Goal: Task Accomplishment & Management: Manage account settings

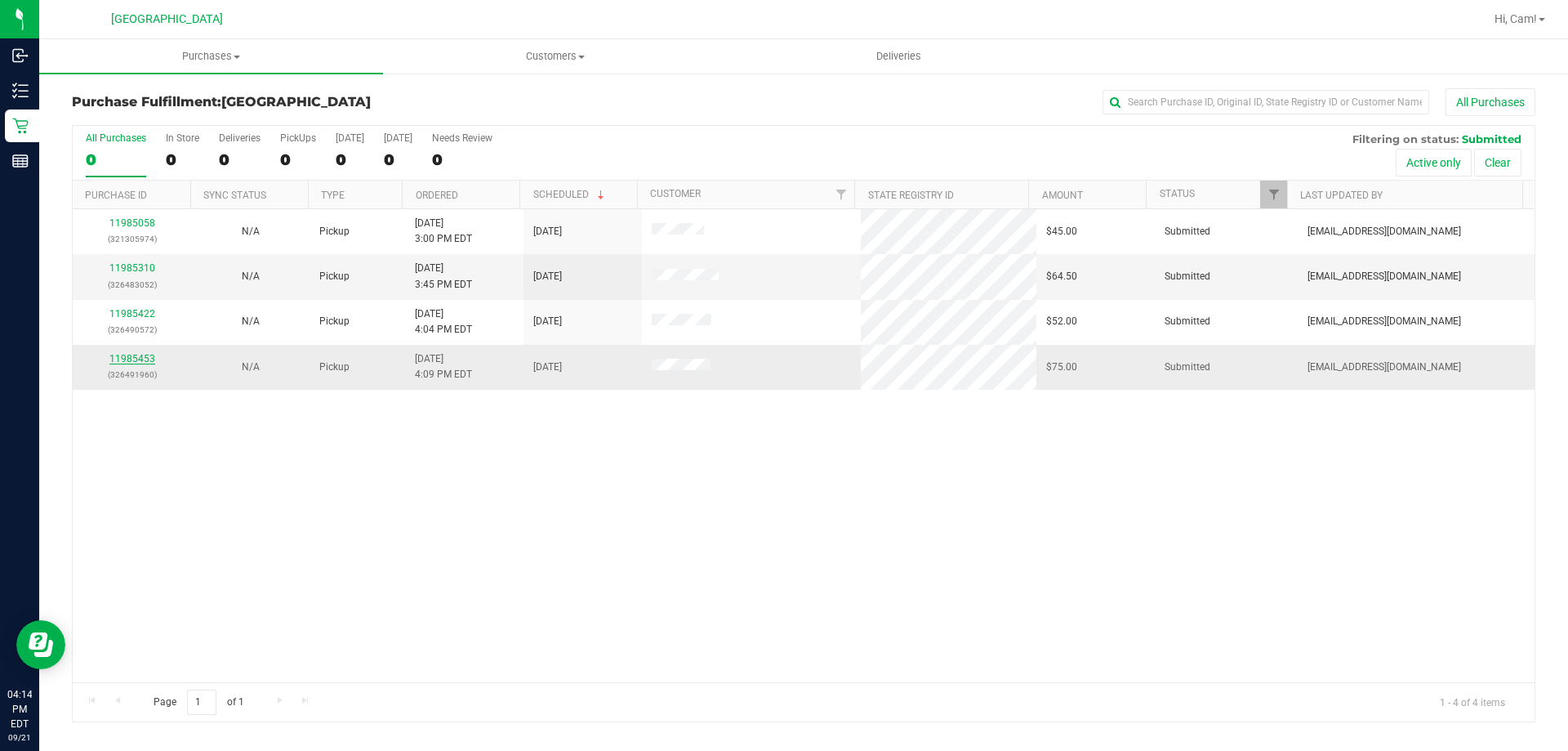
click at [147, 363] on link "11985453" at bounding box center [133, 358] width 45 height 11
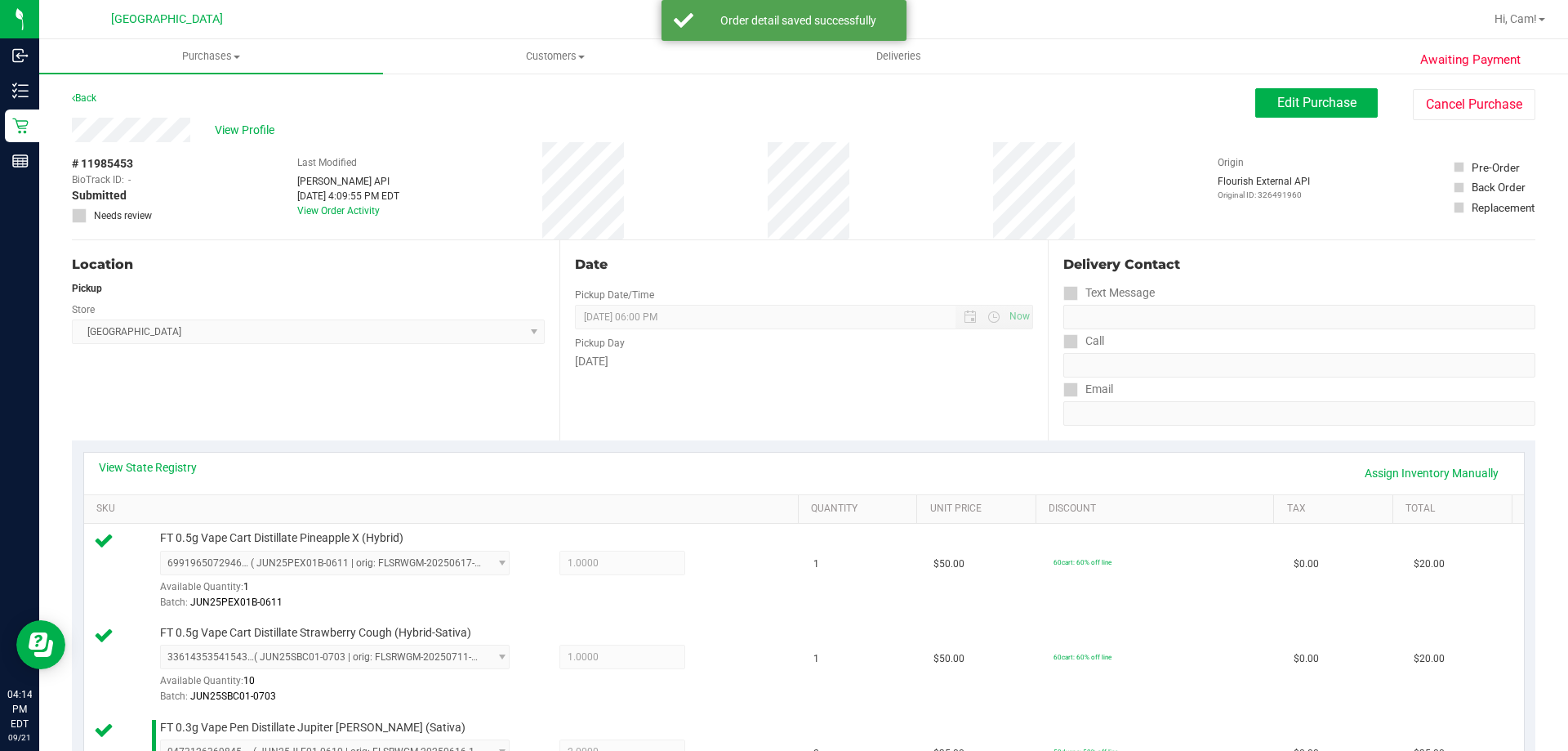
scroll to position [408, 0]
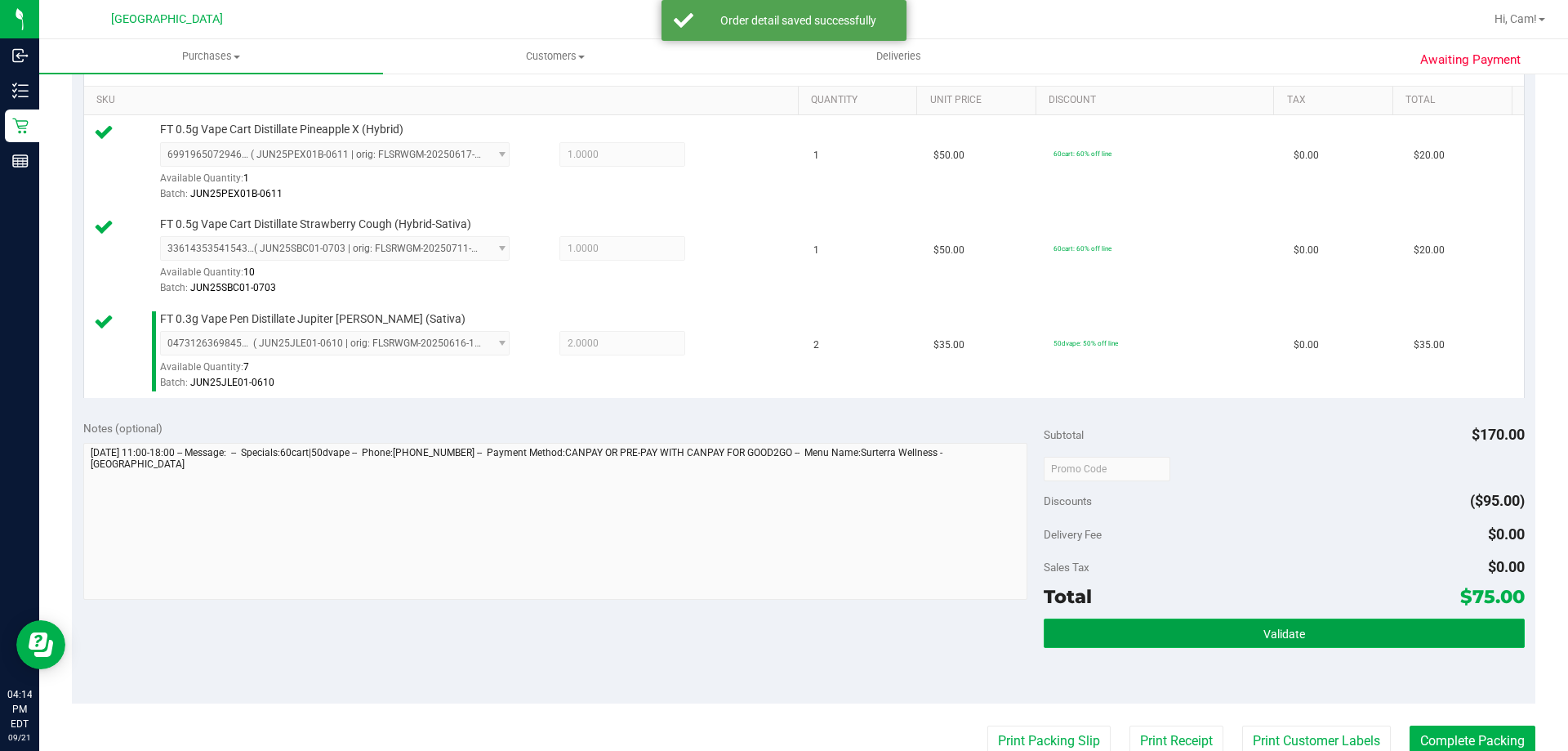
click at [1292, 635] on span "Validate" at bounding box center [1285, 633] width 42 height 13
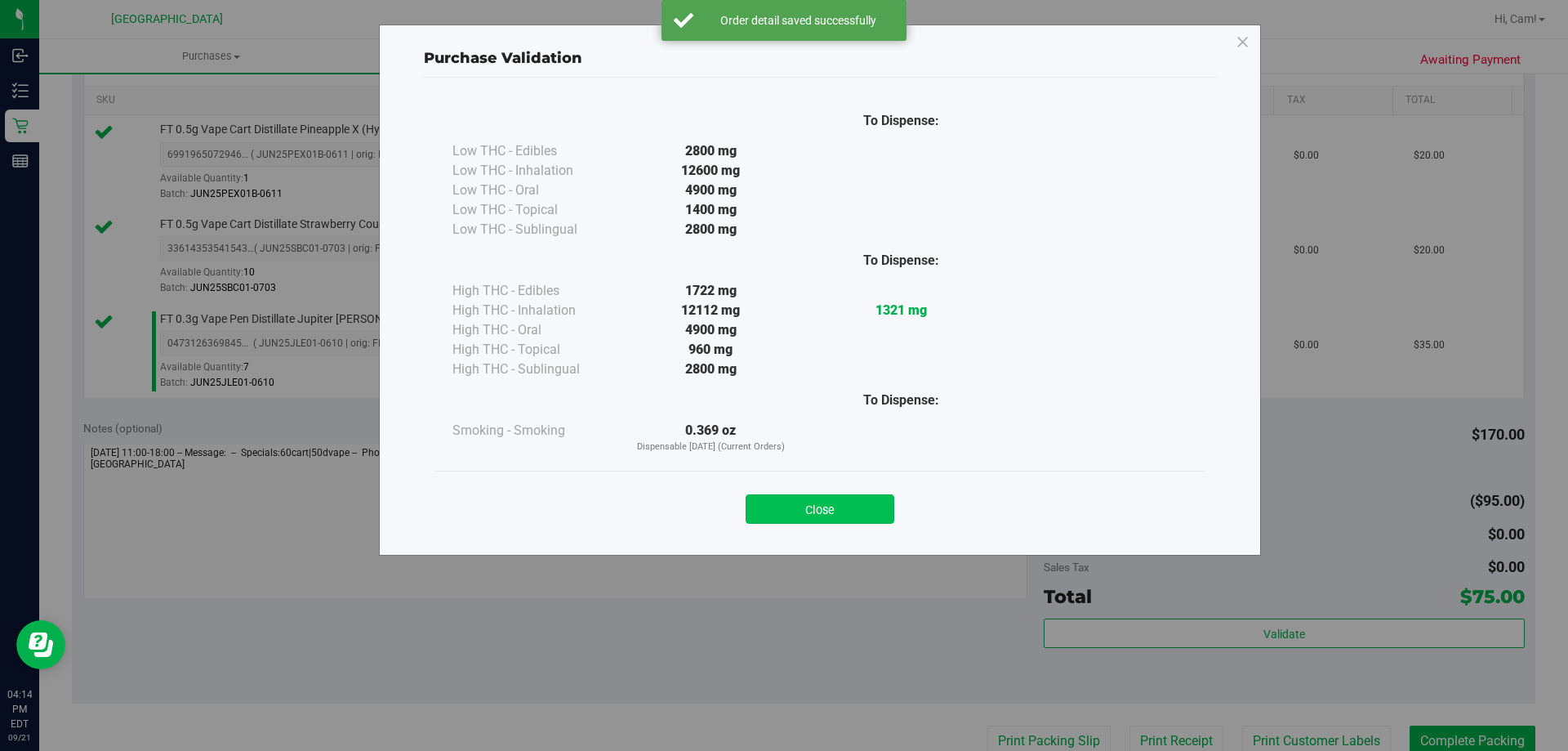
click at [807, 500] on button "Close" at bounding box center [820, 509] width 148 height 30
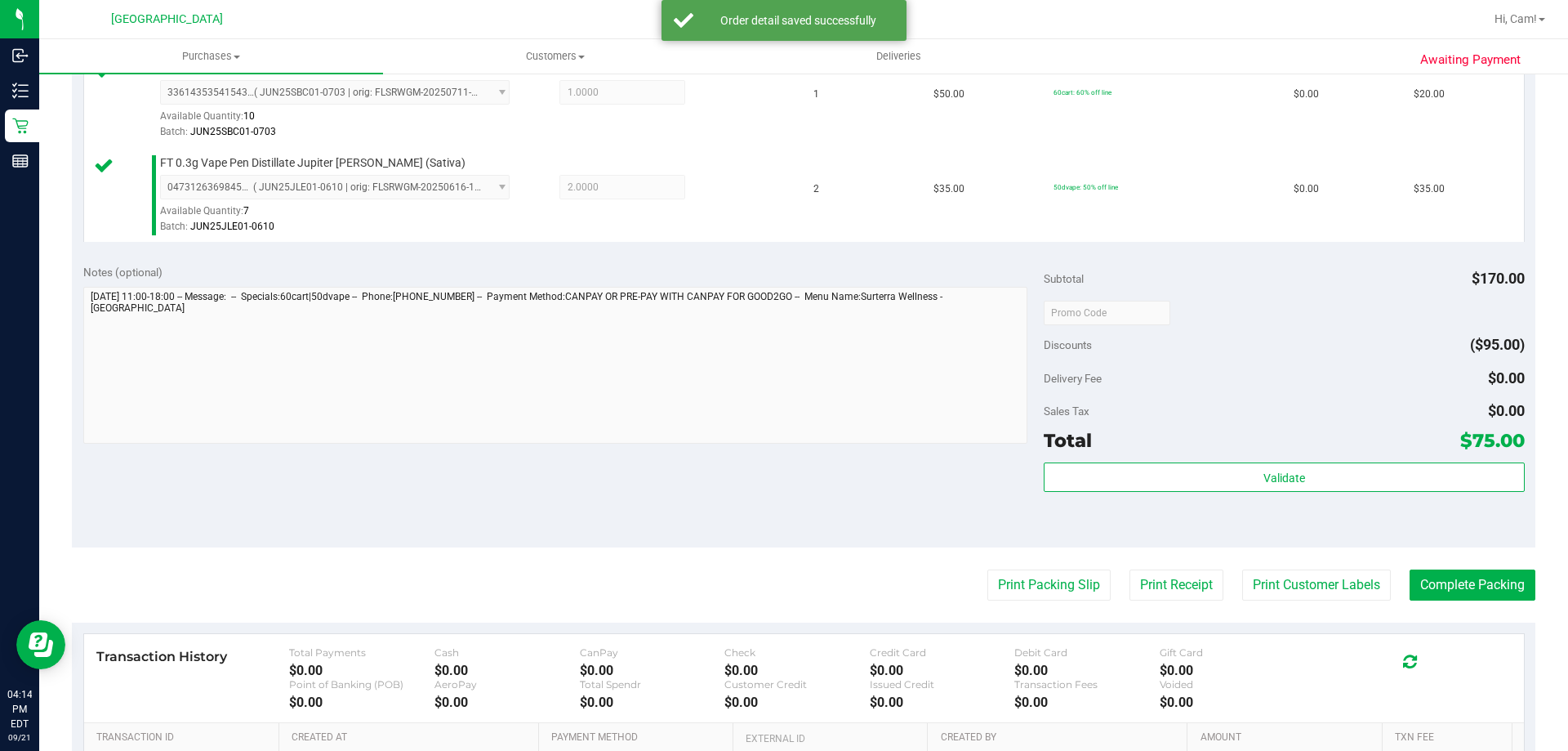
scroll to position [653, 0]
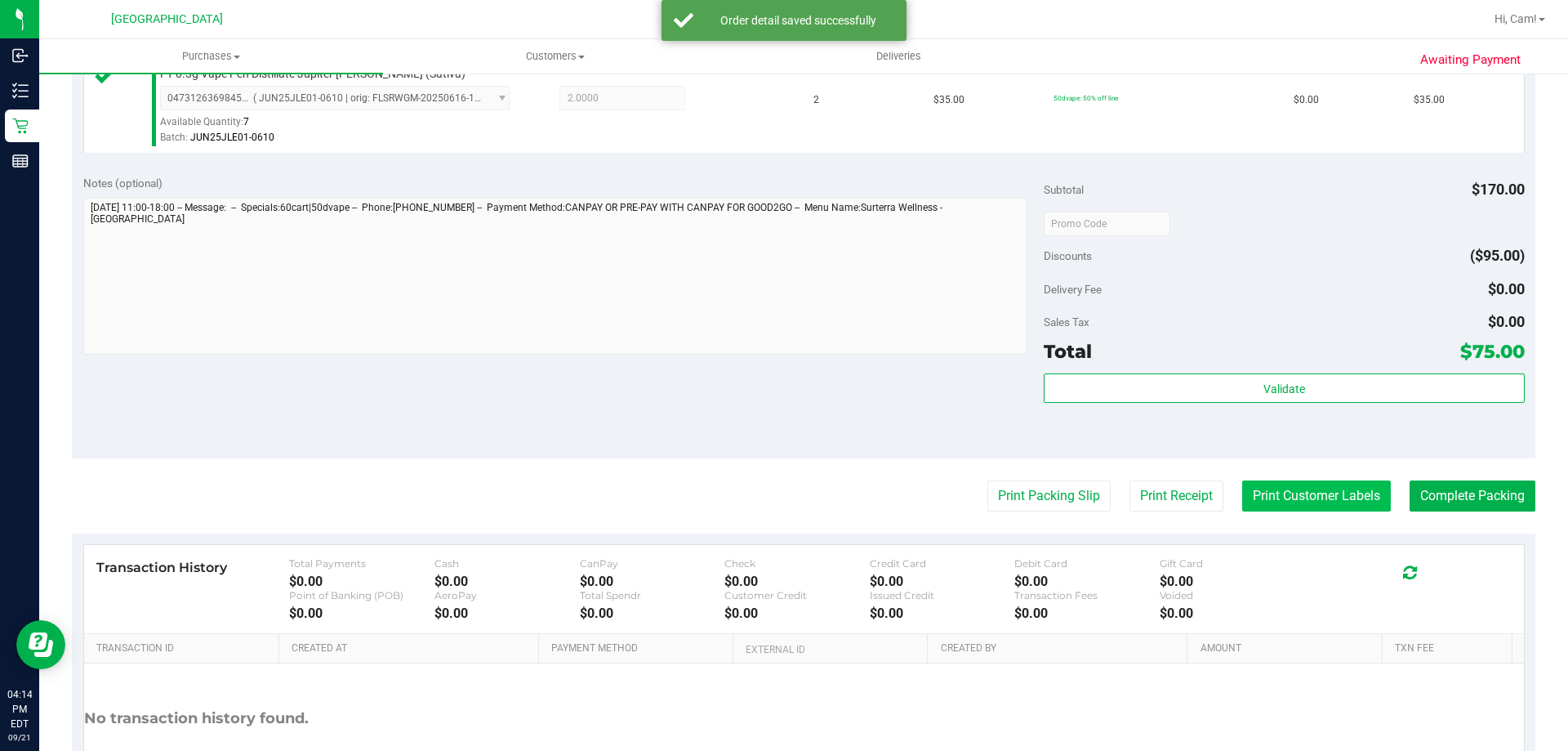
click at [1283, 497] on button "Print Customer Labels" at bounding box center [1317, 496] width 148 height 31
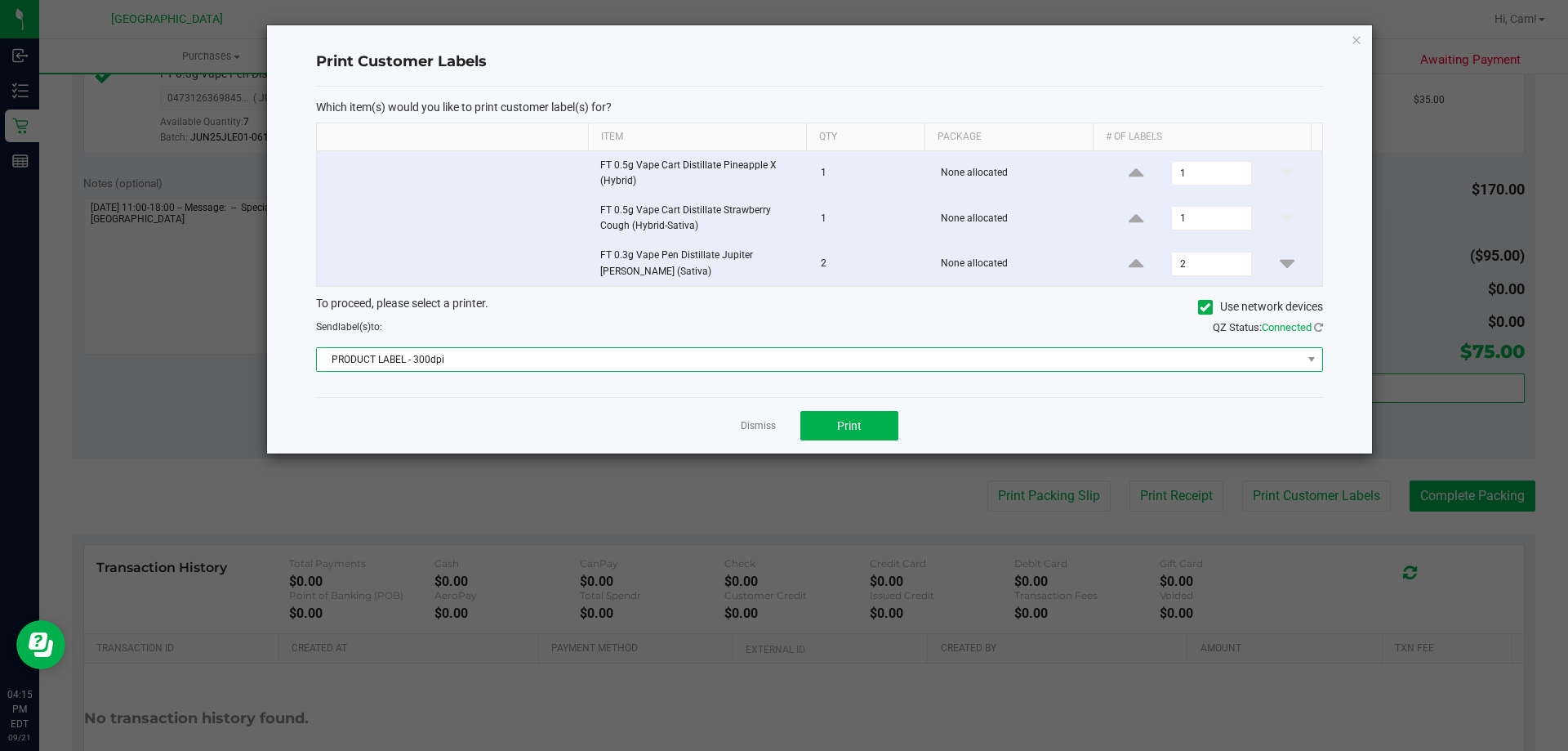
click at [898, 355] on span "PRODUCT LABEL - 300dpi" at bounding box center [809, 359] width 985 height 23
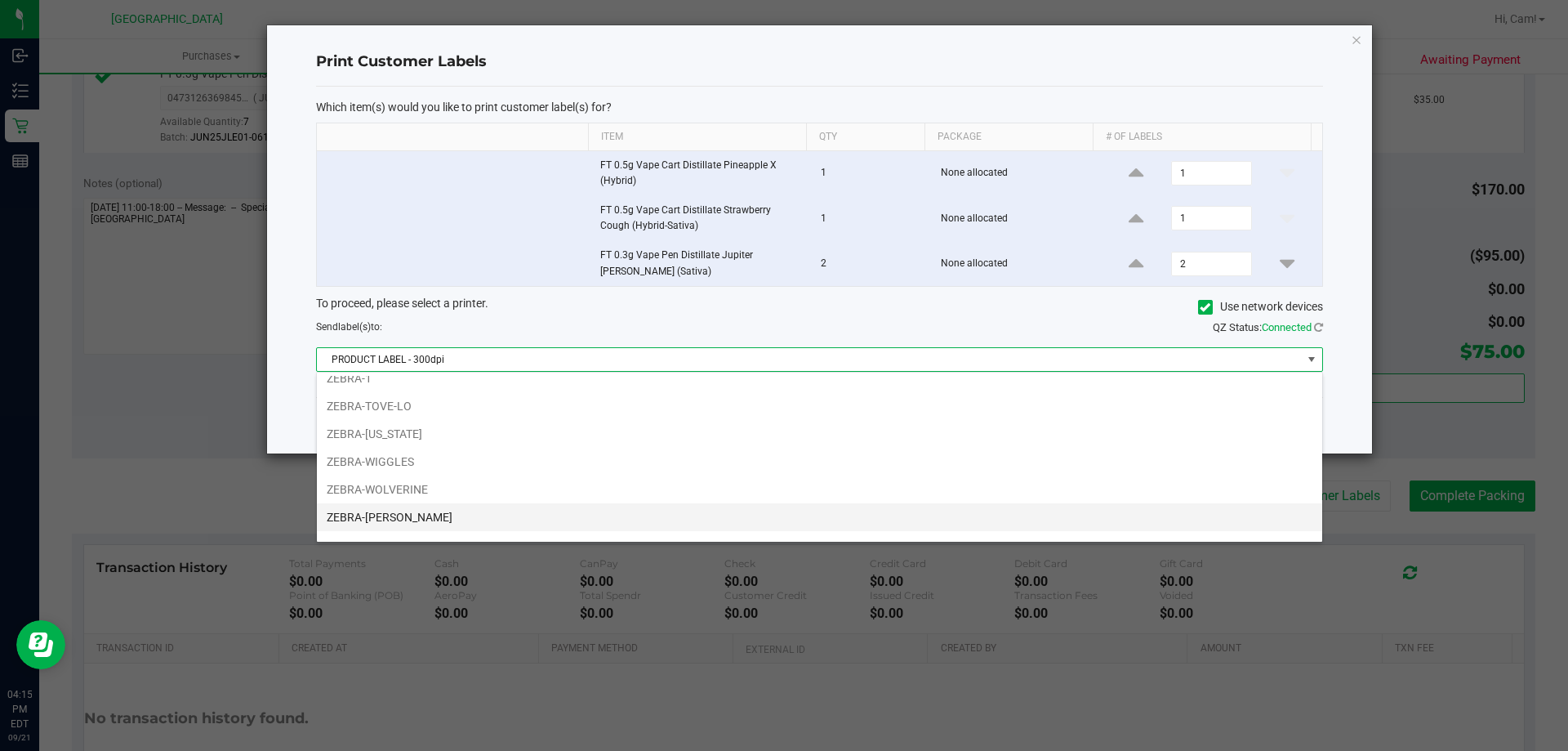
scroll to position [58, 0]
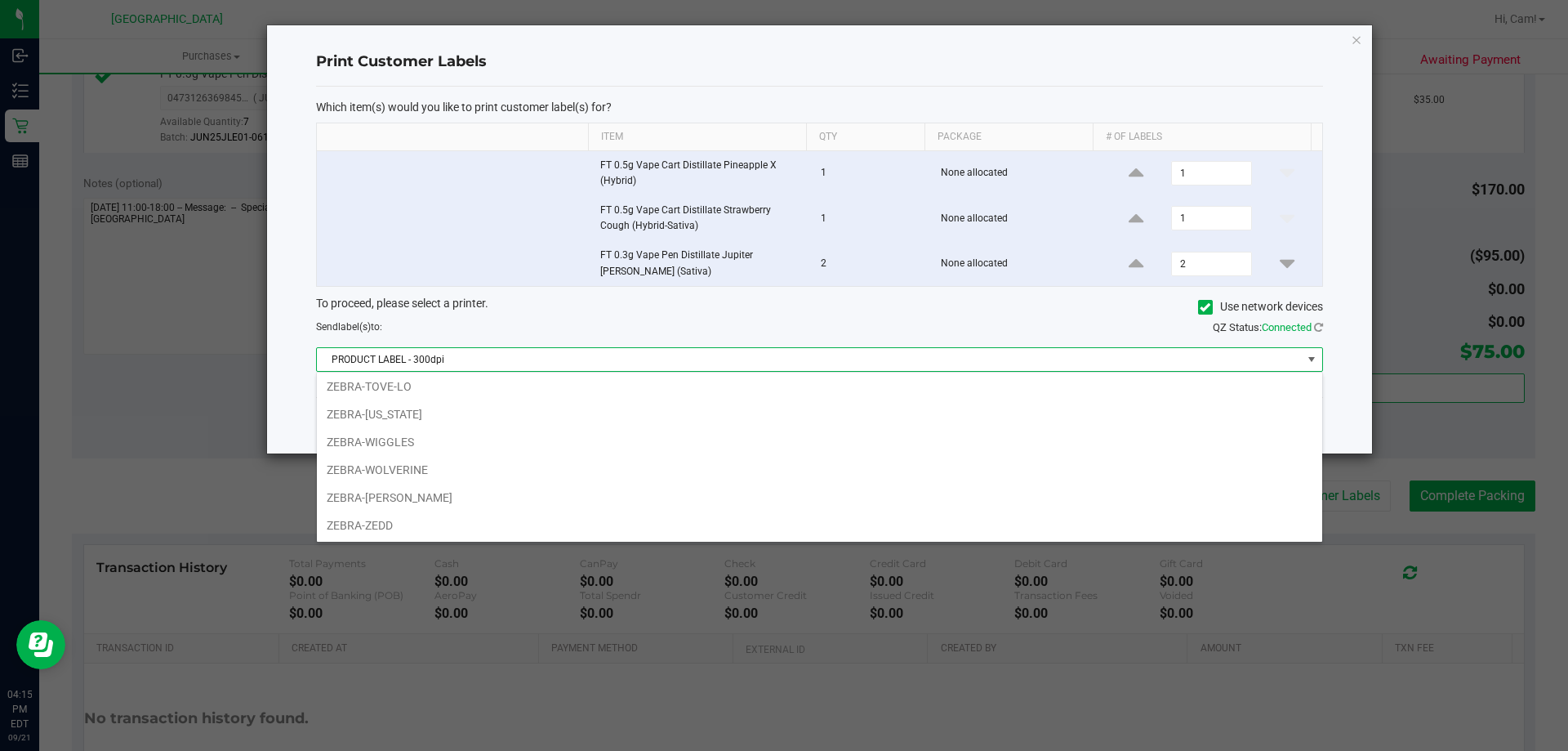
drag, startPoint x: 376, startPoint y: 507, endPoint x: 468, endPoint y: 493, distance: 93.1
click at [380, 507] on li "ZEBRA-[PERSON_NAME]" at bounding box center [819, 498] width 1006 height 28
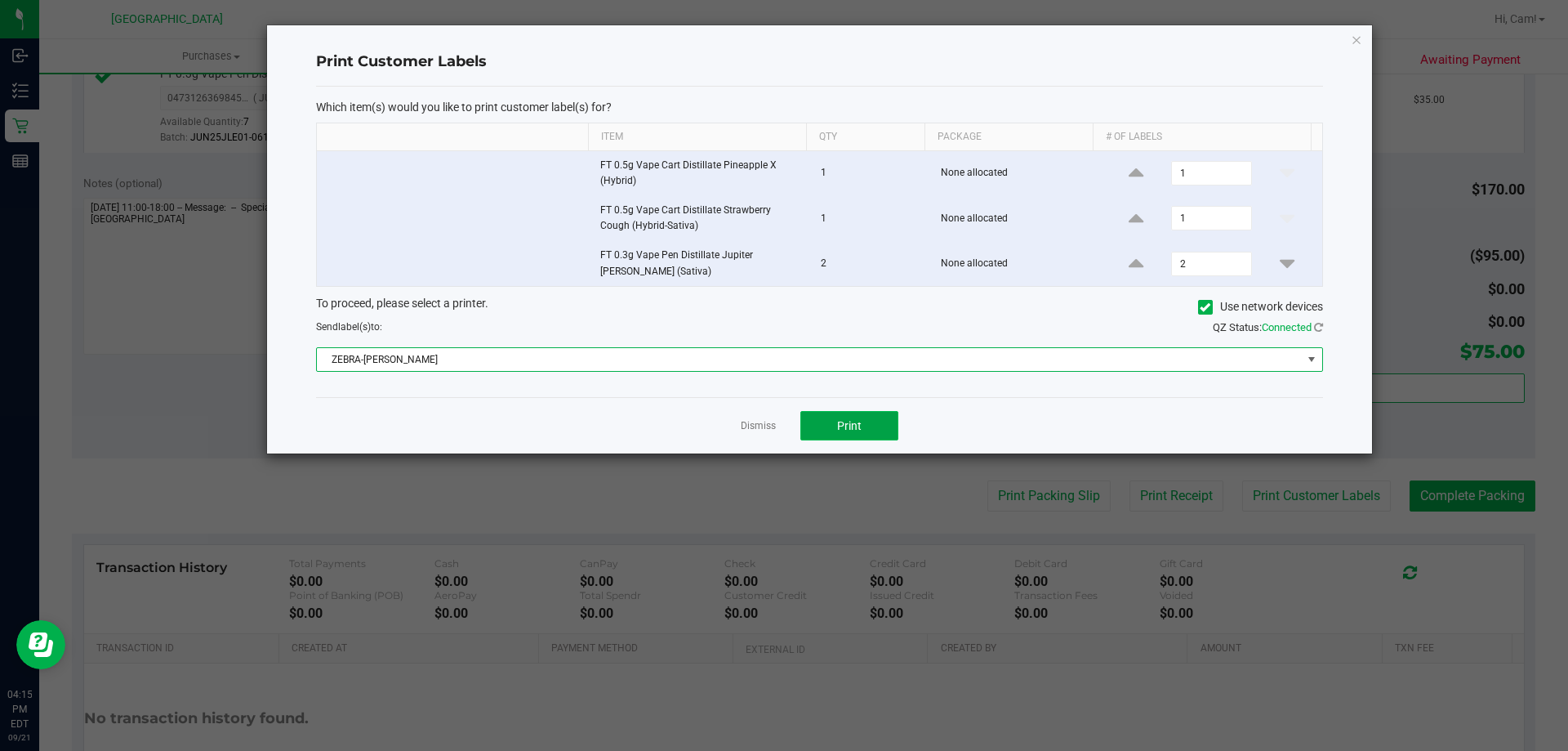
click at [844, 437] on button "Print" at bounding box center [849, 426] width 98 height 30
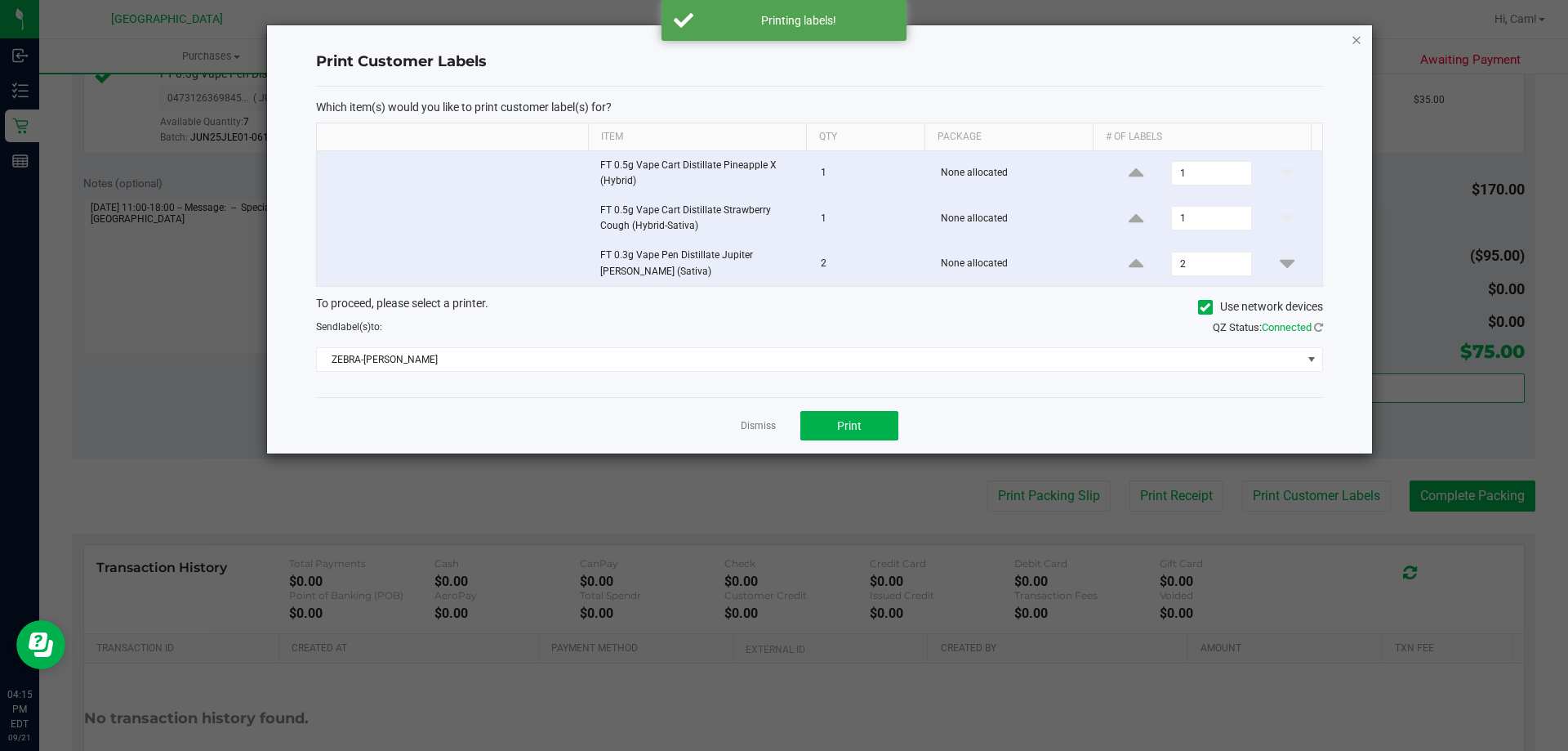
click at [1360, 42] on icon "button" at bounding box center [1356, 39] width 11 height 19
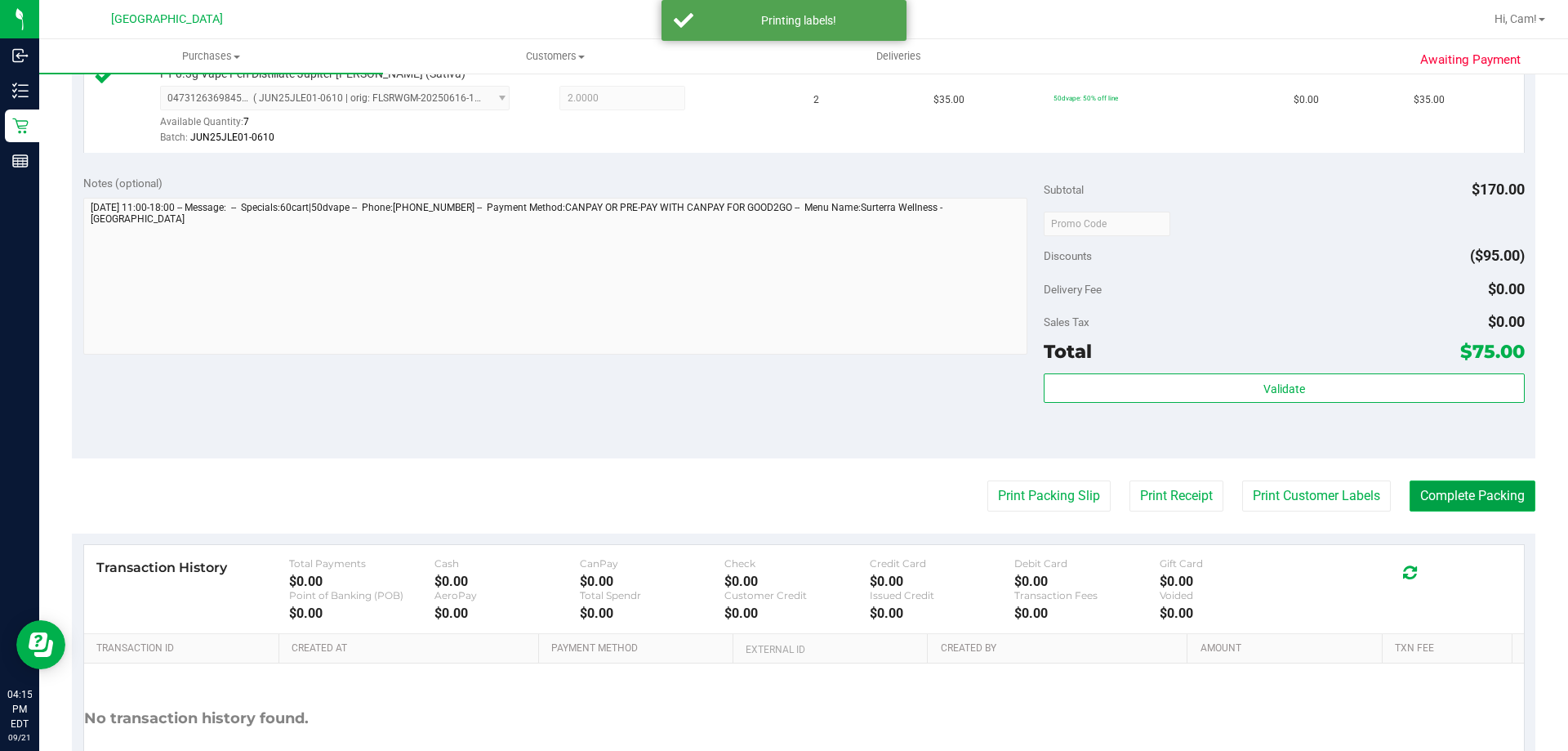
click at [1496, 496] on button "Complete Packing" at bounding box center [1473, 496] width 126 height 31
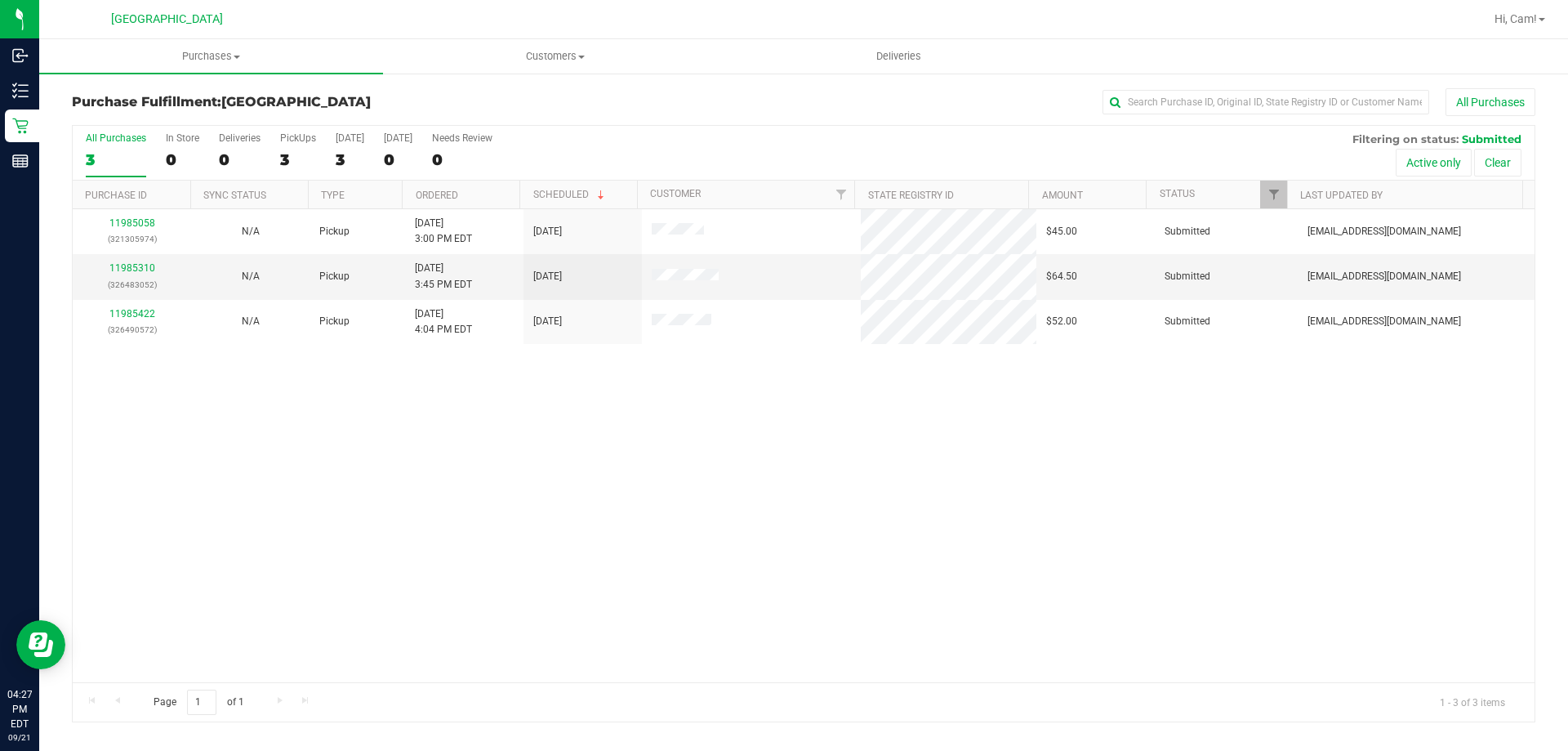
click at [458, 500] on div "11985058 (321305974) N/A Pickup [DATE] 3:00 PM EDT 9/21/2025 $45.00 Submitted […" at bounding box center [803, 446] width 1462 height 473
click at [126, 259] on td "11985310 (326483052)" at bounding box center [132, 277] width 119 height 45
click at [130, 263] on link "11985310" at bounding box center [133, 268] width 45 height 11
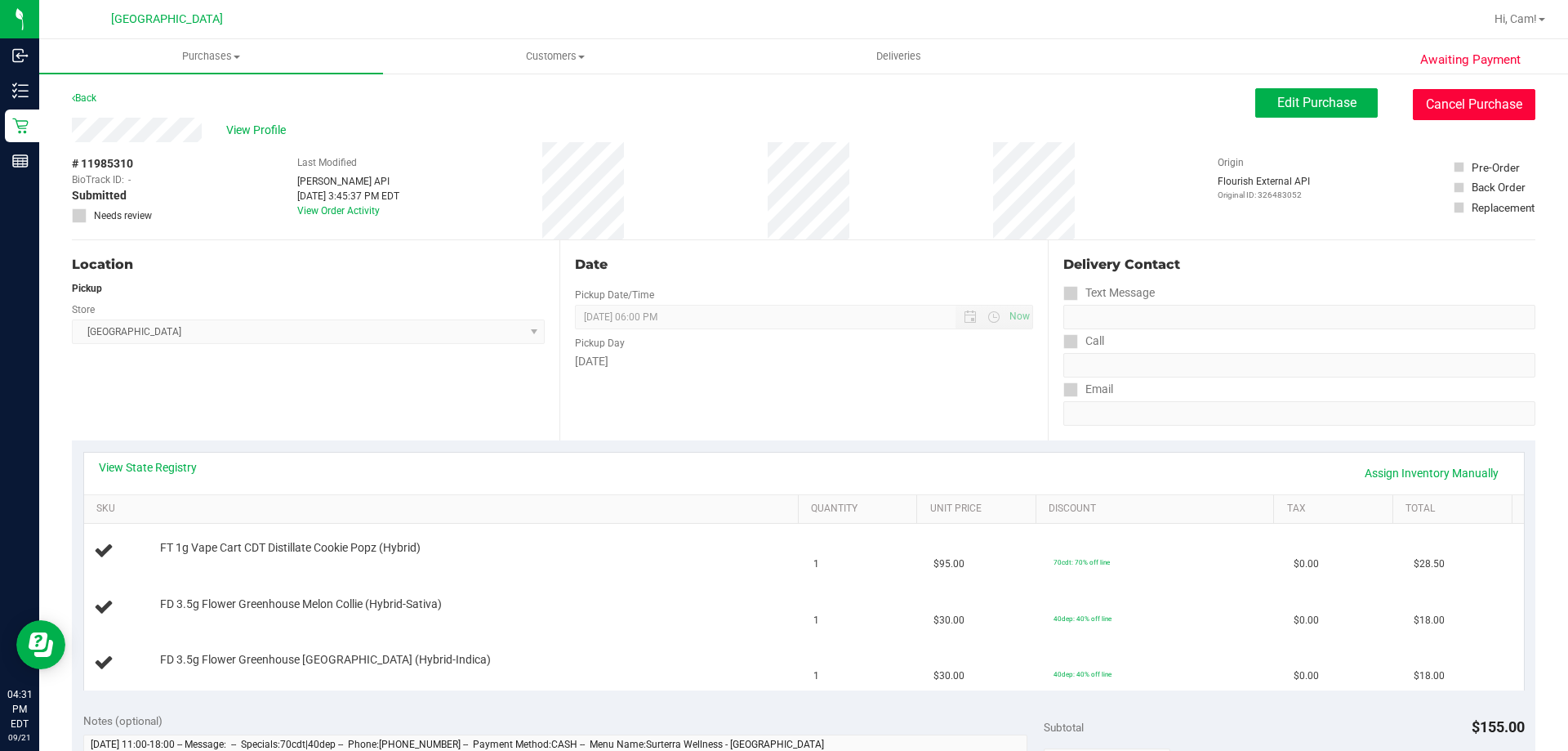
click at [1452, 92] on button "Cancel Purchase" at bounding box center [1474, 105] width 123 height 31
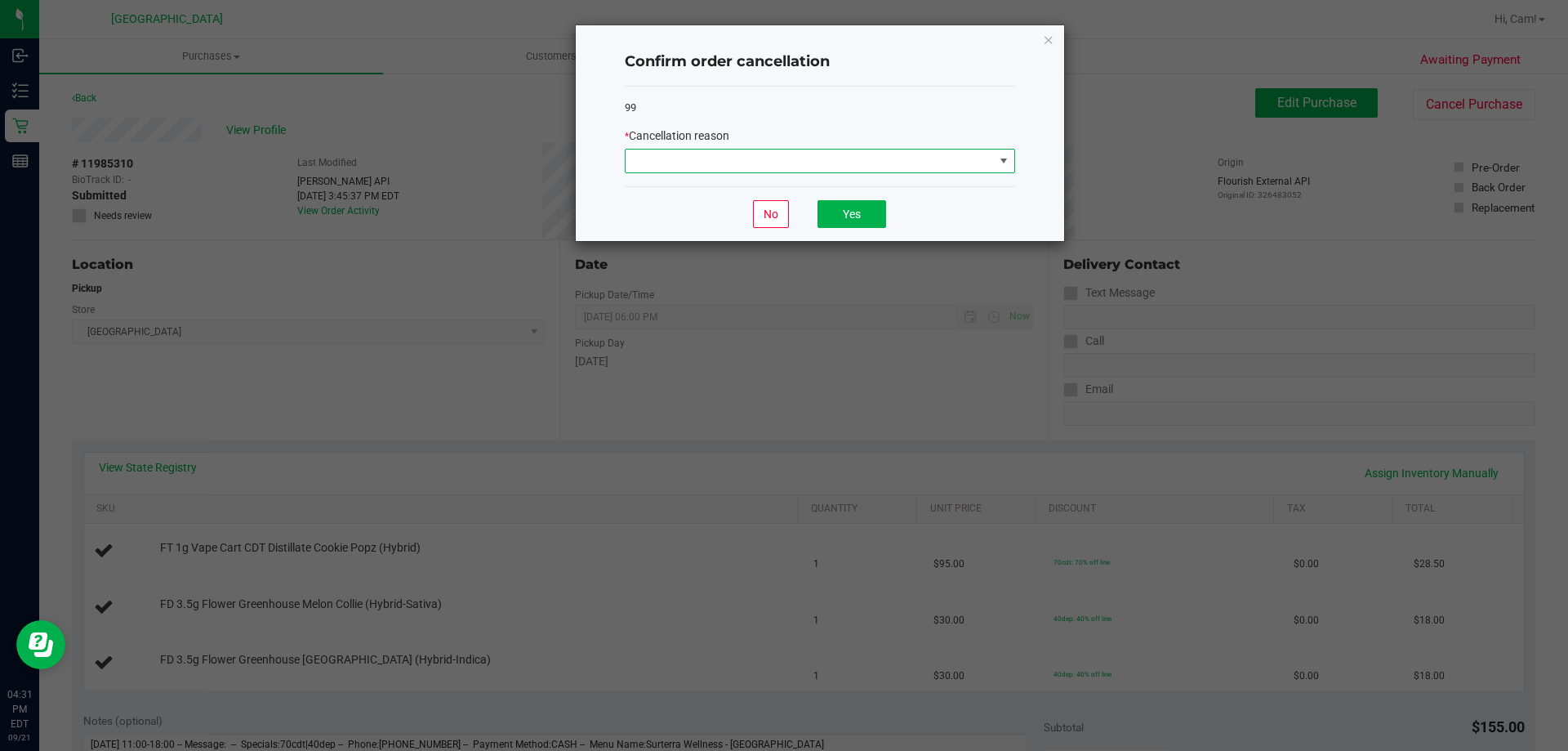
click at [846, 163] on span at bounding box center [810, 160] width 368 height 23
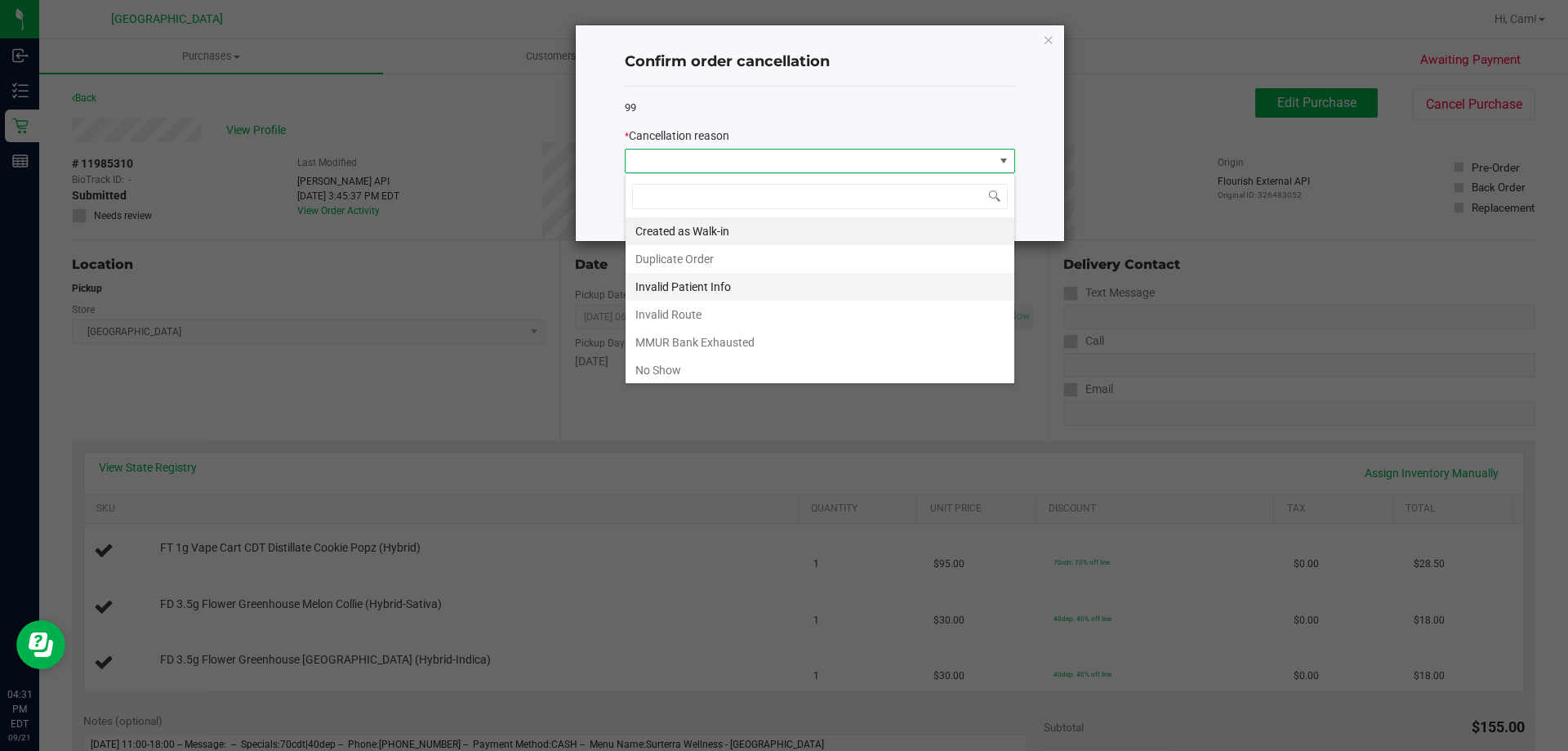
scroll to position [24, 391]
click at [729, 263] on li "Duplicate Order" at bounding box center [821, 259] width 389 height 28
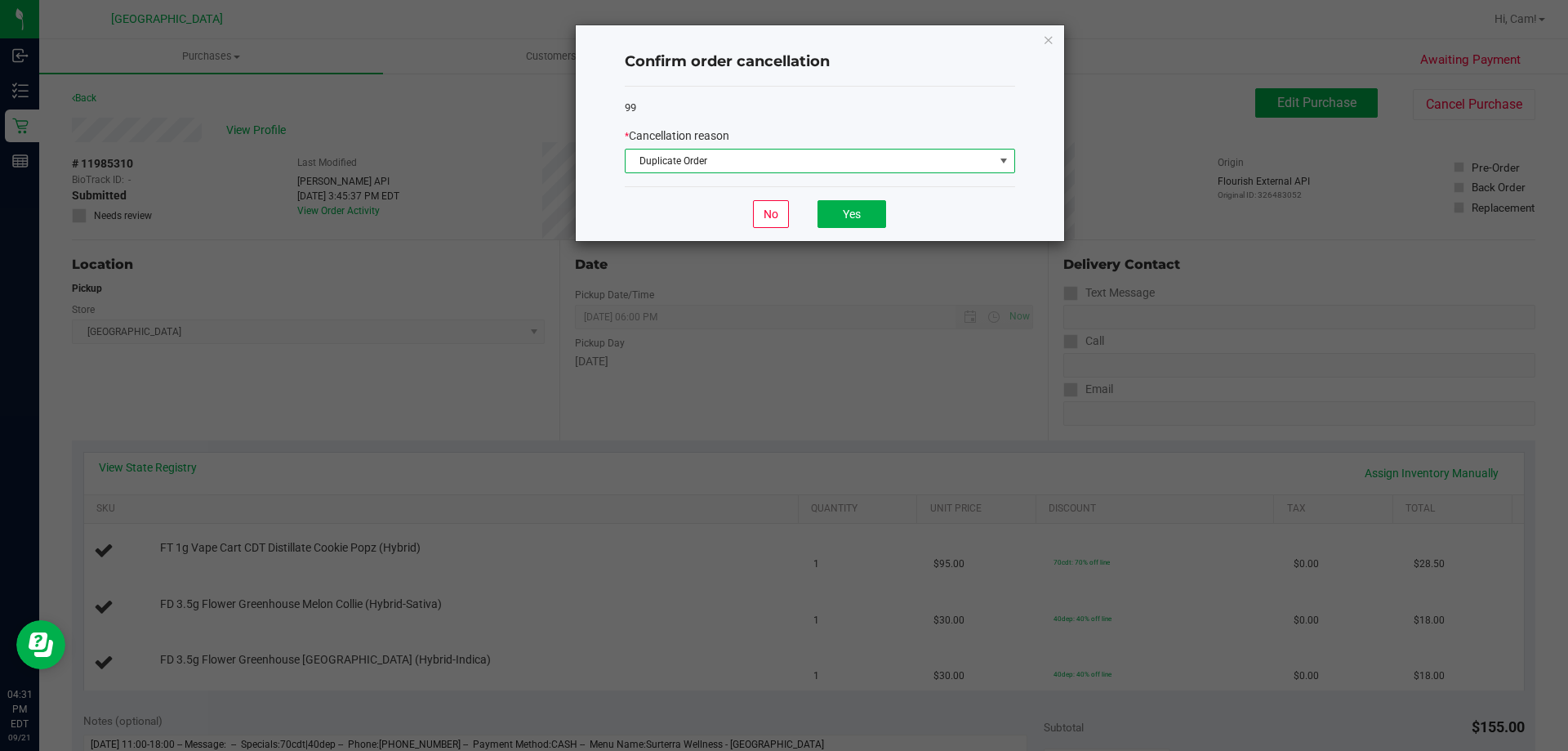
click at [815, 154] on span "Duplicate Order" at bounding box center [810, 160] width 368 height 23
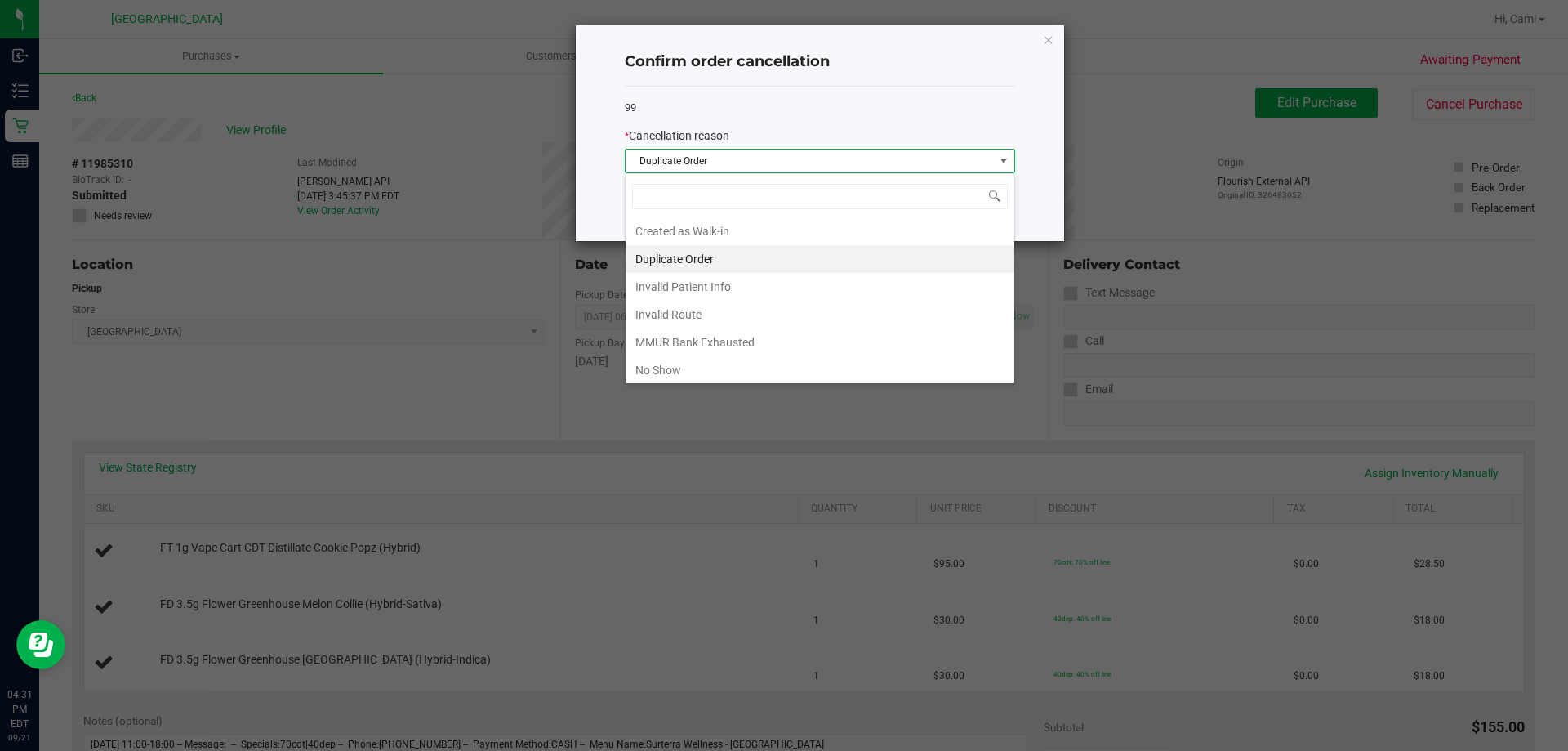
click at [715, 230] on li "Created as Walk-in" at bounding box center [821, 231] width 389 height 28
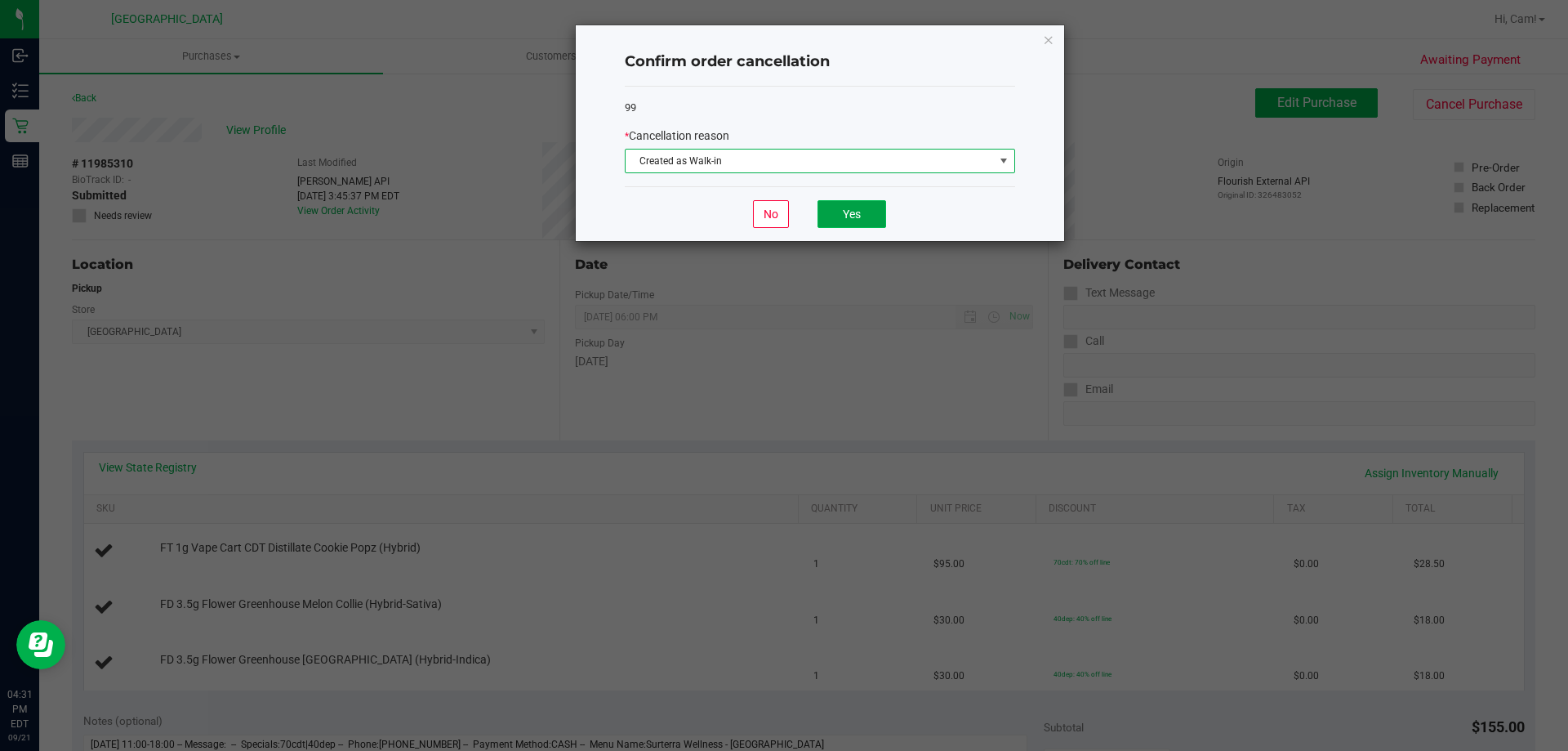
click at [886, 207] on button "Yes" at bounding box center [852, 214] width 69 height 28
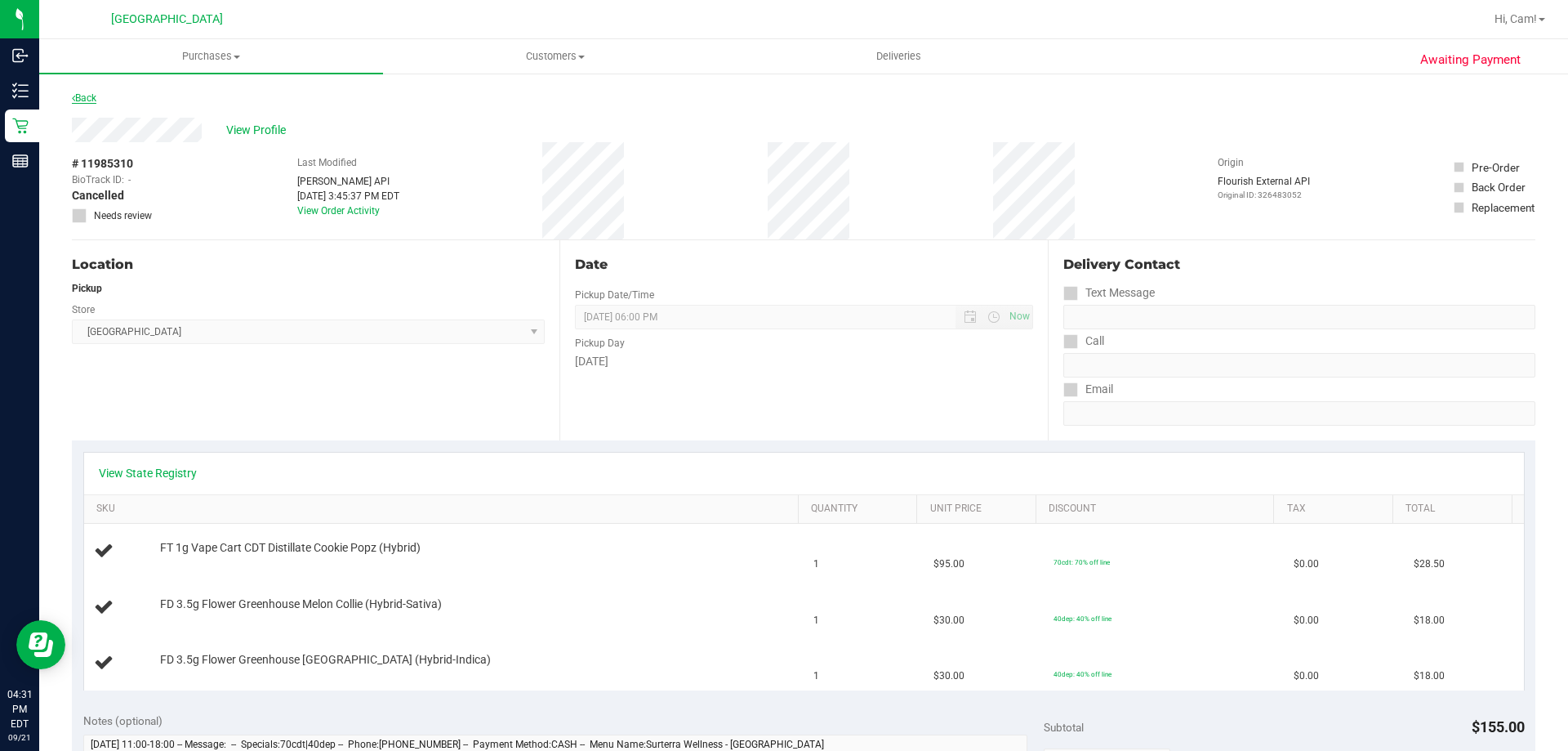
click at [77, 103] on link "Back" at bounding box center [84, 98] width 24 height 11
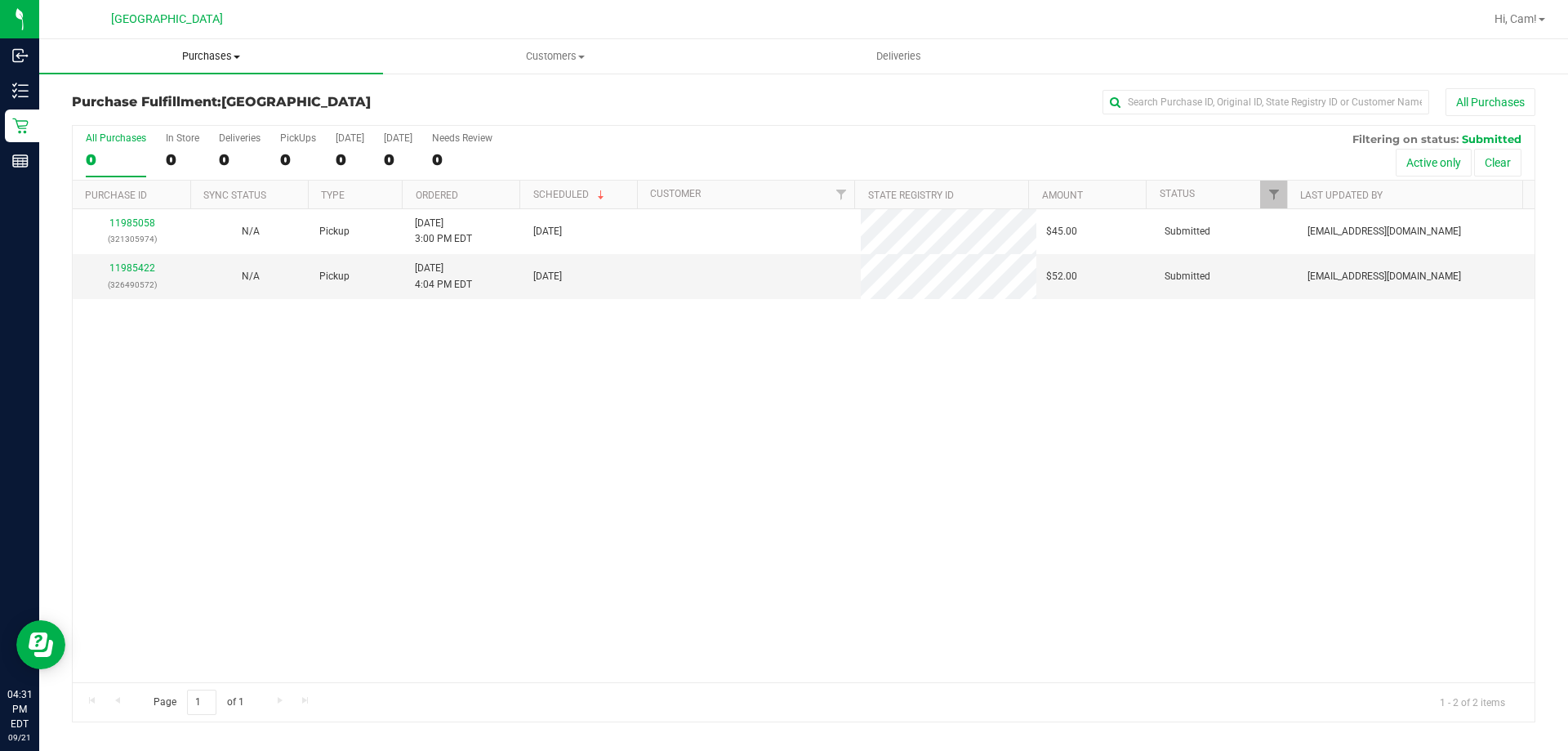
click at [213, 56] on span "Purchases" at bounding box center [211, 56] width 344 height 15
click at [119, 119] on span "Fulfillment" at bounding box center [90, 118] width 101 height 14
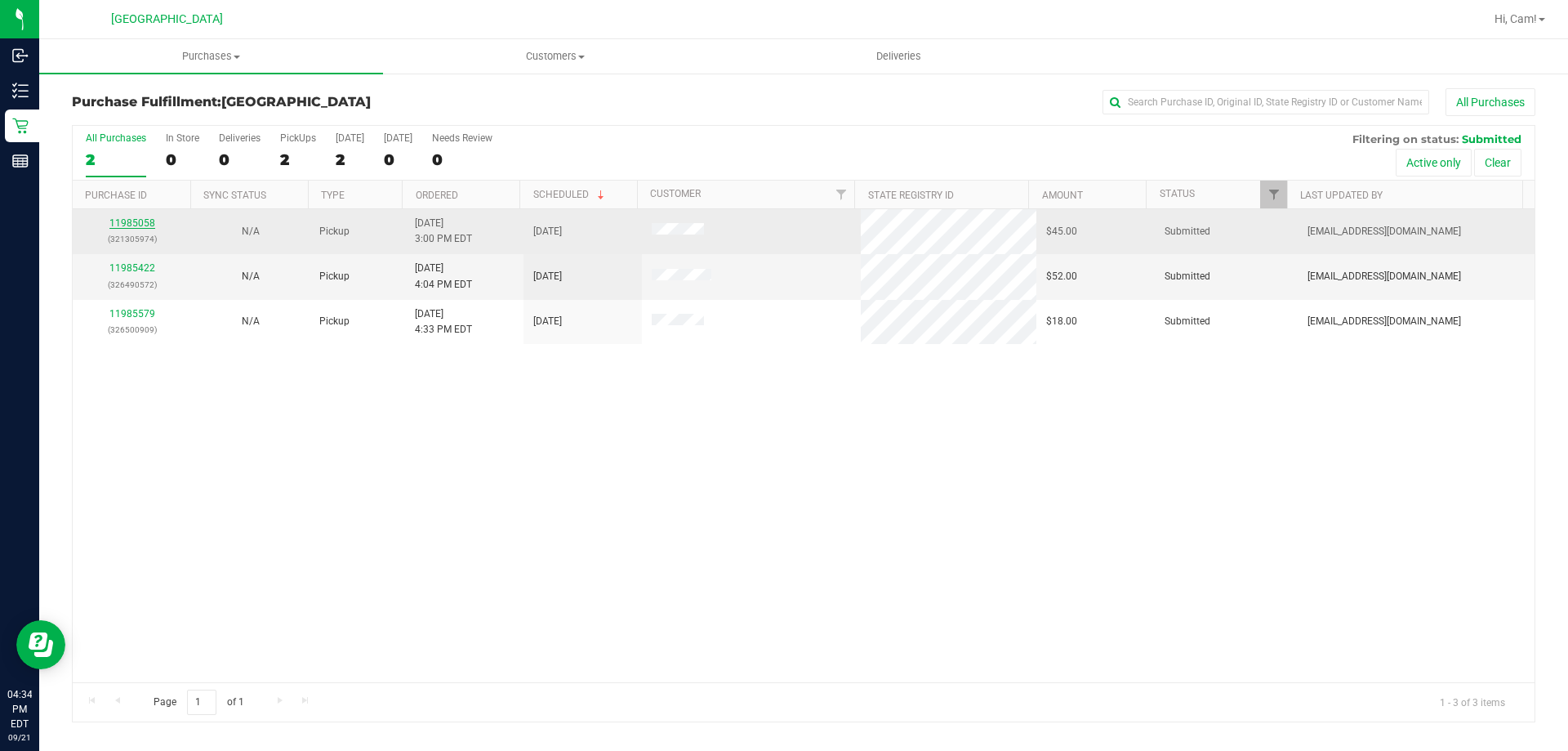
click at [133, 224] on link "11985058" at bounding box center [133, 222] width 45 height 11
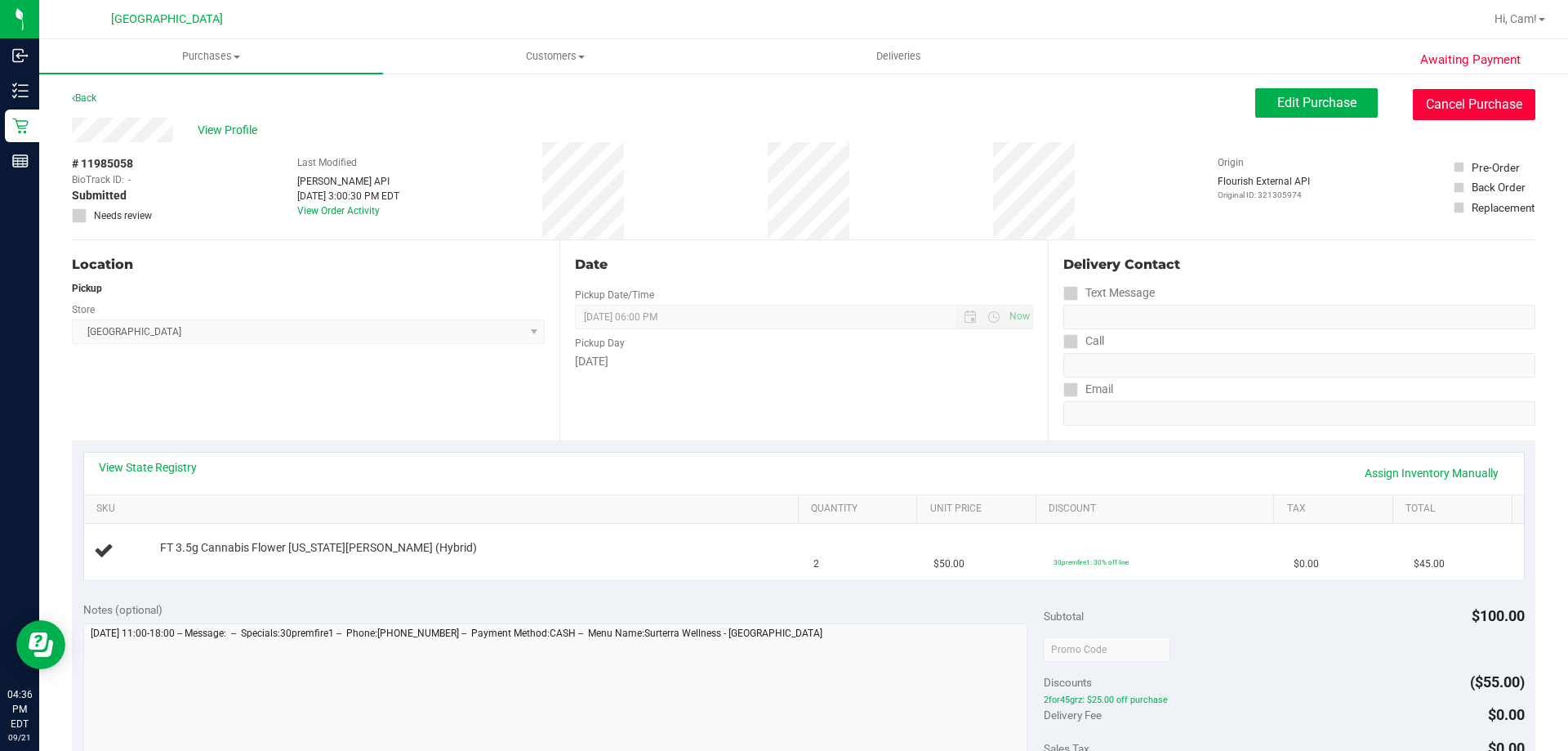
click at [1456, 119] on button "Cancel Purchase" at bounding box center [1474, 105] width 123 height 31
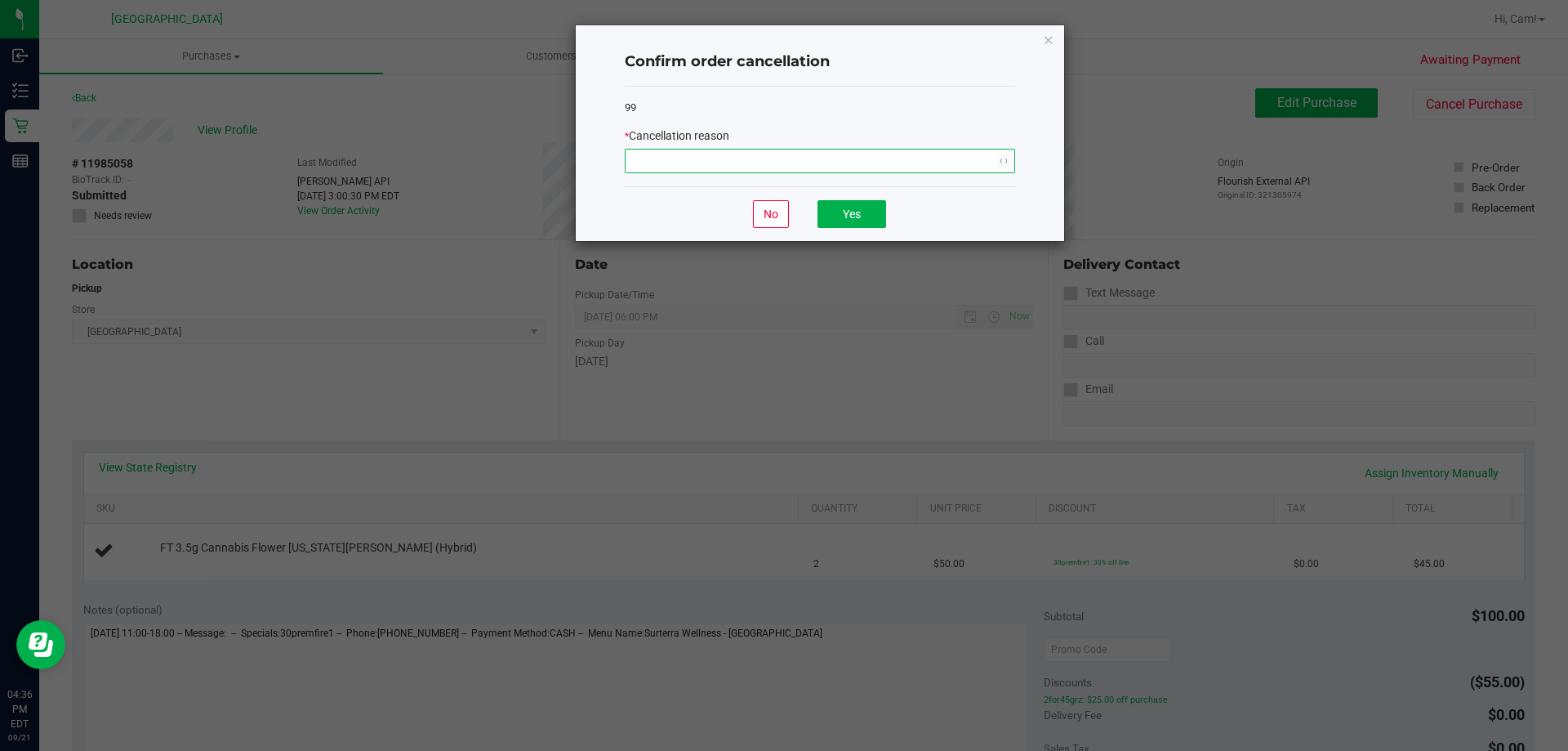
click at [856, 160] on span "NO DATA FOUND" at bounding box center [810, 160] width 368 height 23
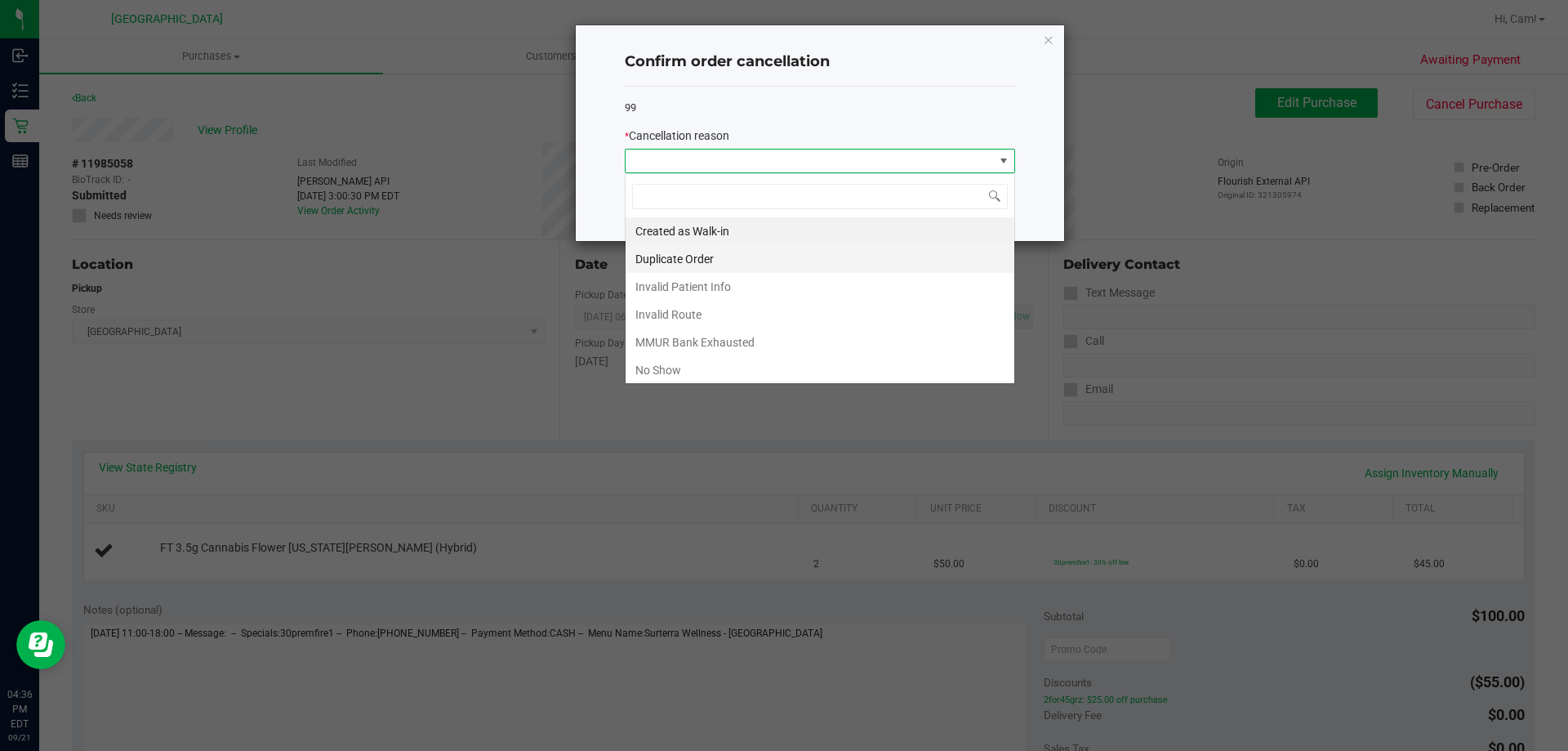
scroll to position [24, 391]
click at [716, 234] on li "Created as Walk-in" at bounding box center [821, 231] width 389 height 28
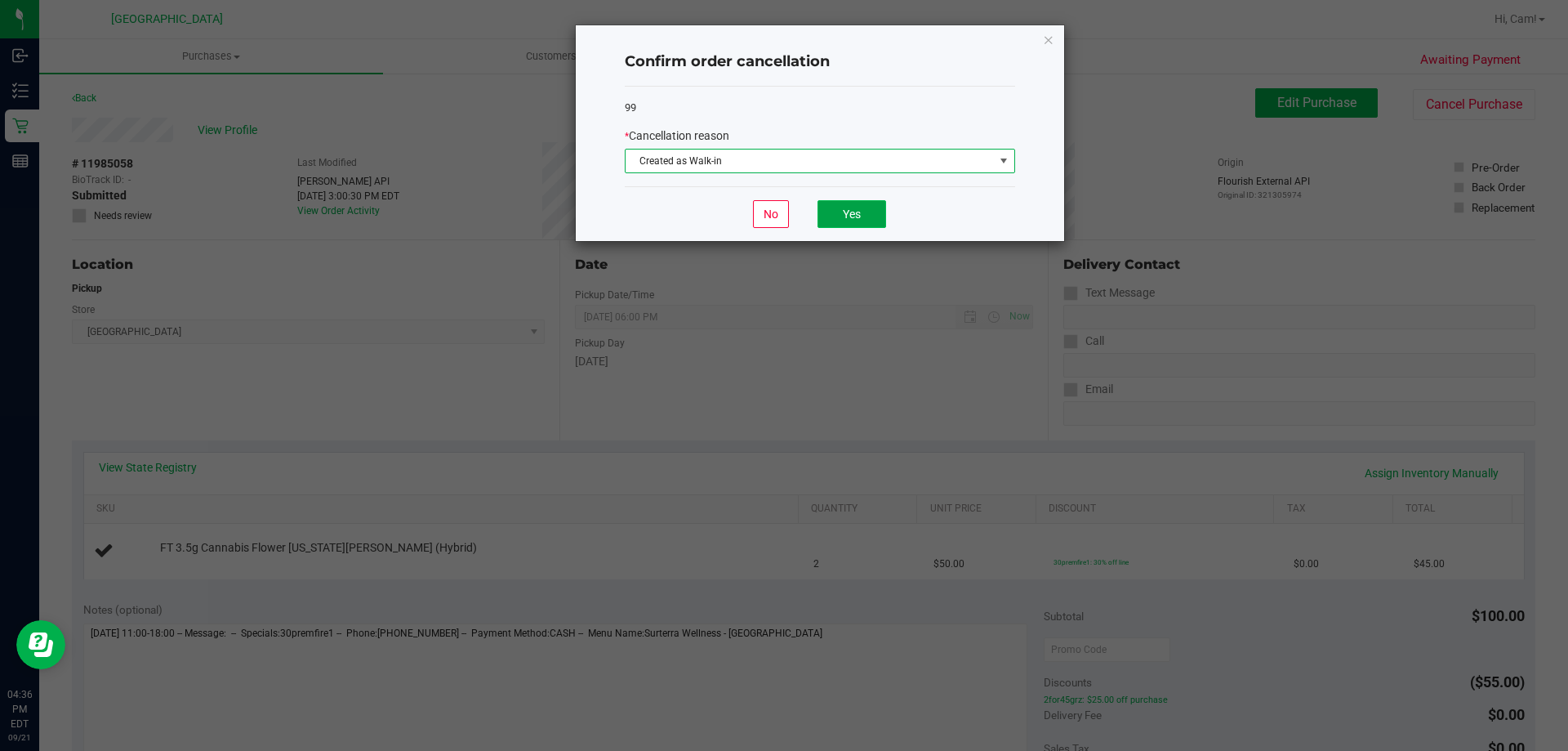
click at [828, 202] on button "Yes" at bounding box center [852, 214] width 69 height 28
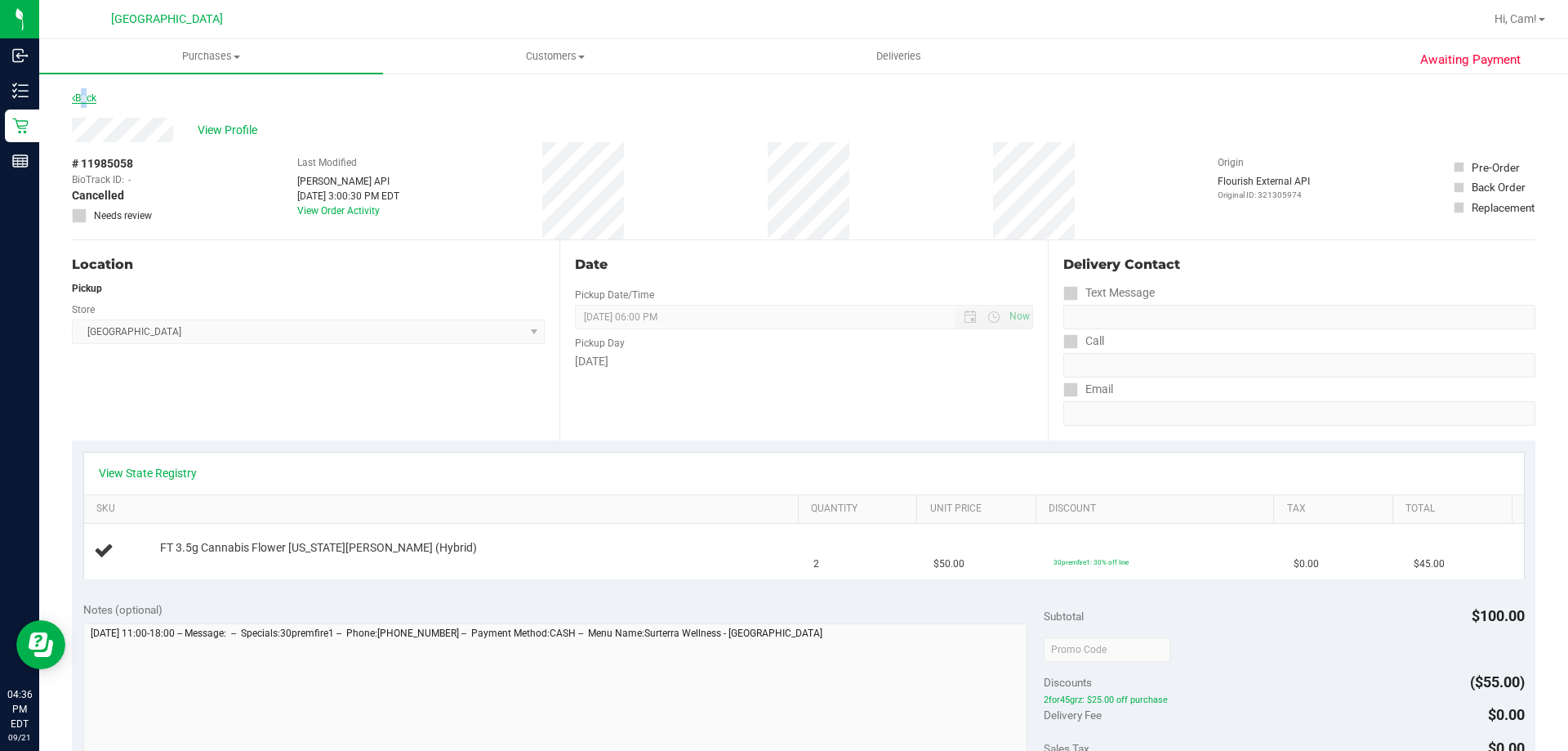
click at [84, 100] on link "Back" at bounding box center [84, 98] width 24 height 11
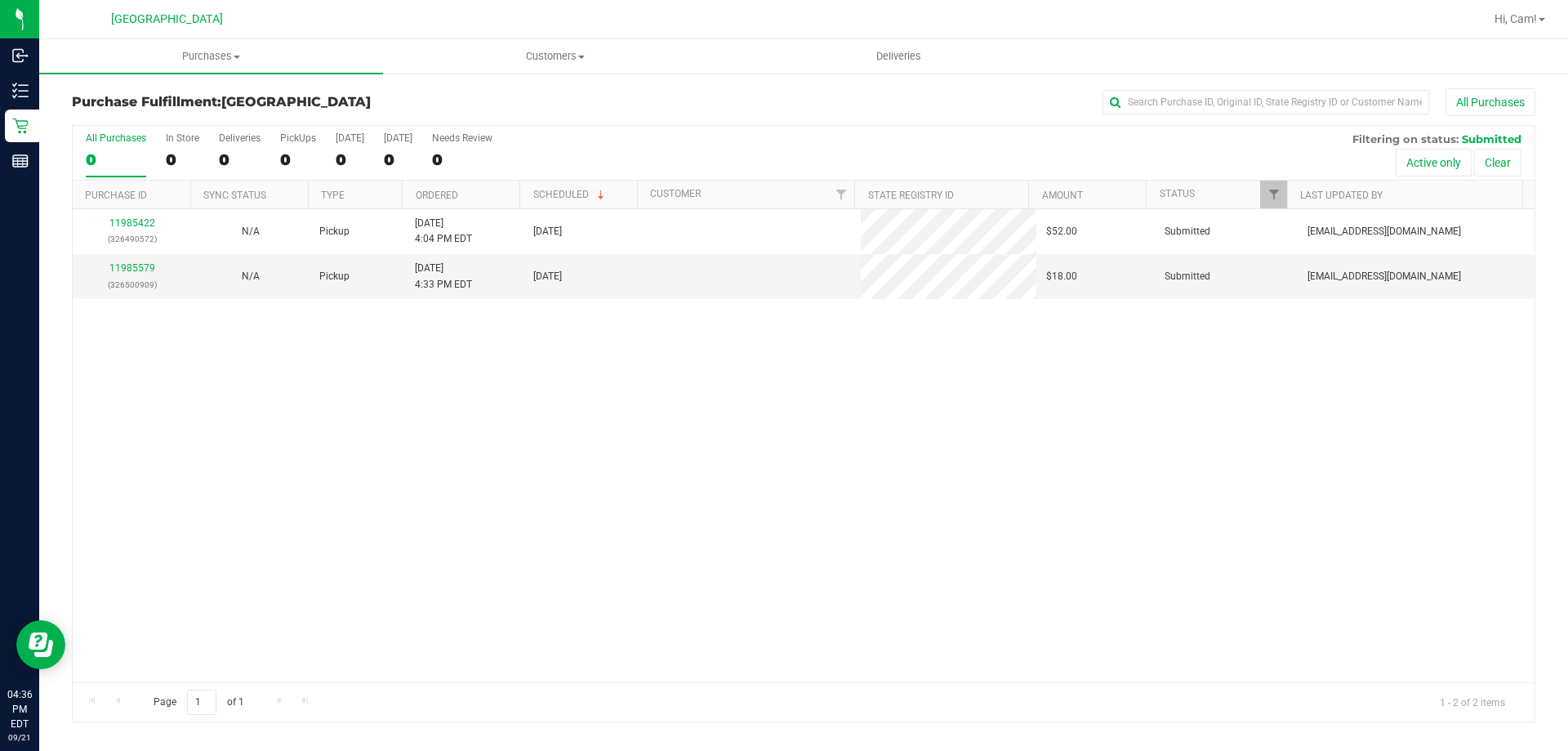
drag, startPoint x: 535, startPoint y: 474, endPoint x: 512, endPoint y: 473, distance: 23.0
click at [533, 475] on div "11985422 (326490572) N/A Pickup [DATE] 4:04 PM EDT 9/21/2025 $52.00 Submitted […" at bounding box center [803, 446] width 1462 height 473
click at [484, 613] on div "11985649 (326503401) N/A Pickup [DATE] 4:45 PM EDT 9/21/2025 $109.70 Submitted …" at bounding box center [803, 446] width 1462 height 473
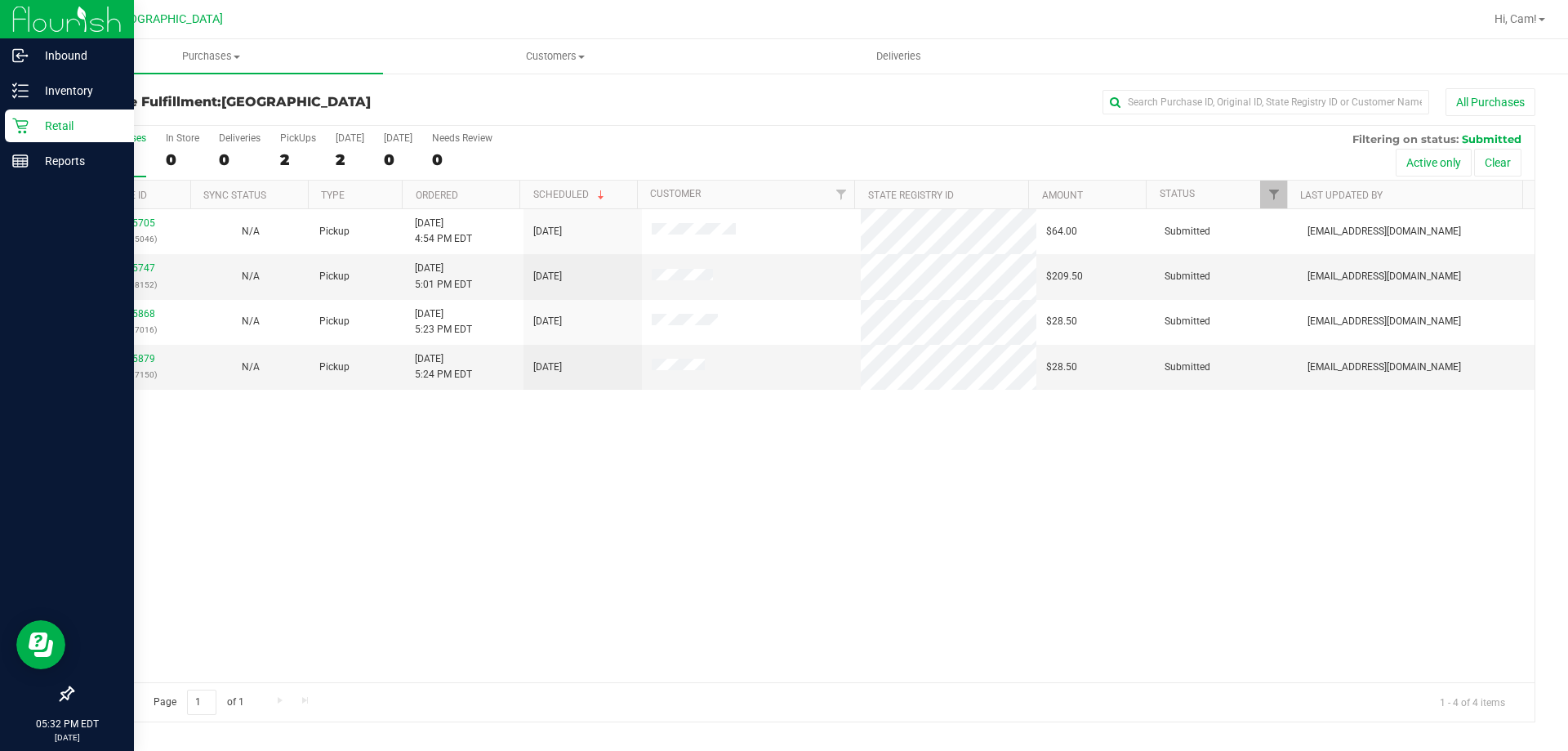
click at [10, 114] on div "Retail" at bounding box center [70, 126] width 129 height 32
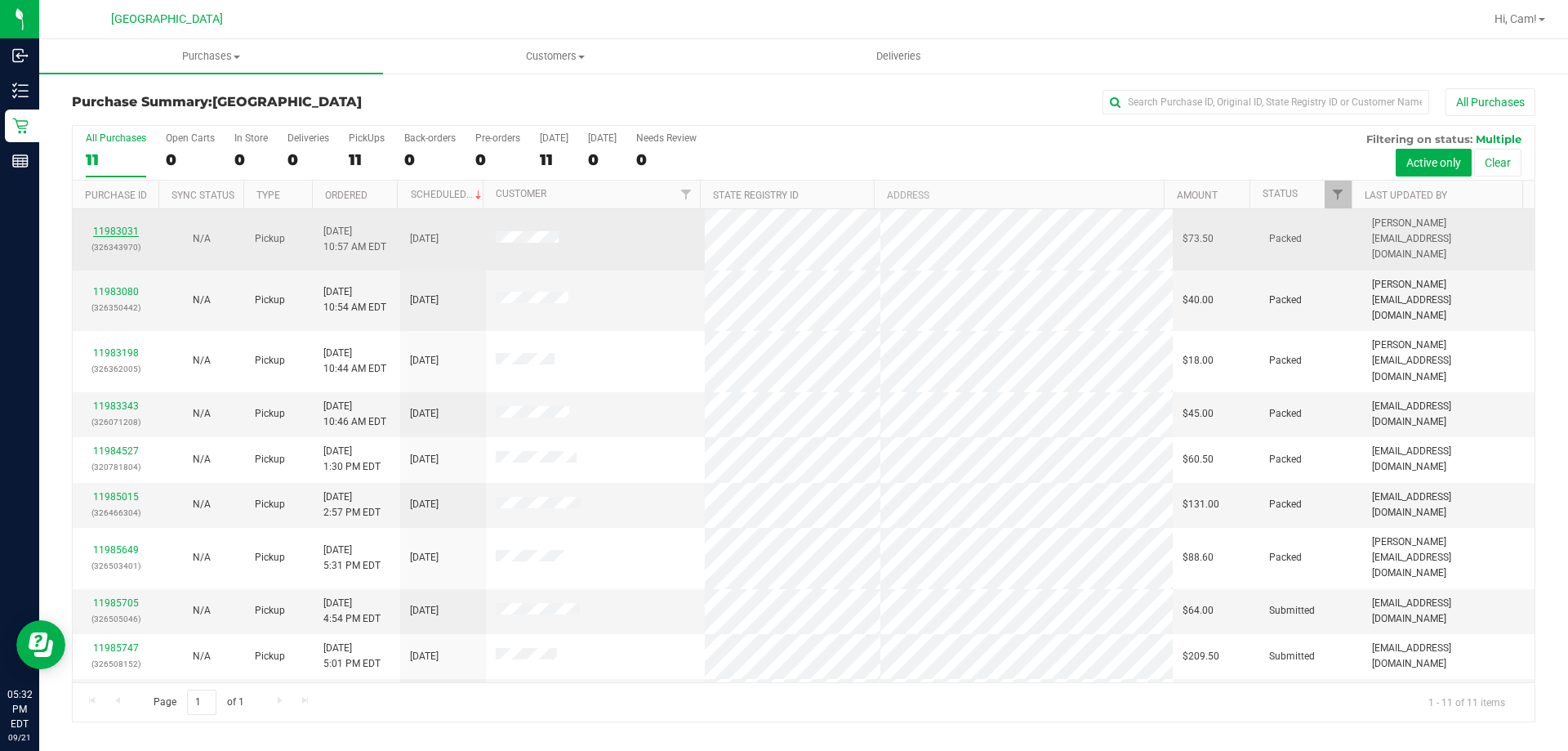
click at [124, 226] on link "11983031" at bounding box center [116, 231] width 45 height 11
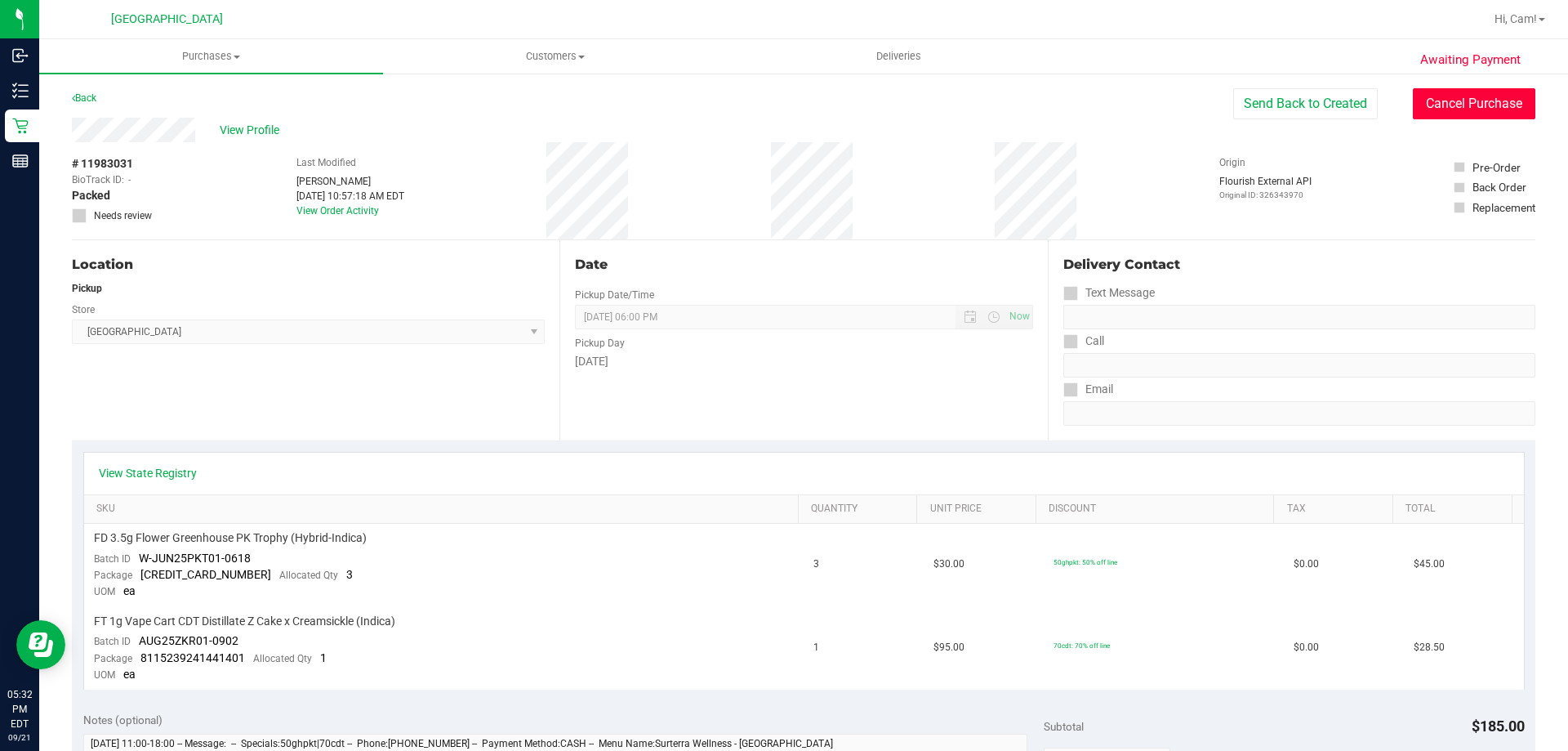
click at [1436, 108] on button "Cancel Purchase" at bounding box center [1474, 104] width 123 height 31
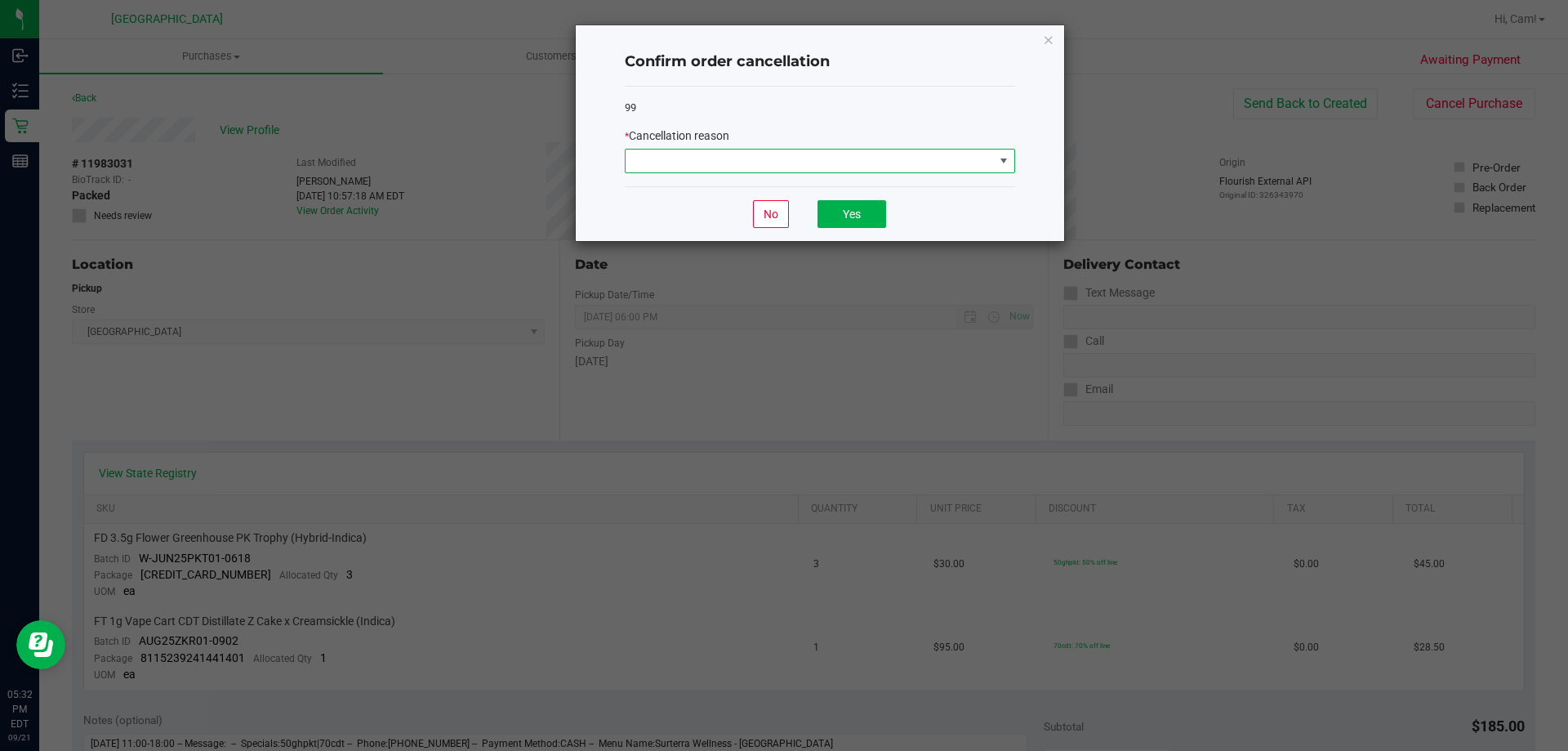
click at [876, 152] on span at bounding box center [810, 160] width 368 height 23
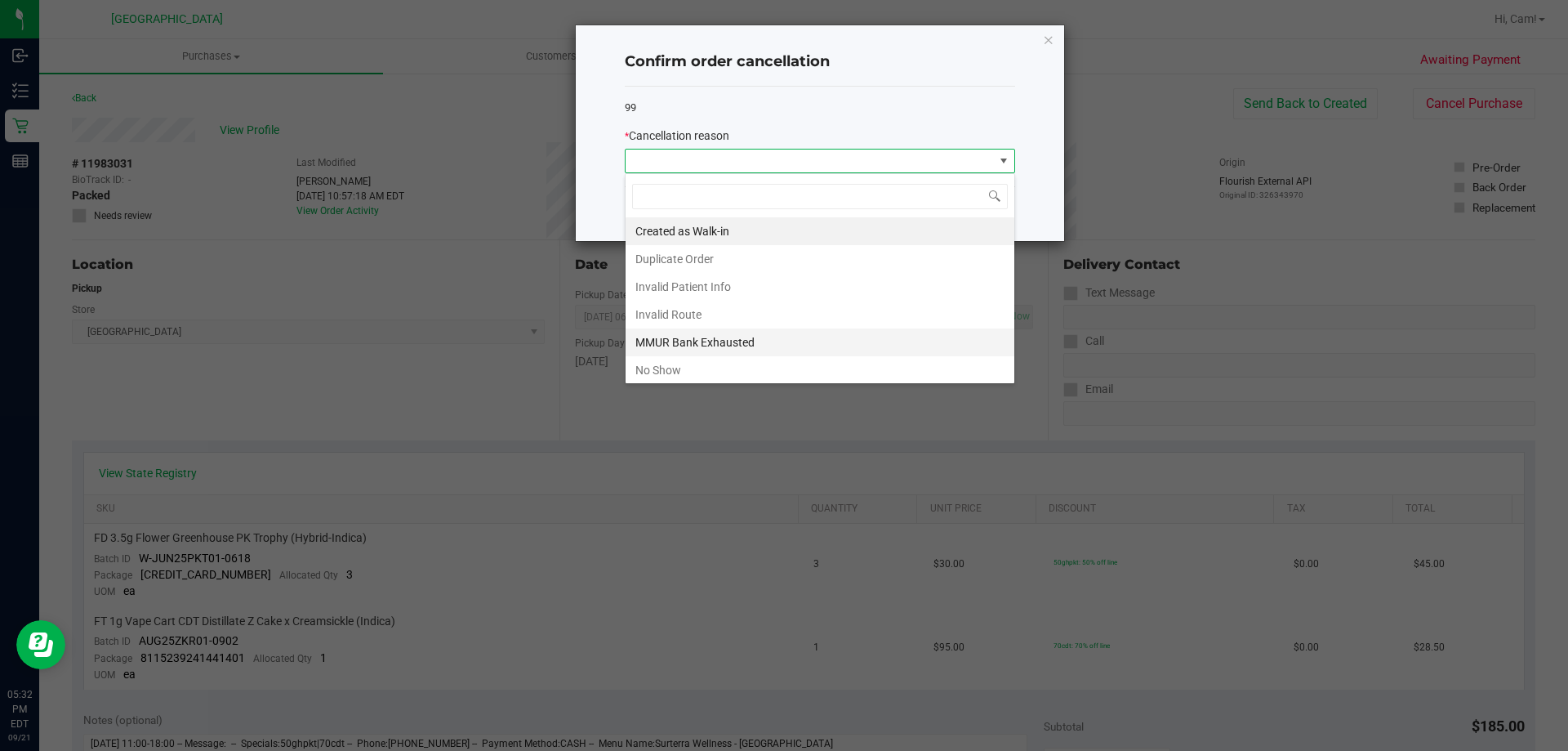
scroll to position [24, 391]
click at [716, 365] on li "No Show" at bounding box center [821, 370] width 389 height 28
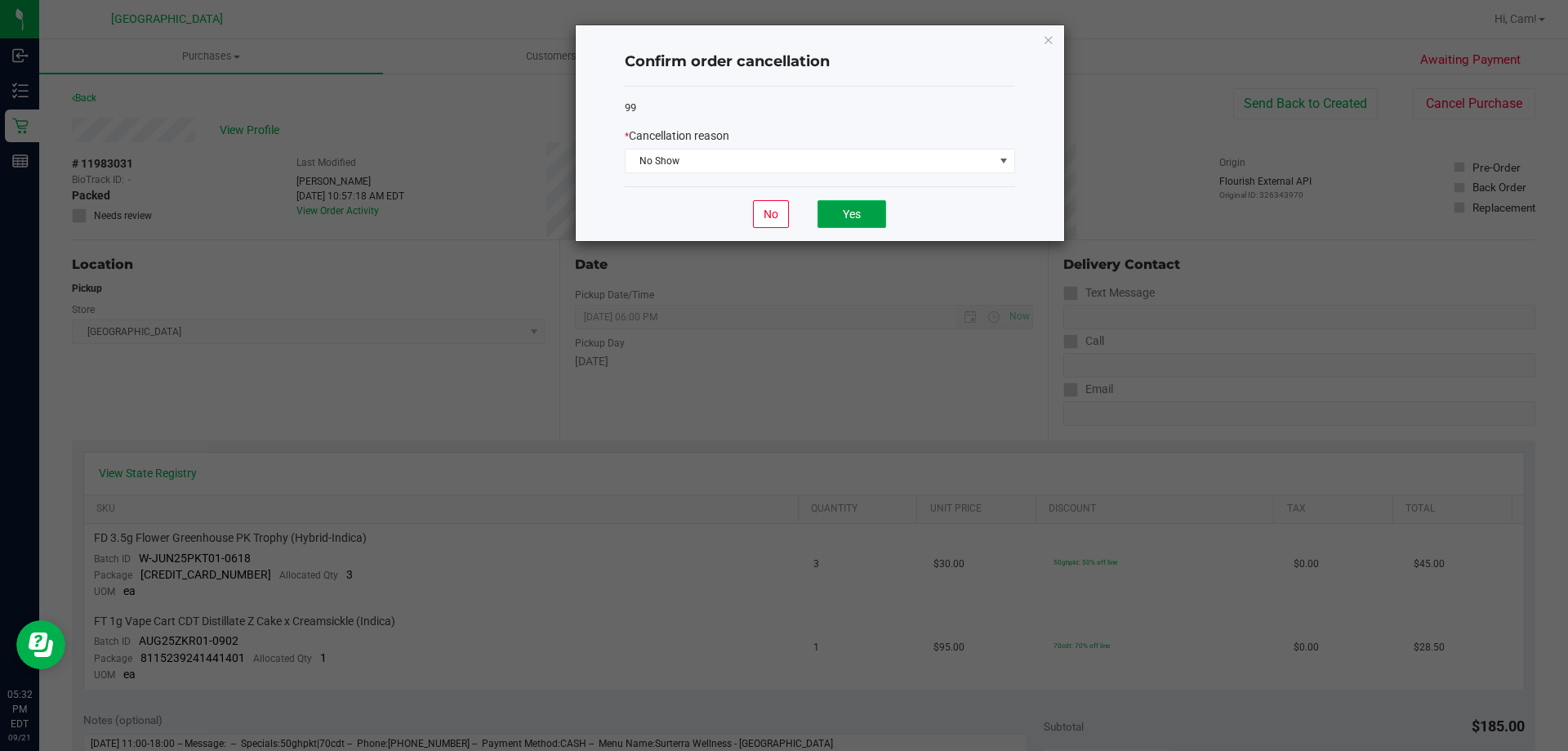
click at [844, 209] on button "Yes" at bounding box center [852, 214] width 69 height 28
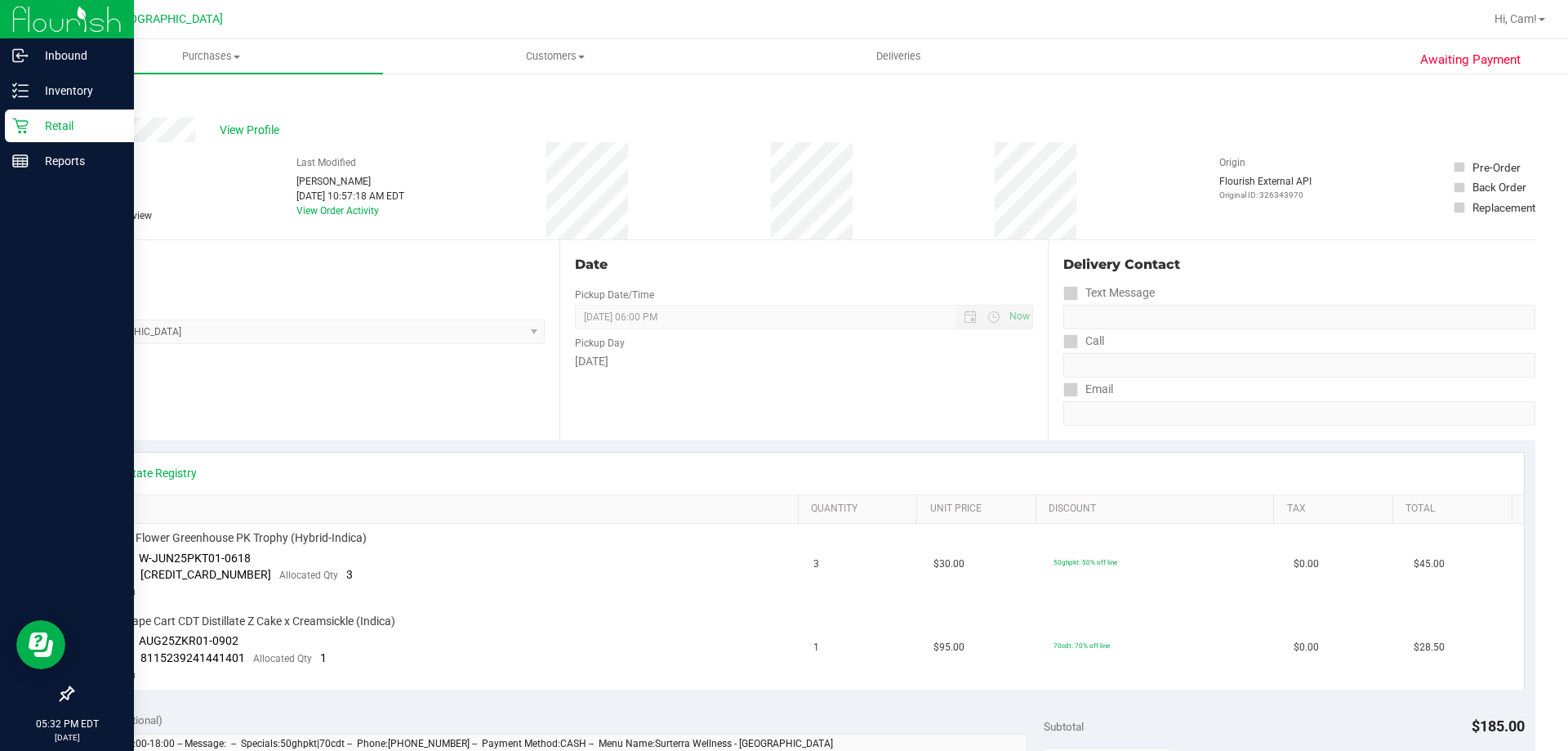
click at [32, 141] on div "Retail" at bounding box center [70, 126] width 129 height 32
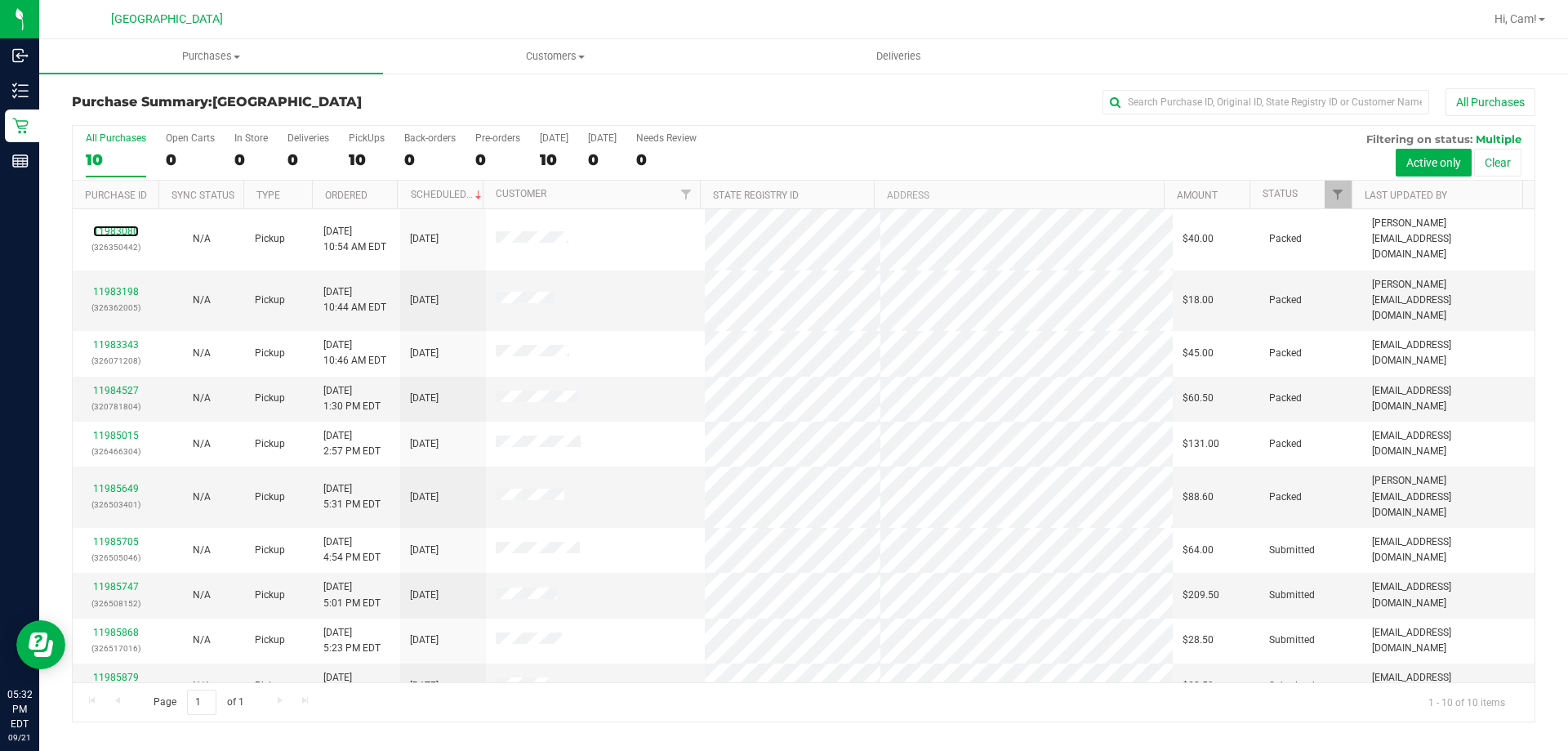
click at [112, 226] on link "11983080" at bounding box center [116, 231] width 45 height 11
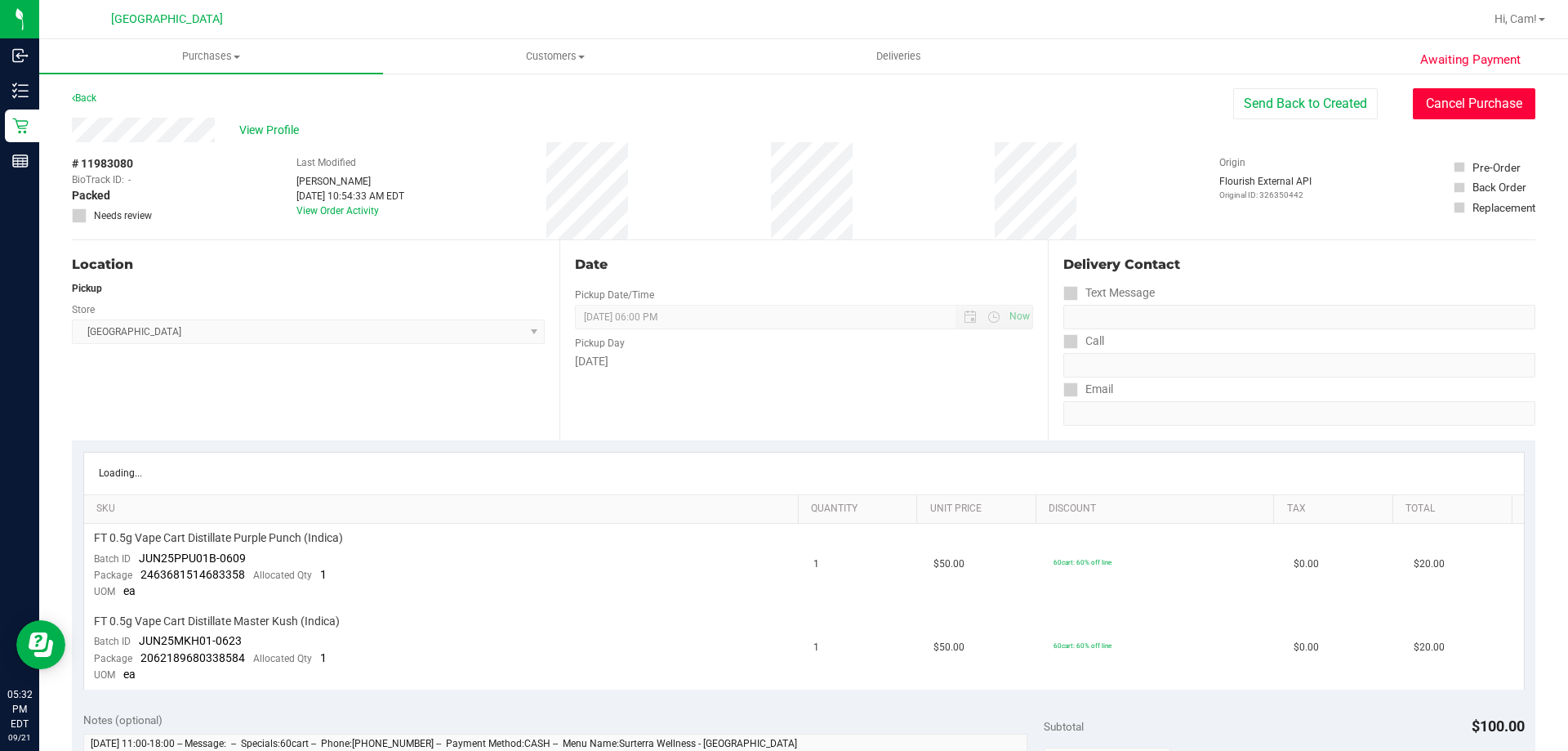
click at [1458, 107] on button "Cancel Purchase" at bounding box center [1474, 104] width 123 height 31
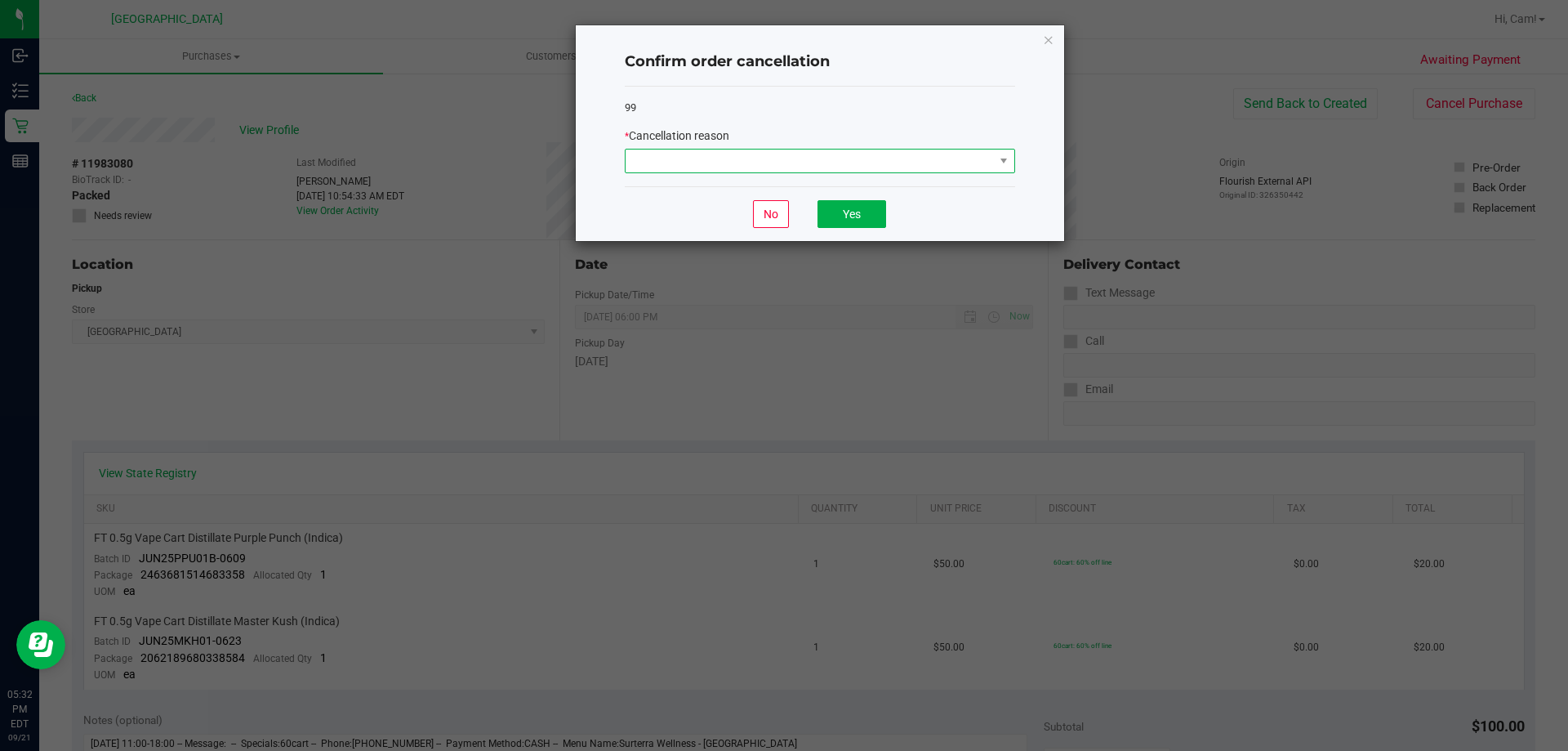
click at [886, 157] on span at bounding box center [810, 160] width 368 height 23
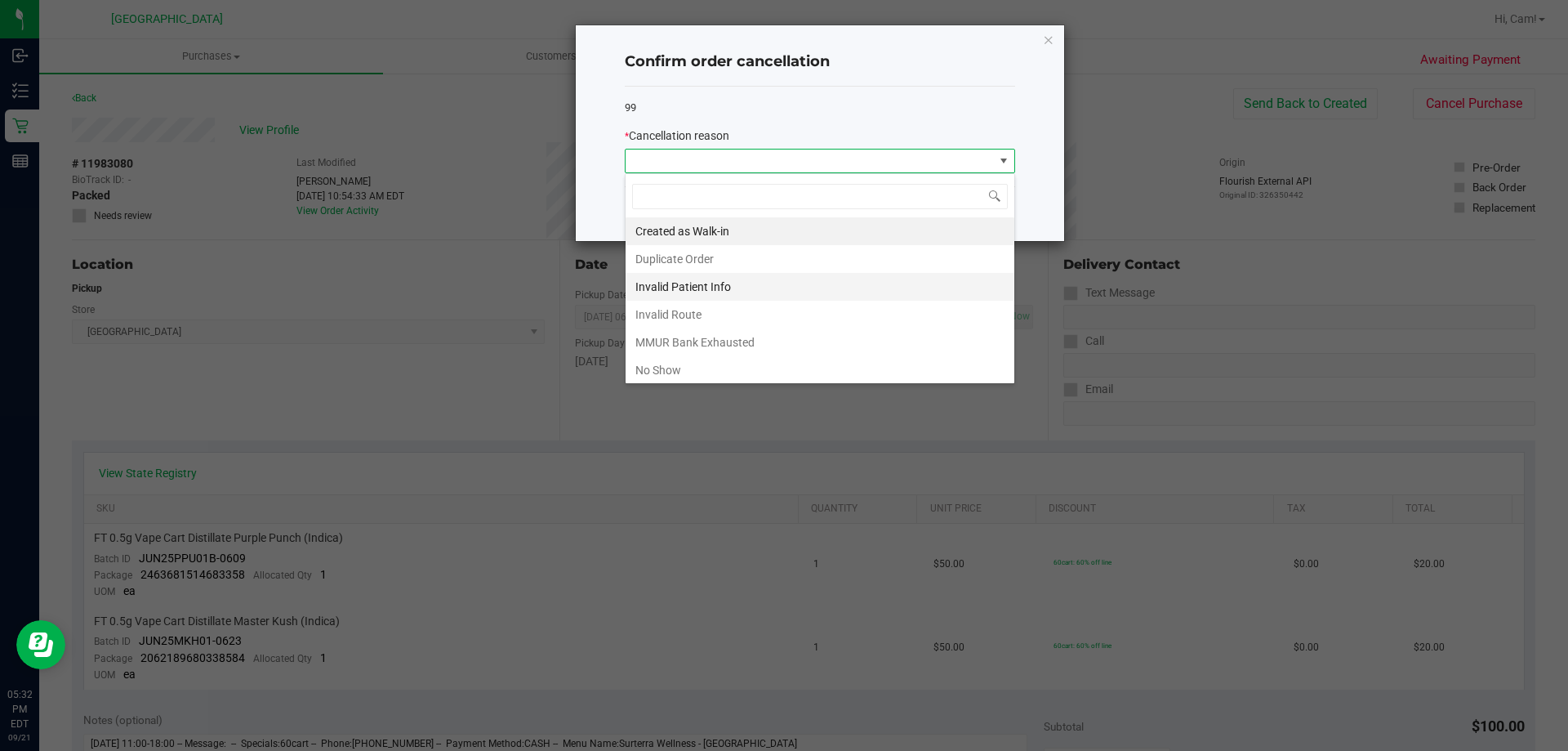
scroll to position [24, 391]
click at [747, 365] on li "No Show" at bounding box center [821, 370] width 389 height 28
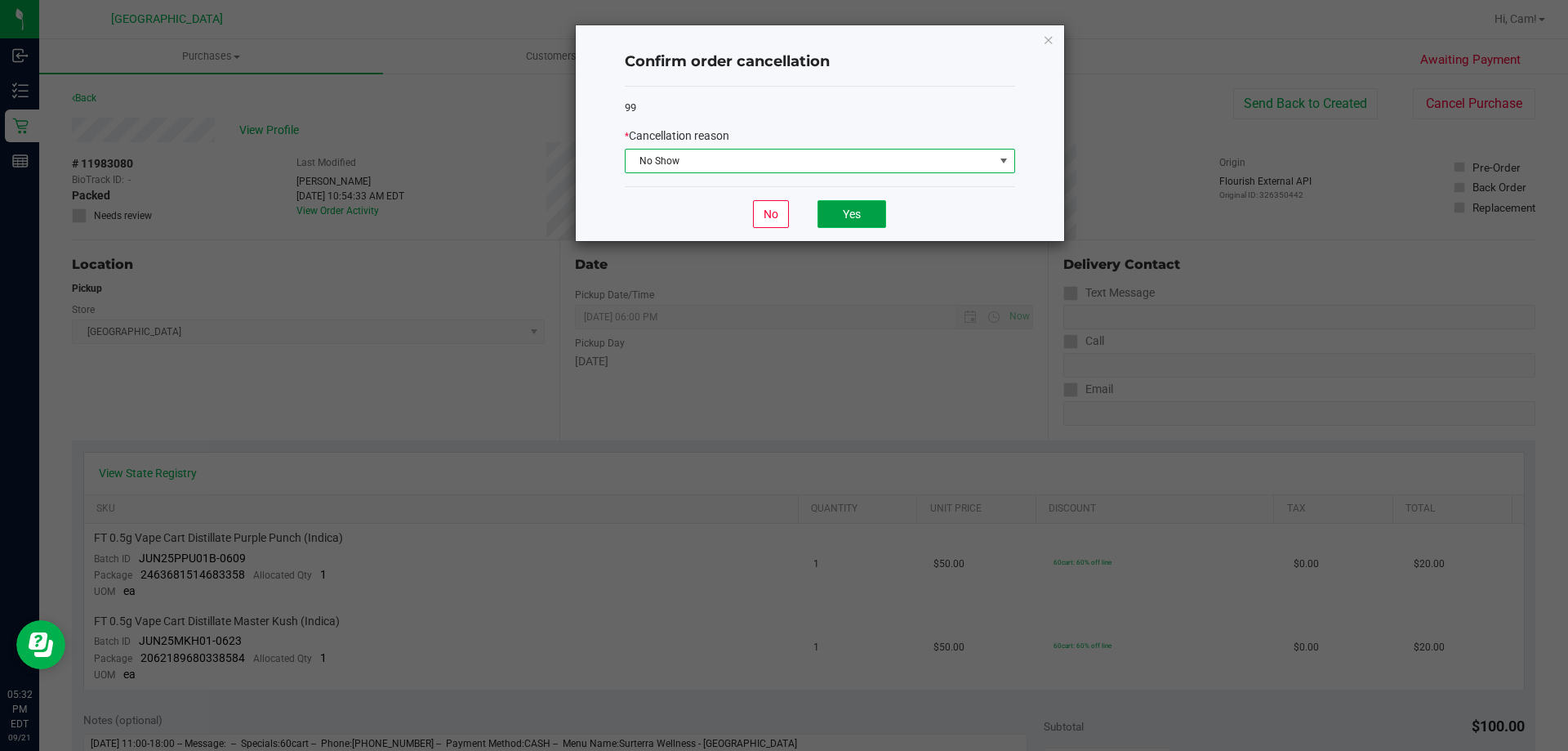
click at [864, 208] on button "Yes" at bounding box center [852, 214] width 69 height 28
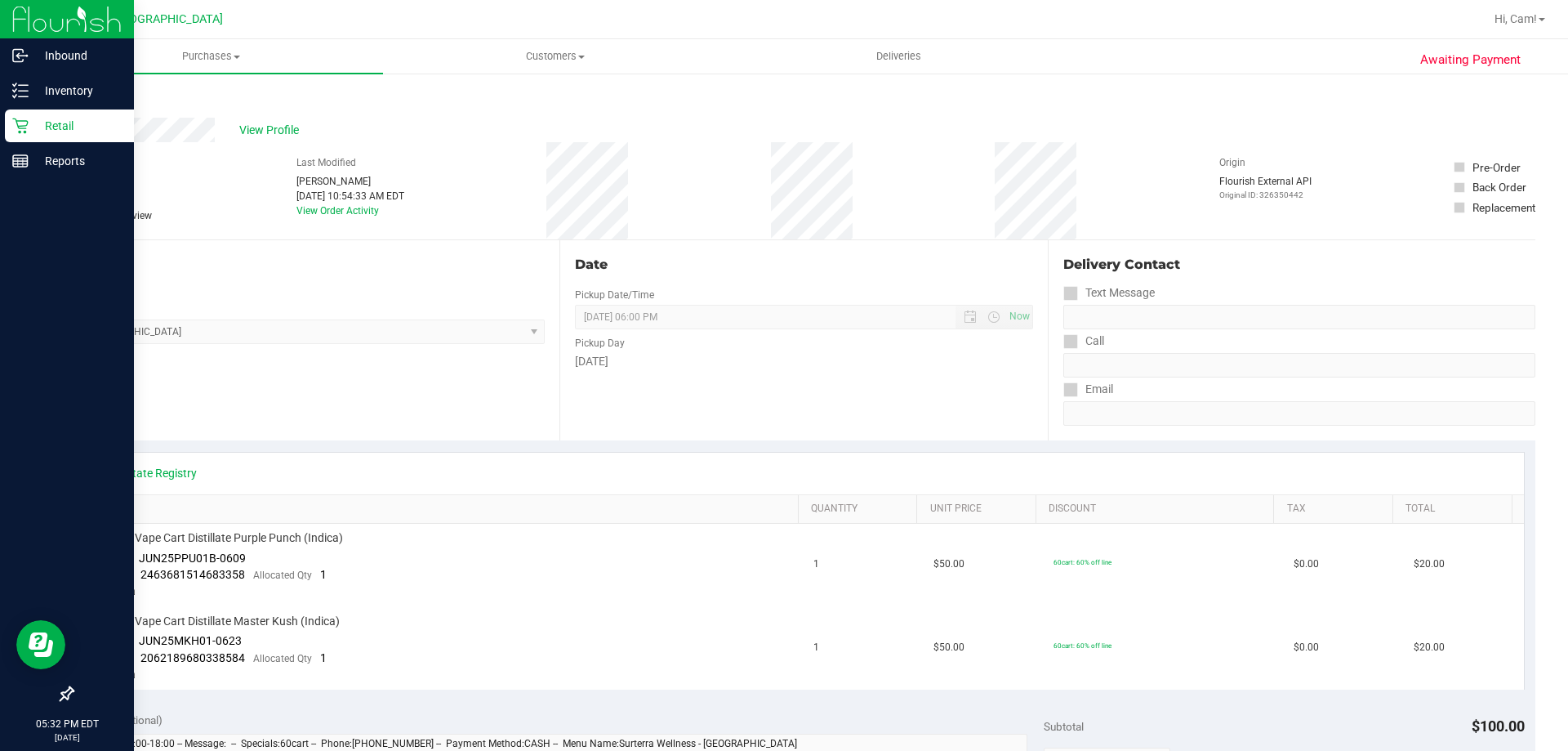
click at [40, 123] on p "Retail" at bounding box center [78, 126] width 98 height 19
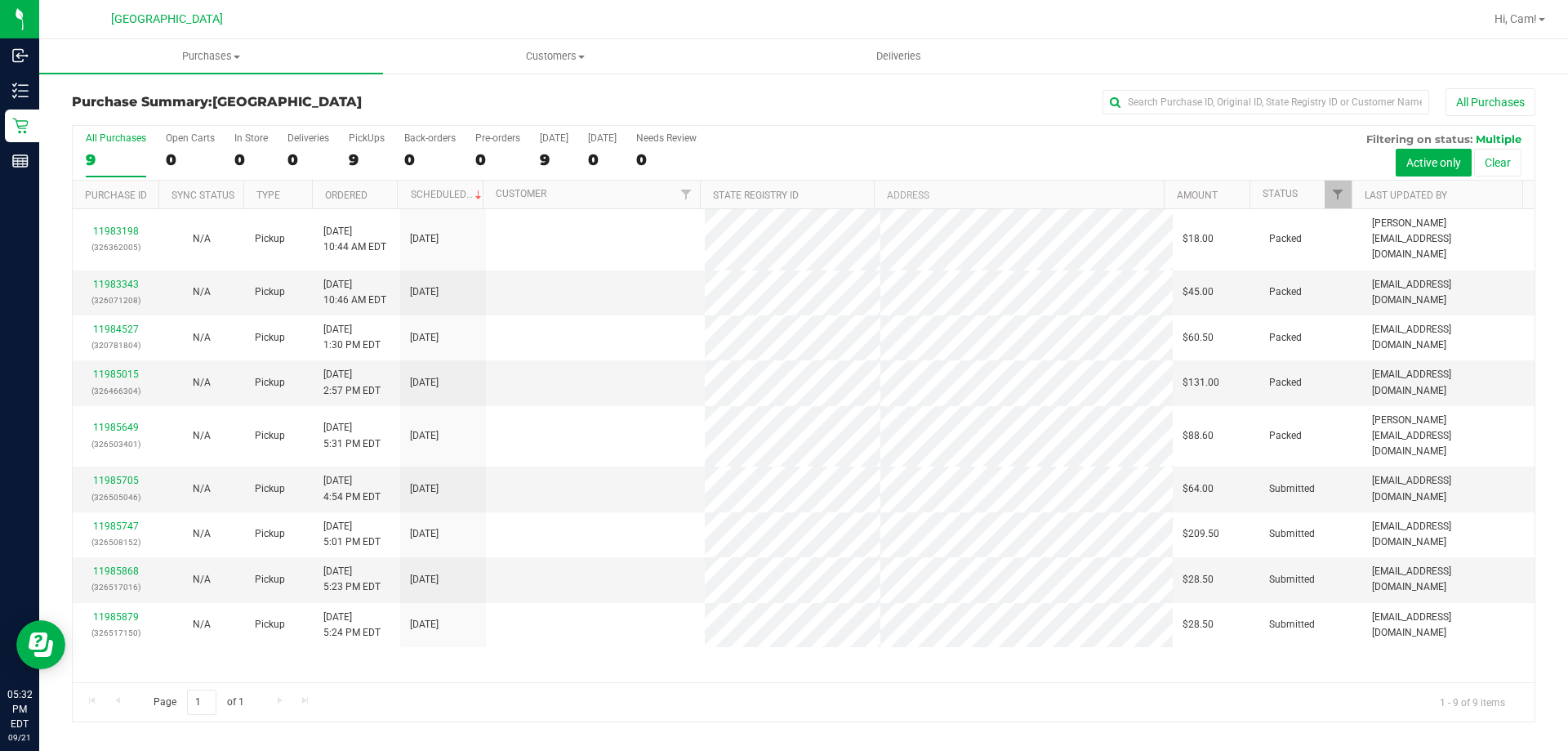
click at [122, 226] on link "11983198" at bounding box center [116, 231] width 45 height 11
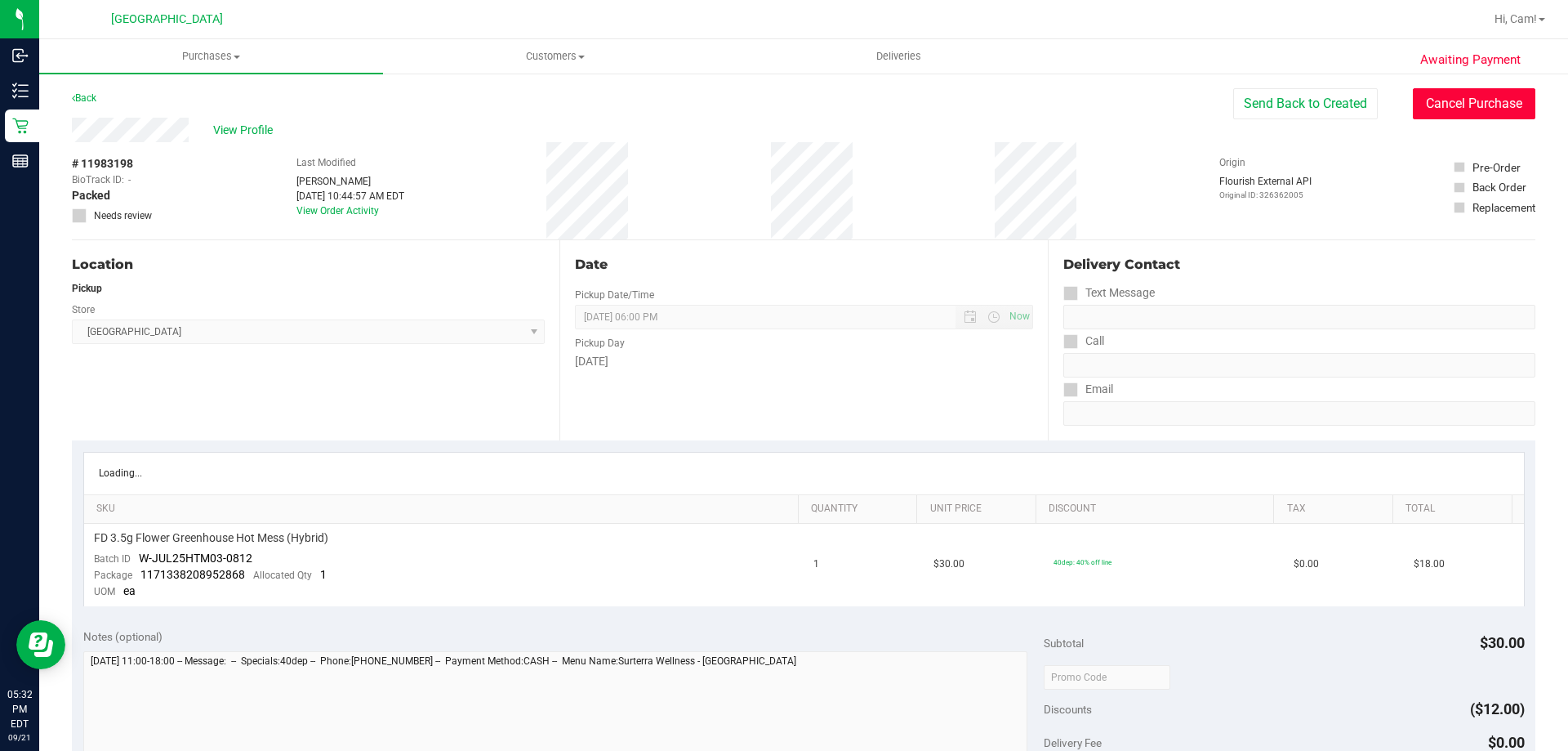
click at [1496, 88] on button "Cancel Purchase" at bounding box center [1474, 104] width 123 height 31
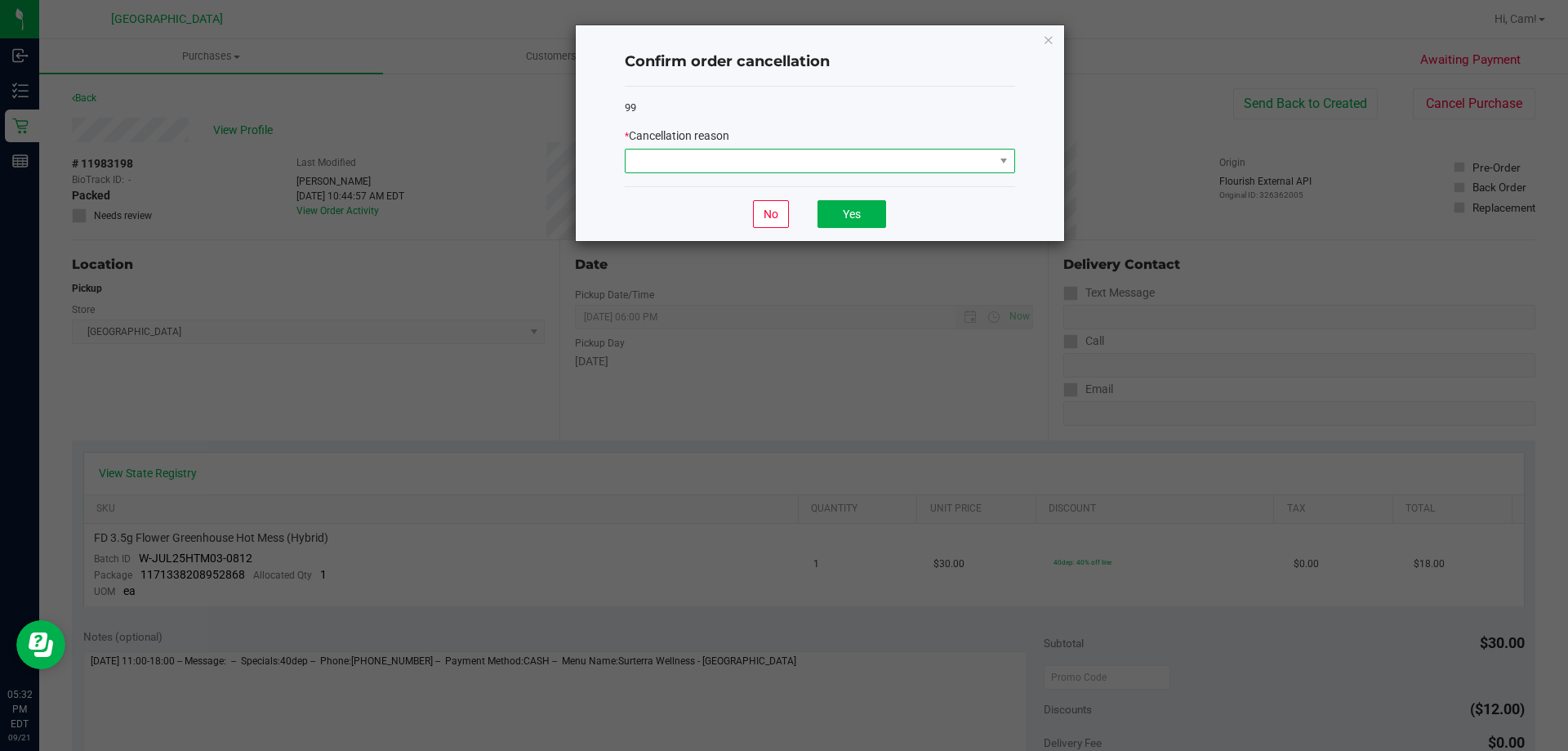
click at [717, 160] on span at bounding box center [810, 160] width 368 height 23
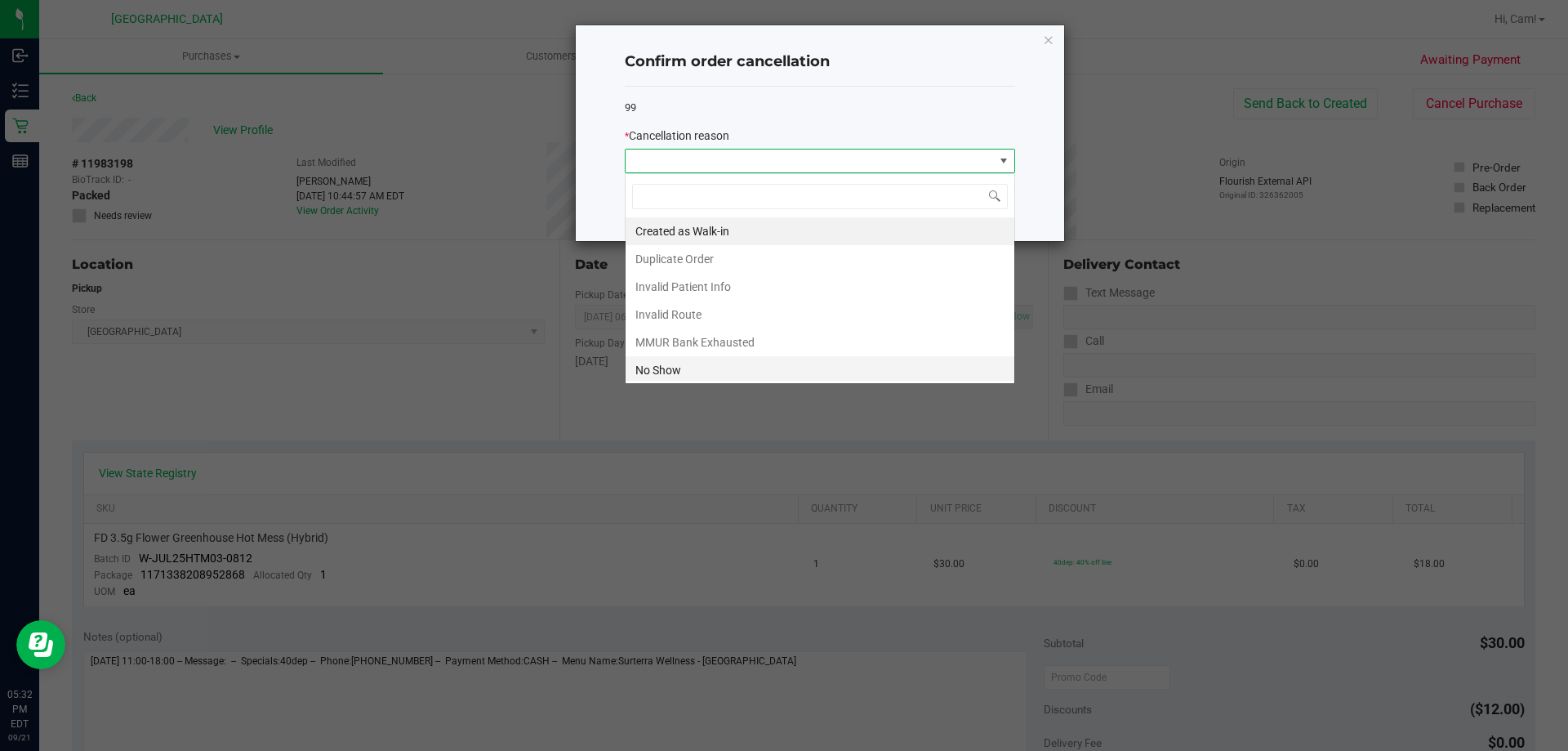
scroll to position [24, 391]
click at [685, 377] on li "No Show" at bounding box center [821, 370] width 389 height 28
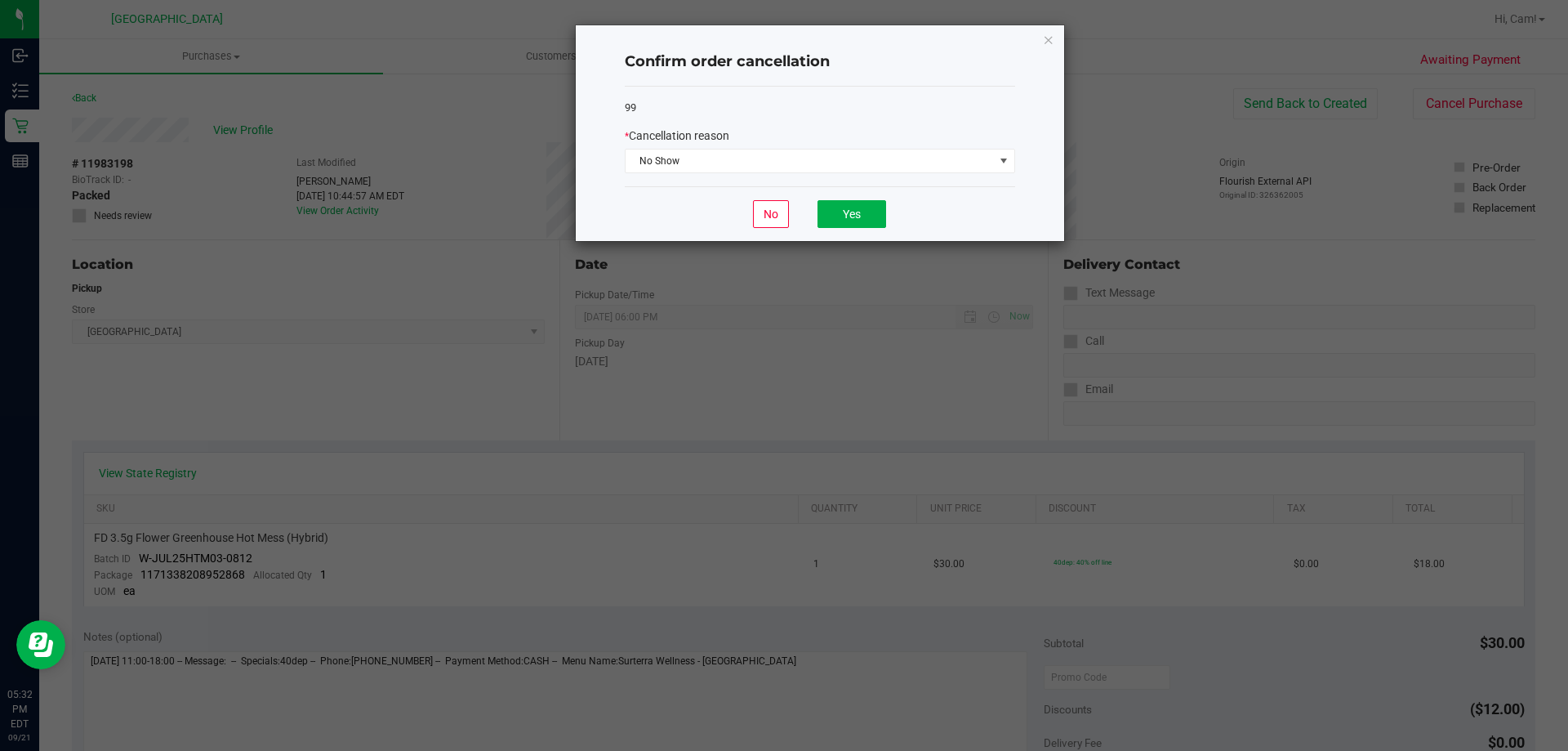
click at [835, 200] on div "No Yes" at bounding box center [821, 214] width 391 height 55
click at [837, 214] on button "Yes" at bounding box center [852, 214] width 69 height 28
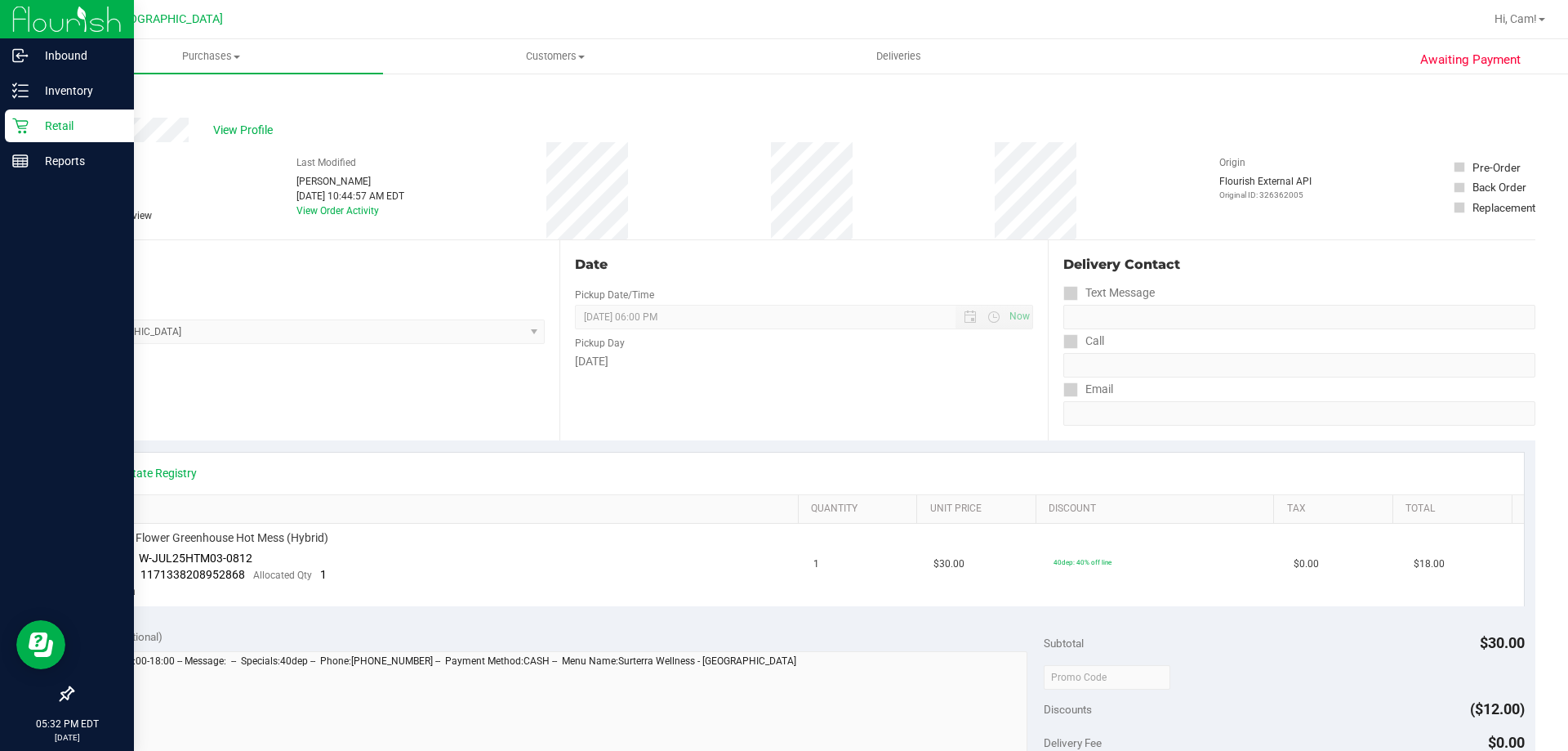
click at [51, 139] on div "Retail" at bounding box center [70, 126] width 129 height 32
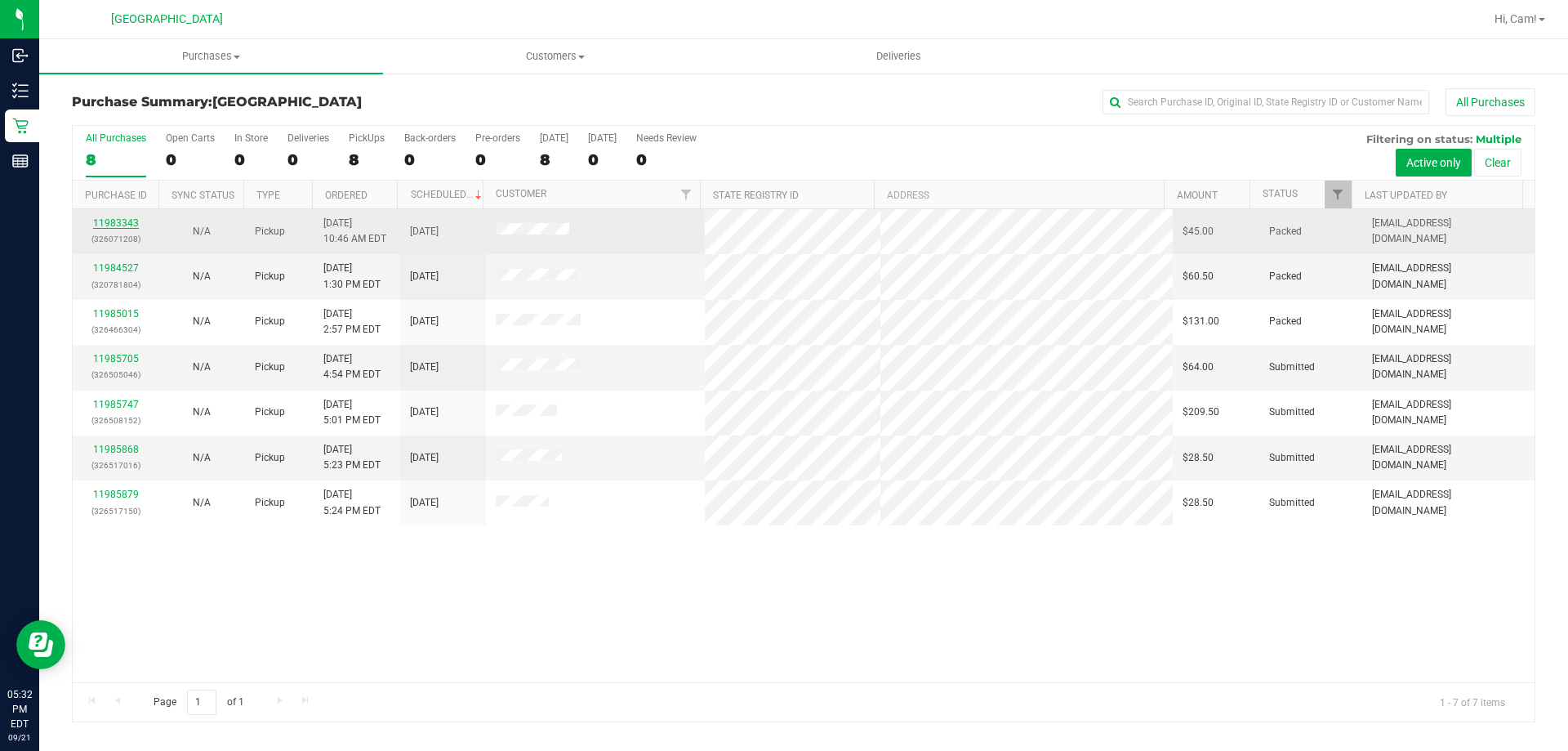
click at [122, 221] on link "11983343" at bounding box center [116, 222] width 45 height 11
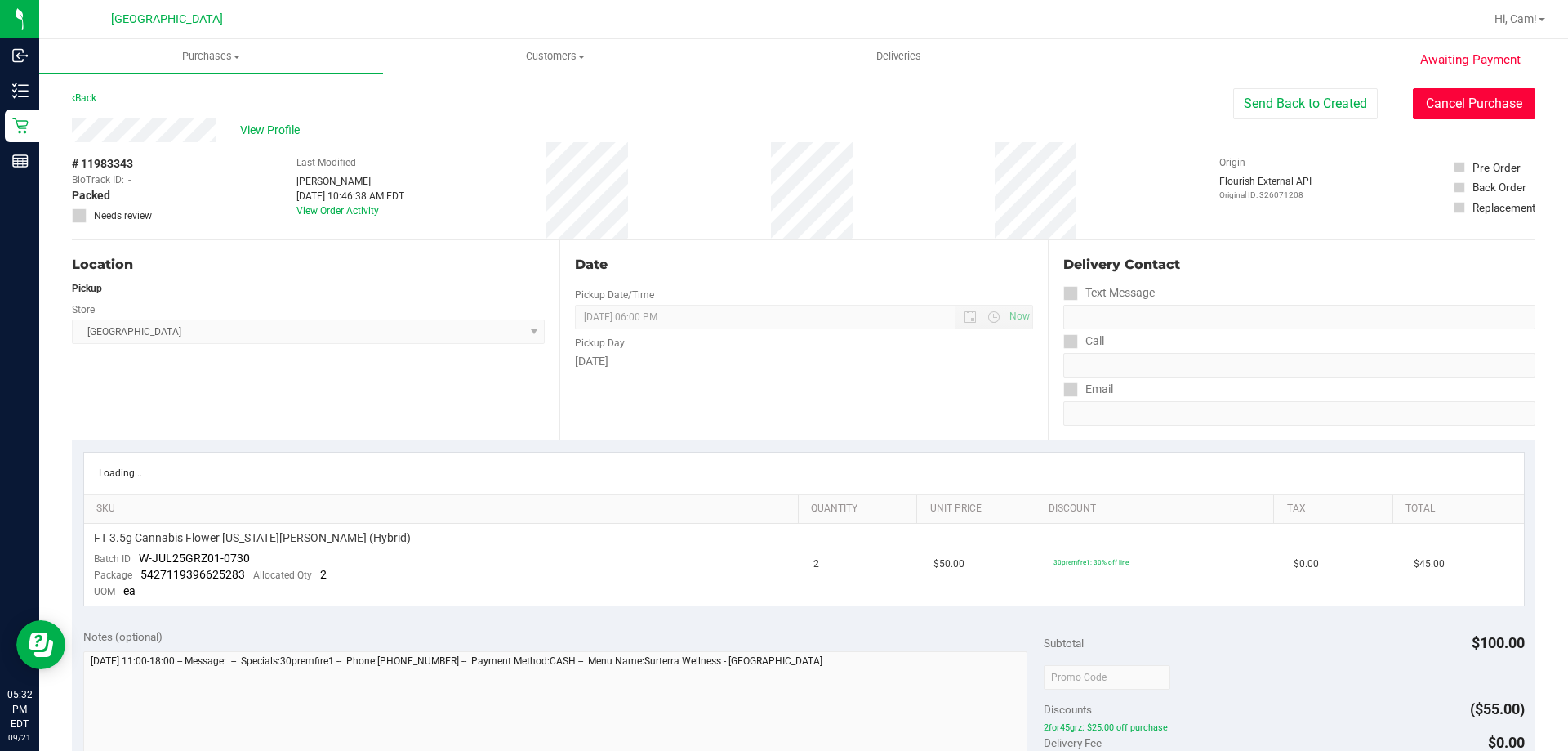
click at [1452, 99] on button "Cancel Purchase" at bounding box center [1474, 104] width 123 height 31
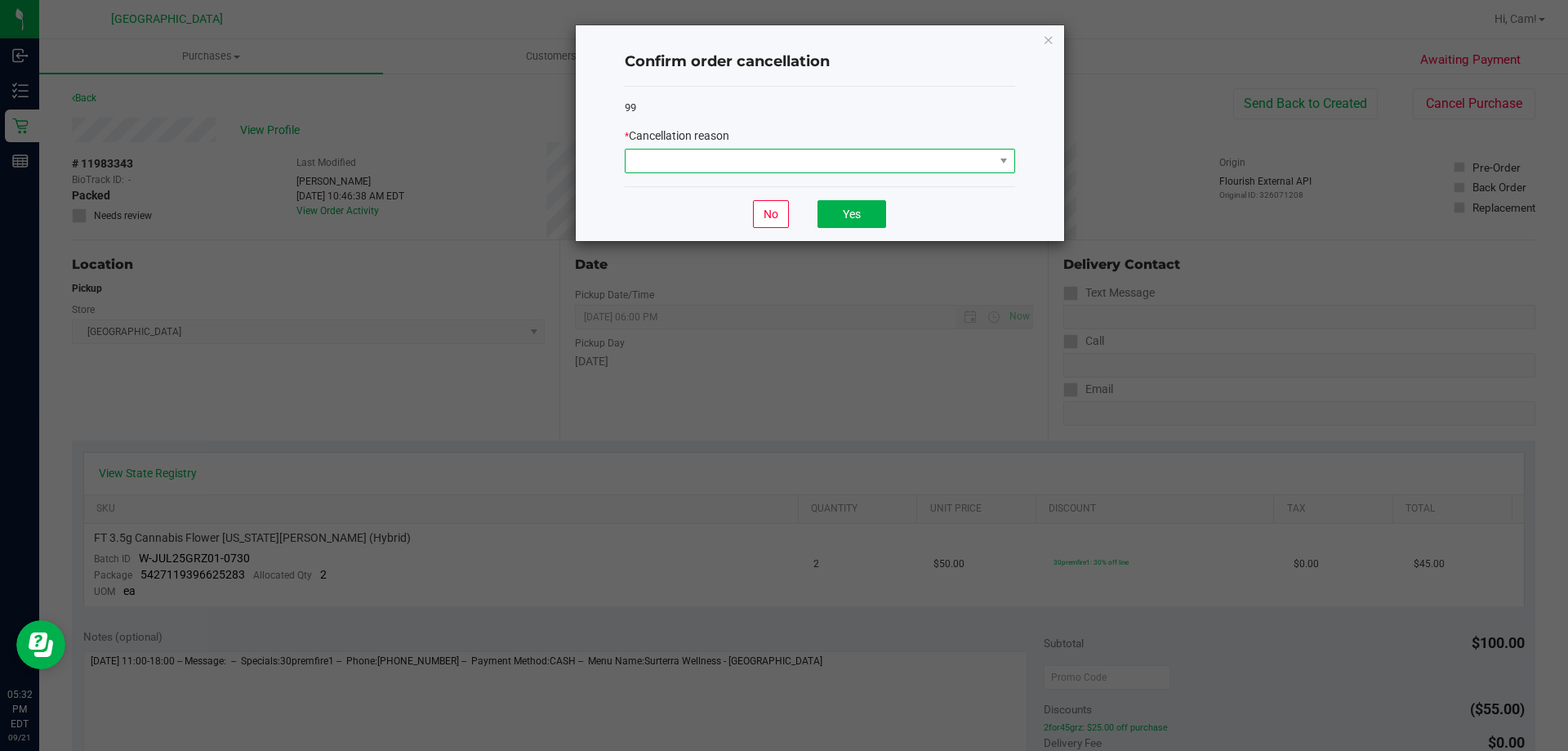
click at [796, 166] on span at bounding box center [810, 160] width 368 height 23
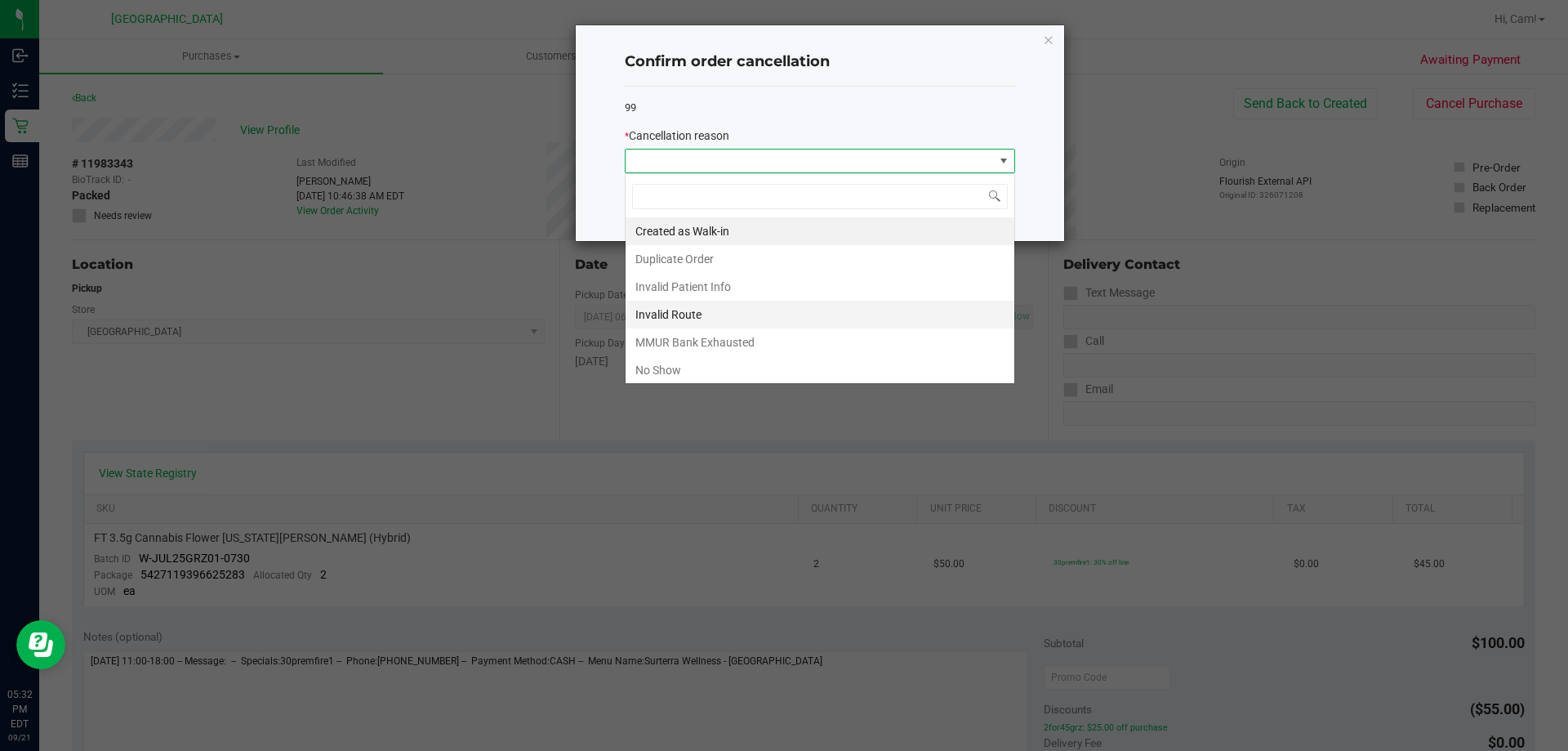
scroll to position [24, 391]
click at [683, 364] on li "No Show" at bounding box center [821, 370] width 389 height 28
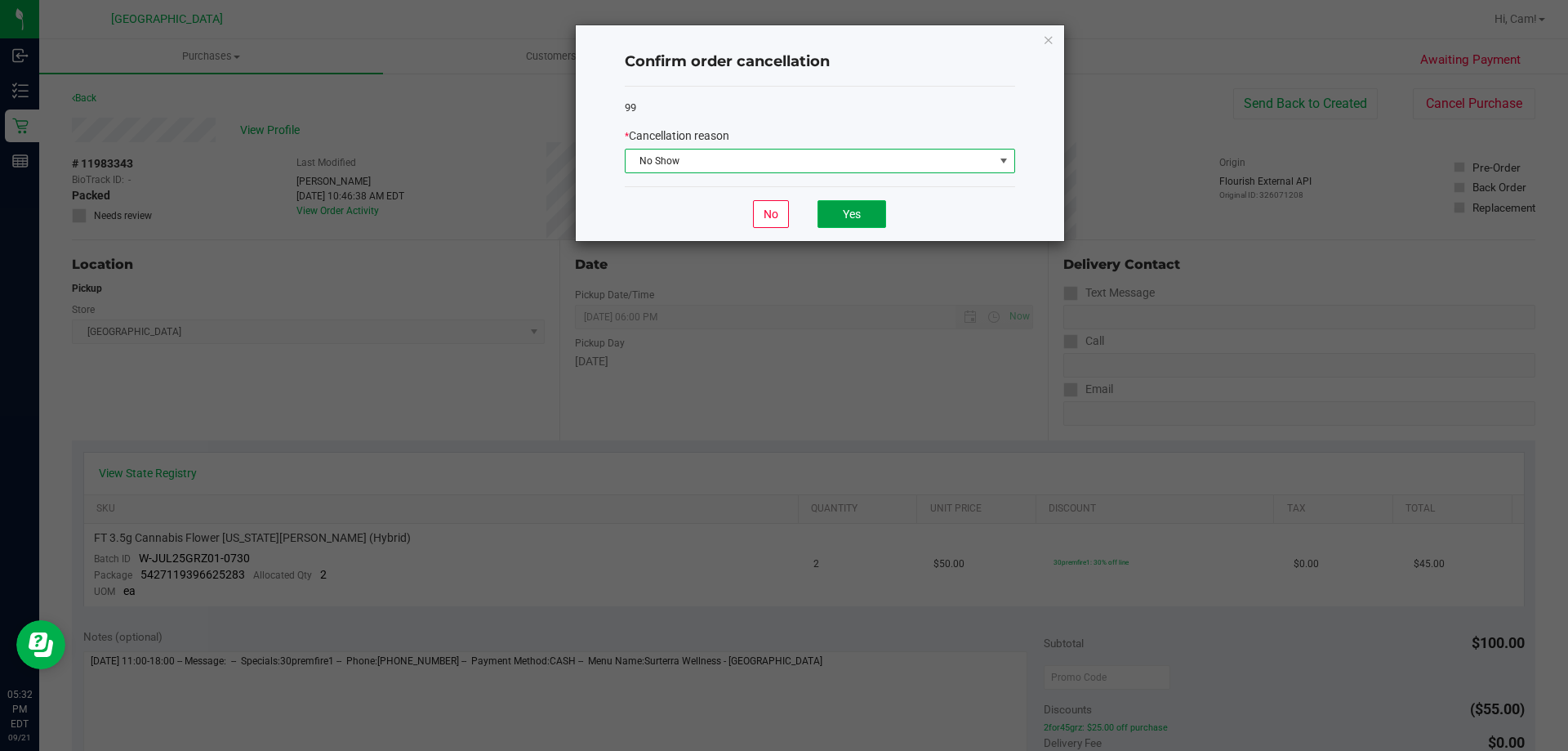
click at [842, 211] on button "Yes" at bounding box center [852, 214] width 69 height 28
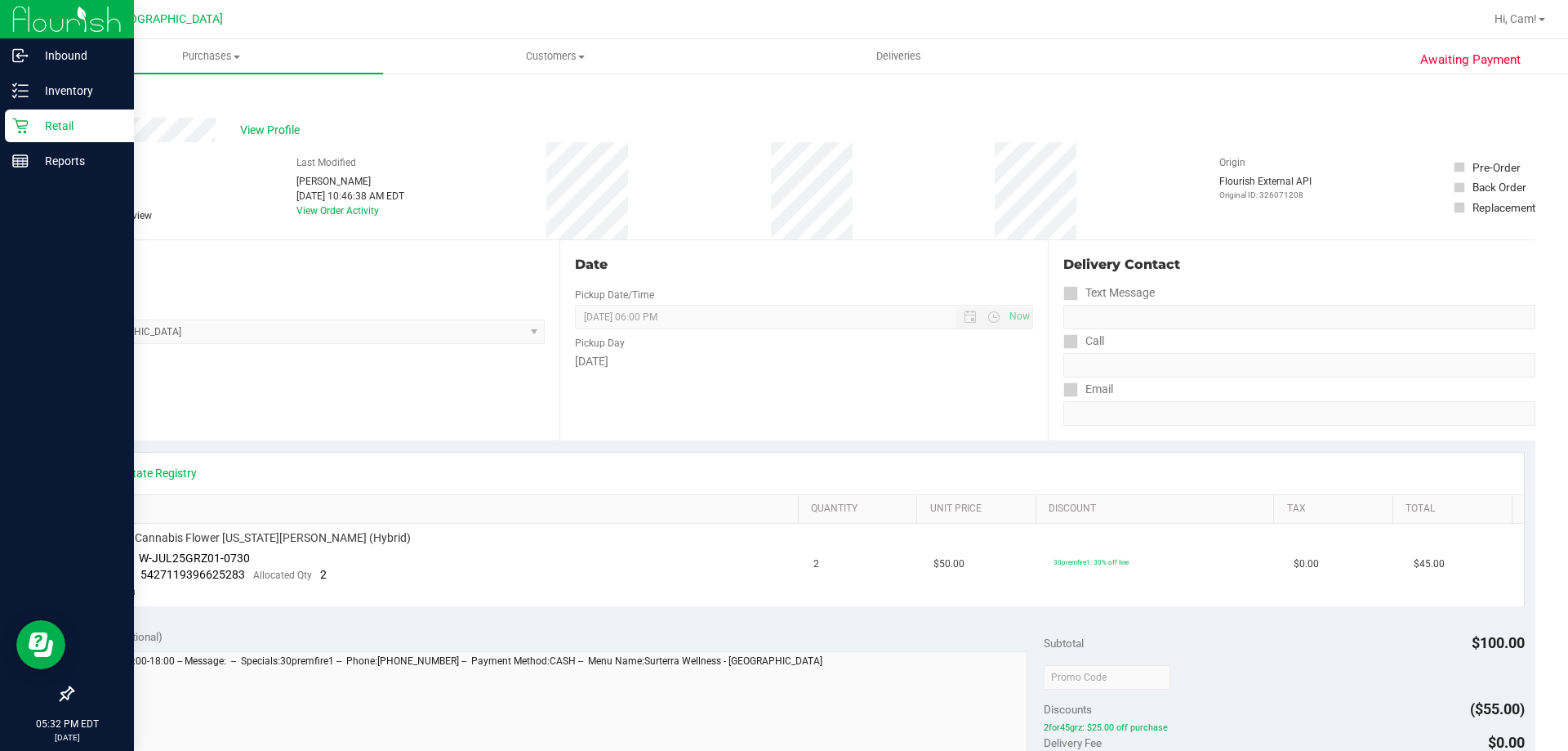
click at [48, 122] on p "Retail" at bounding box center [78, 126] width 98 height 19
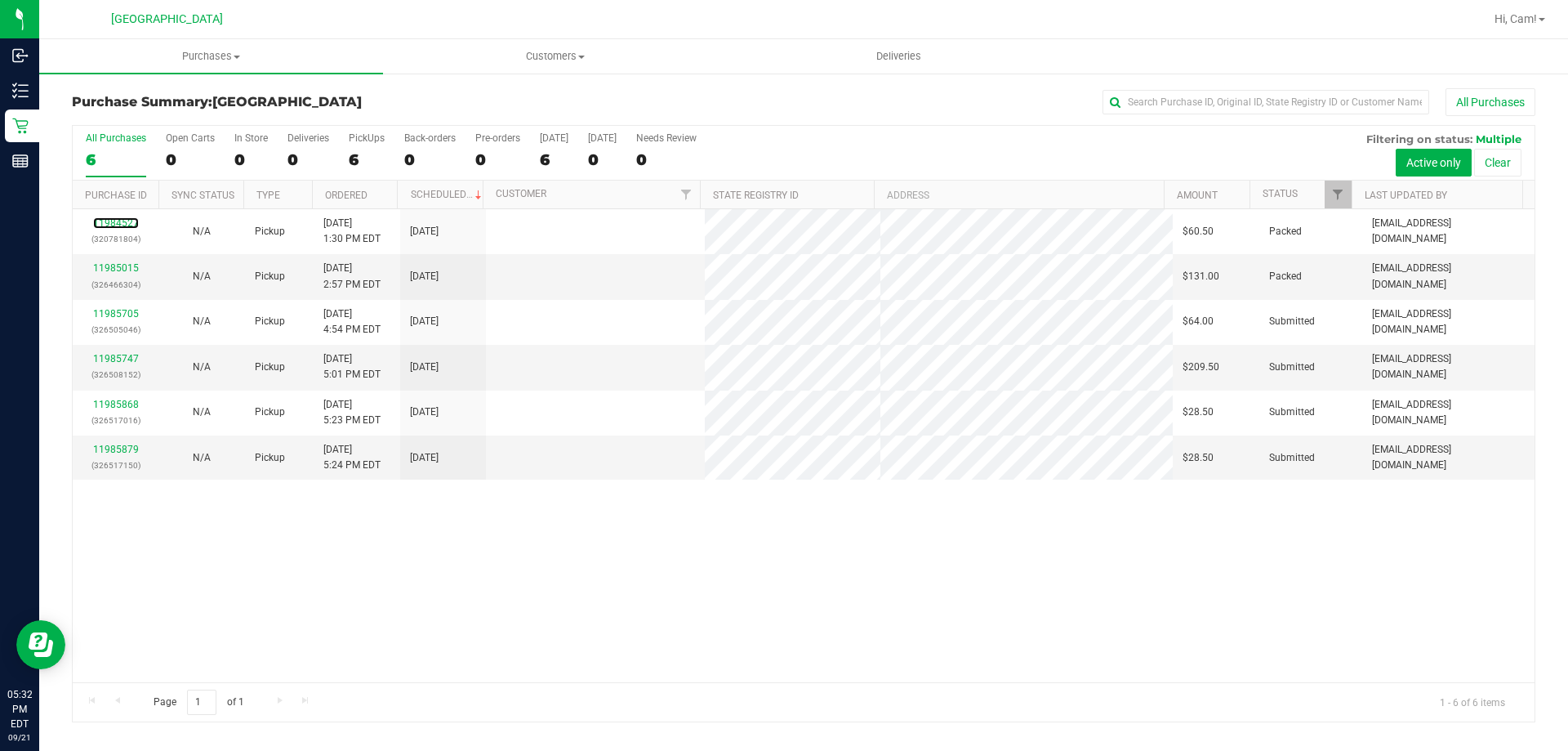
click at [118, 224] on link "11984527" at bounding box center [116, 222] width 45 height 11
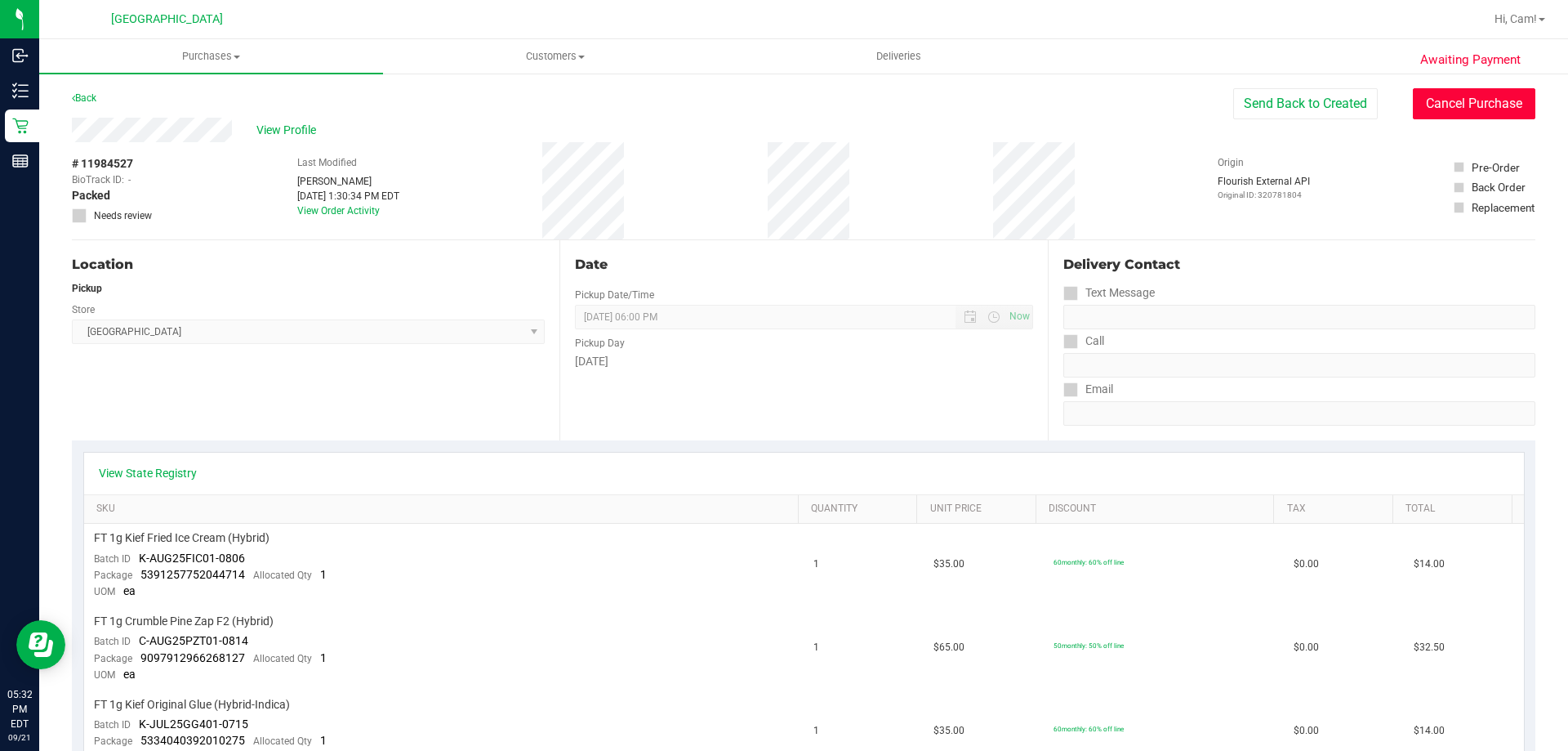
click at [1429, 96] on button "Cancel Purchase" at bounding box center [1474, 104] width 123 height 31
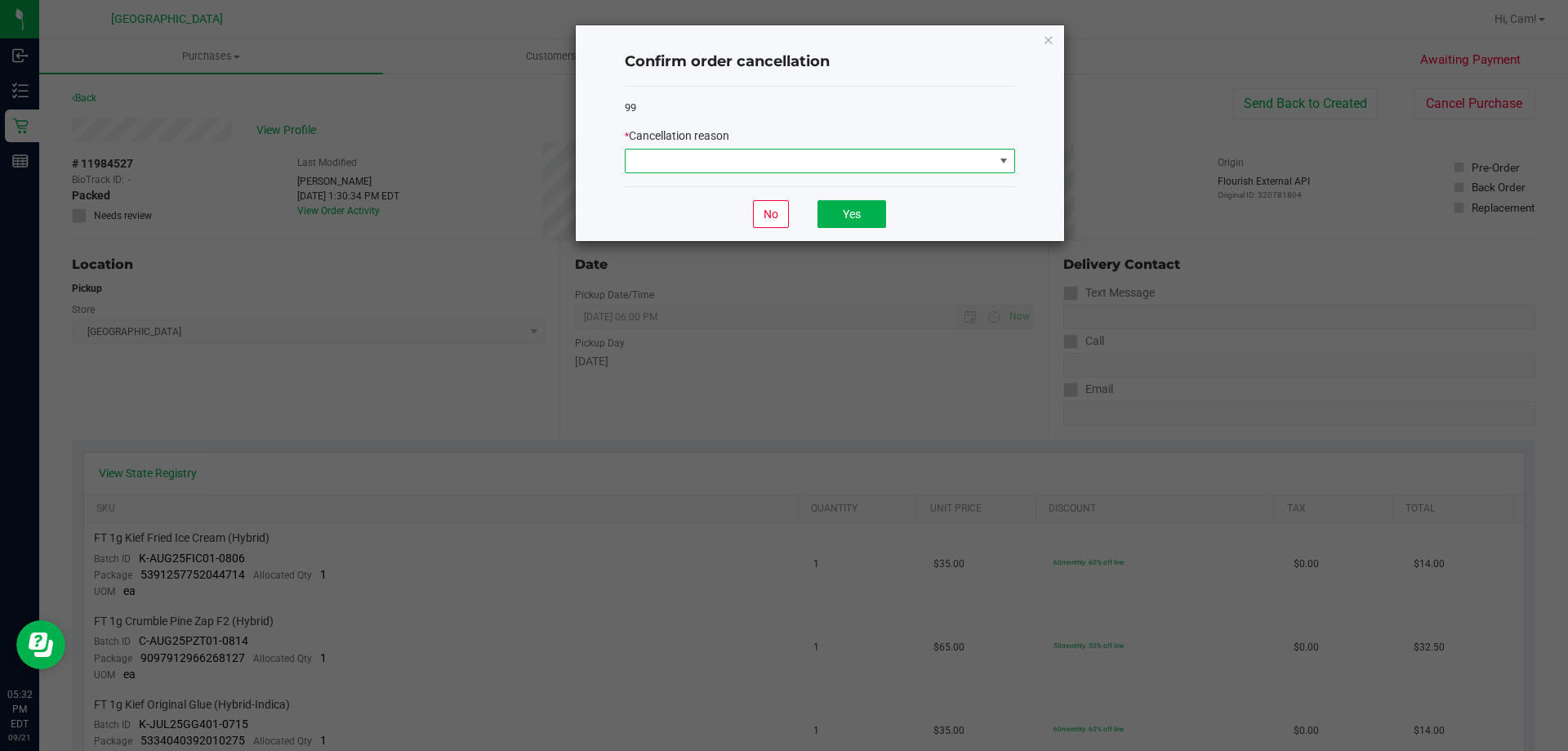
click at [828, 169] on span at bounding box center [810, 160] width 368 height 23
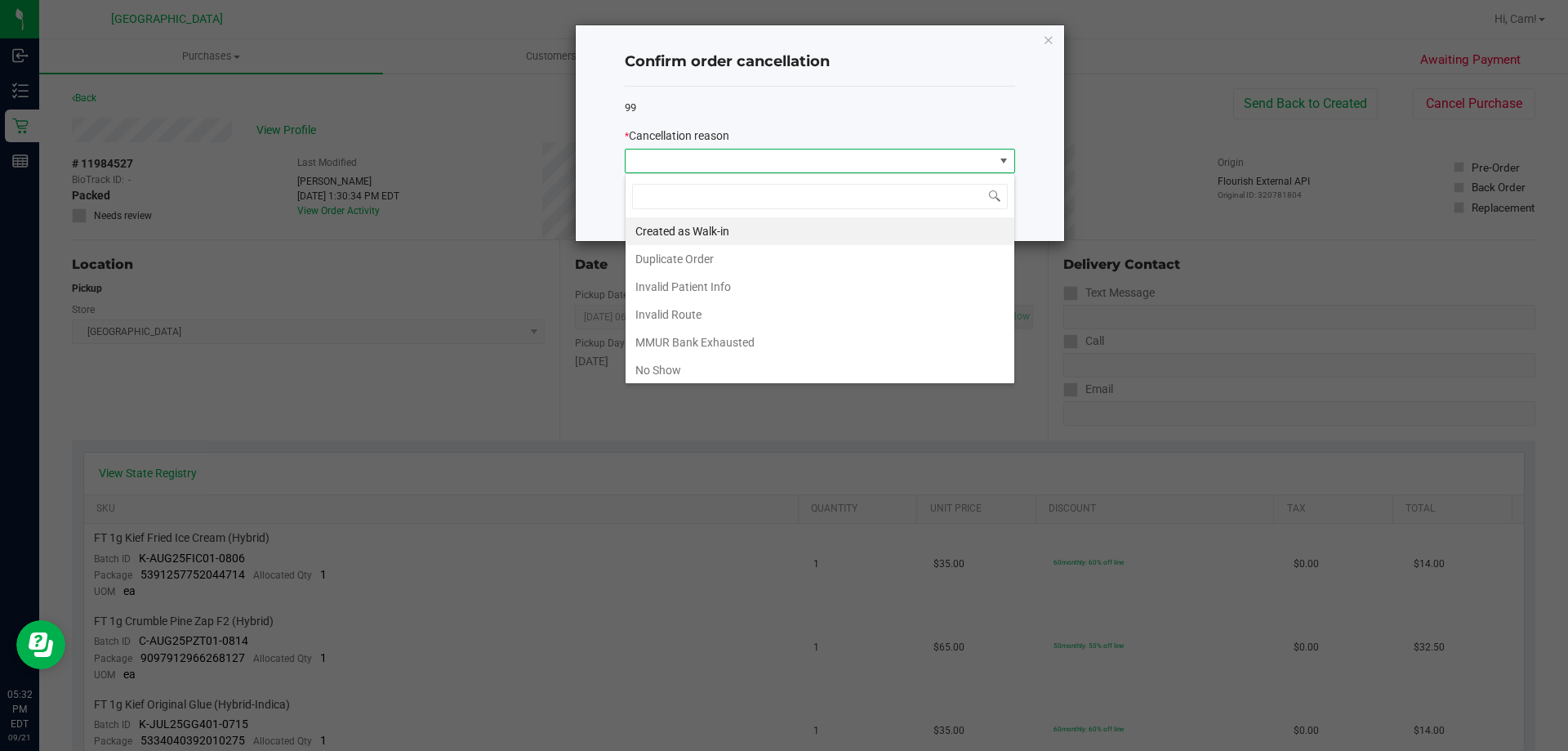
scroll to position [24, 391]
click at [713, 368] on li "No Show" at bounding box center [821, 370] width 389 height 28
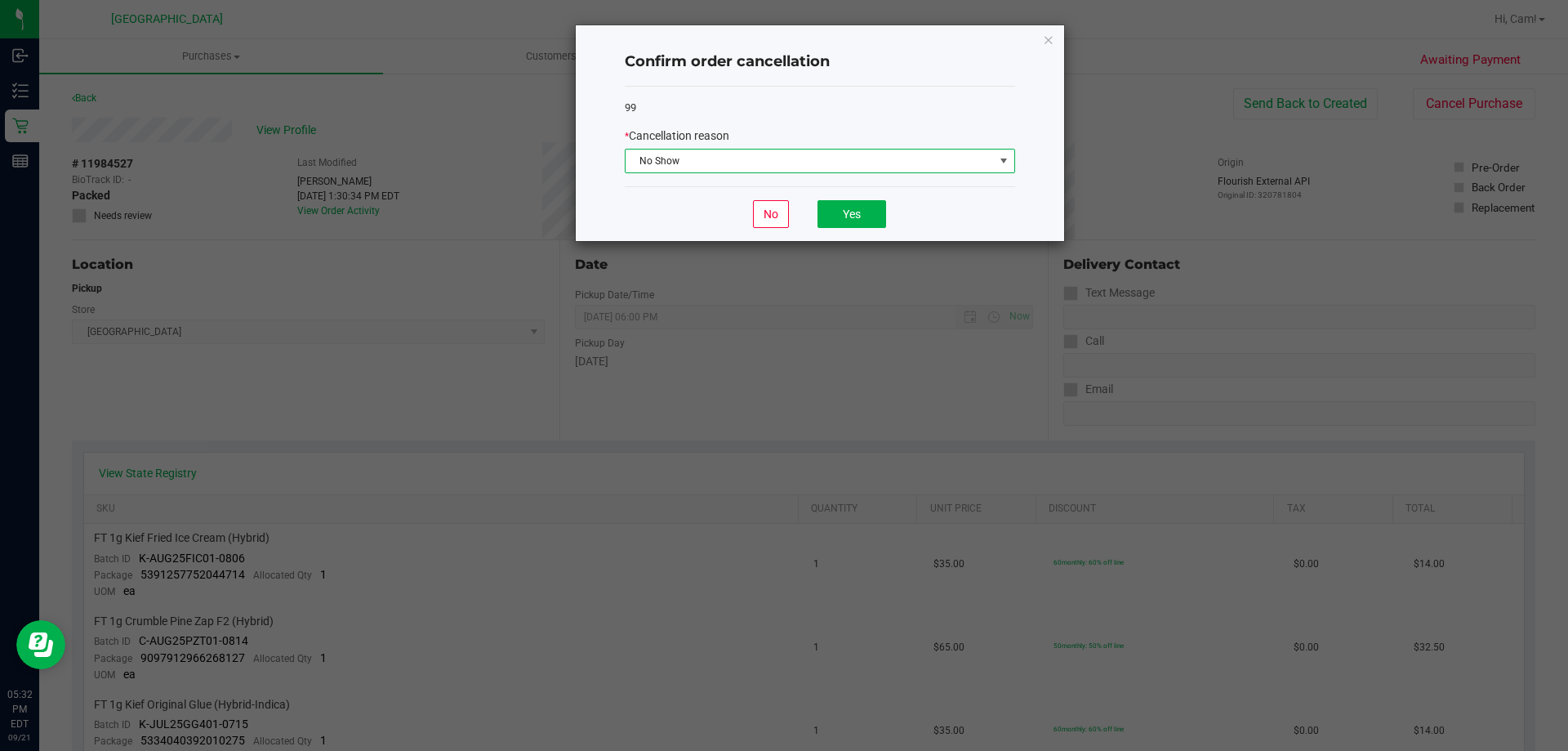
click at [876, 192] on div "No Yes" at bounding box center [821, 214] width 391 height 55
click at [862, 213] on button "Yes" at bounding box center [852, 214] width 69 height 28
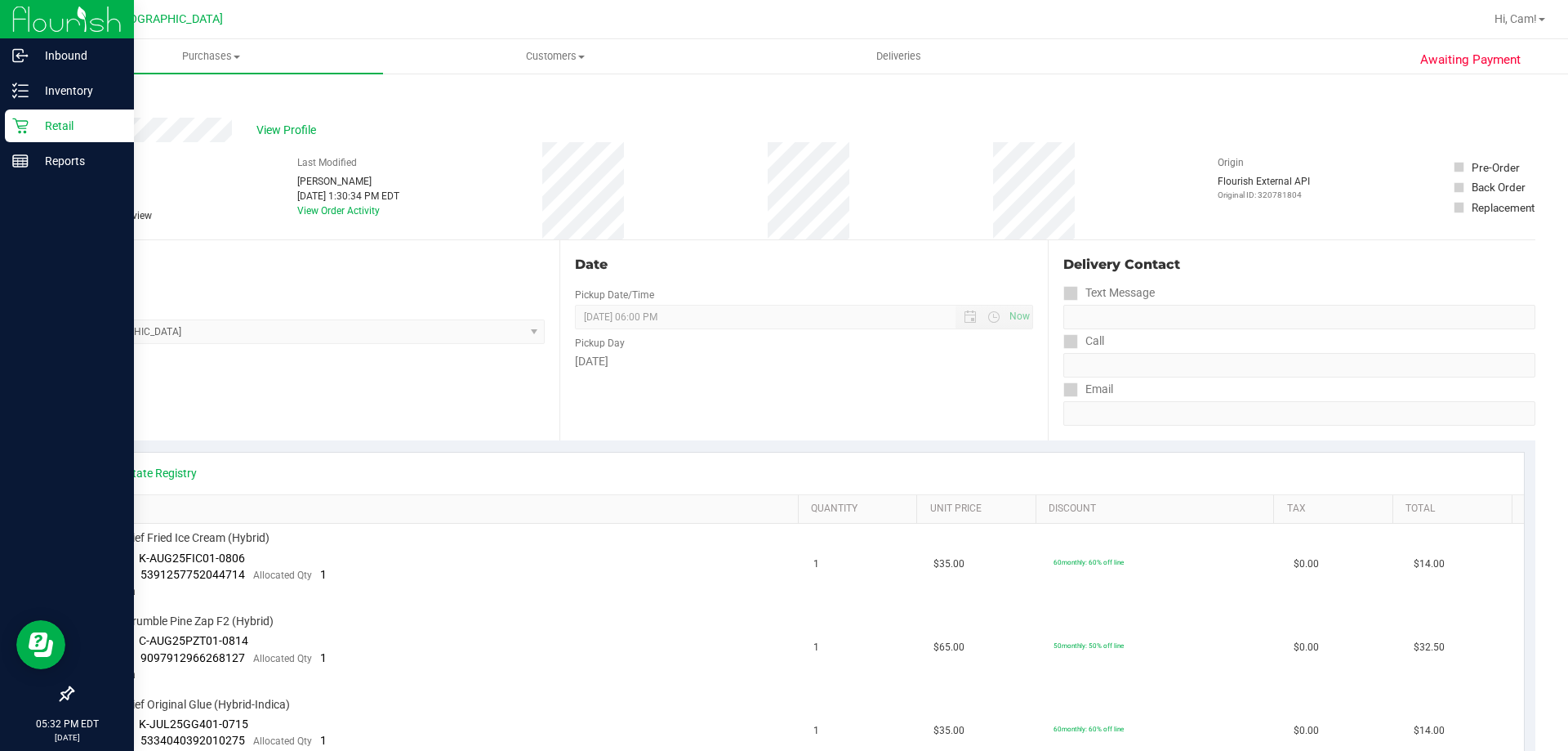
click at [63, 126] on p "Retail" at bounding box center [78, 126] width 98 height 19
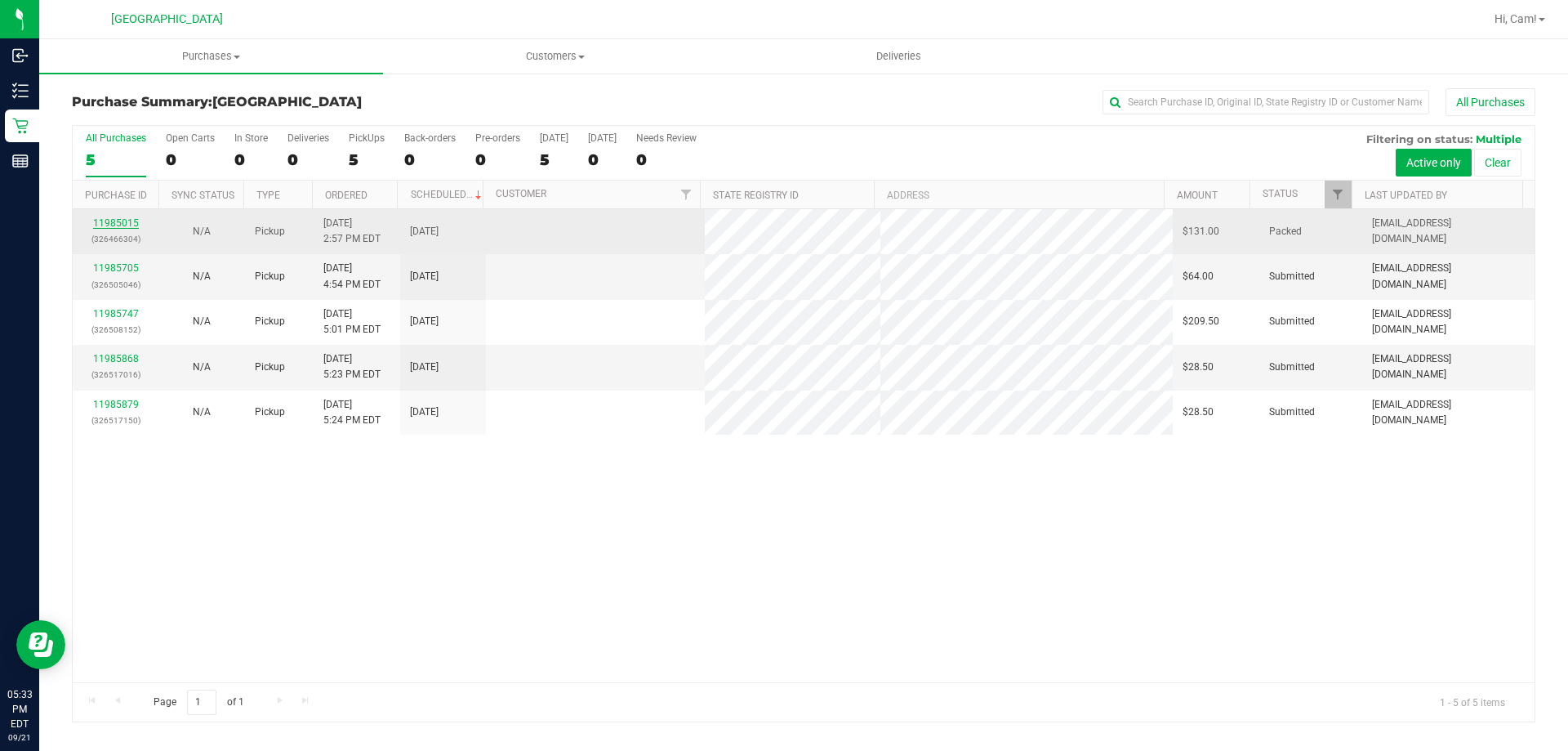
click at [120, 223] on link "11985015" at bounding box center [116, 222] width 45 height 11
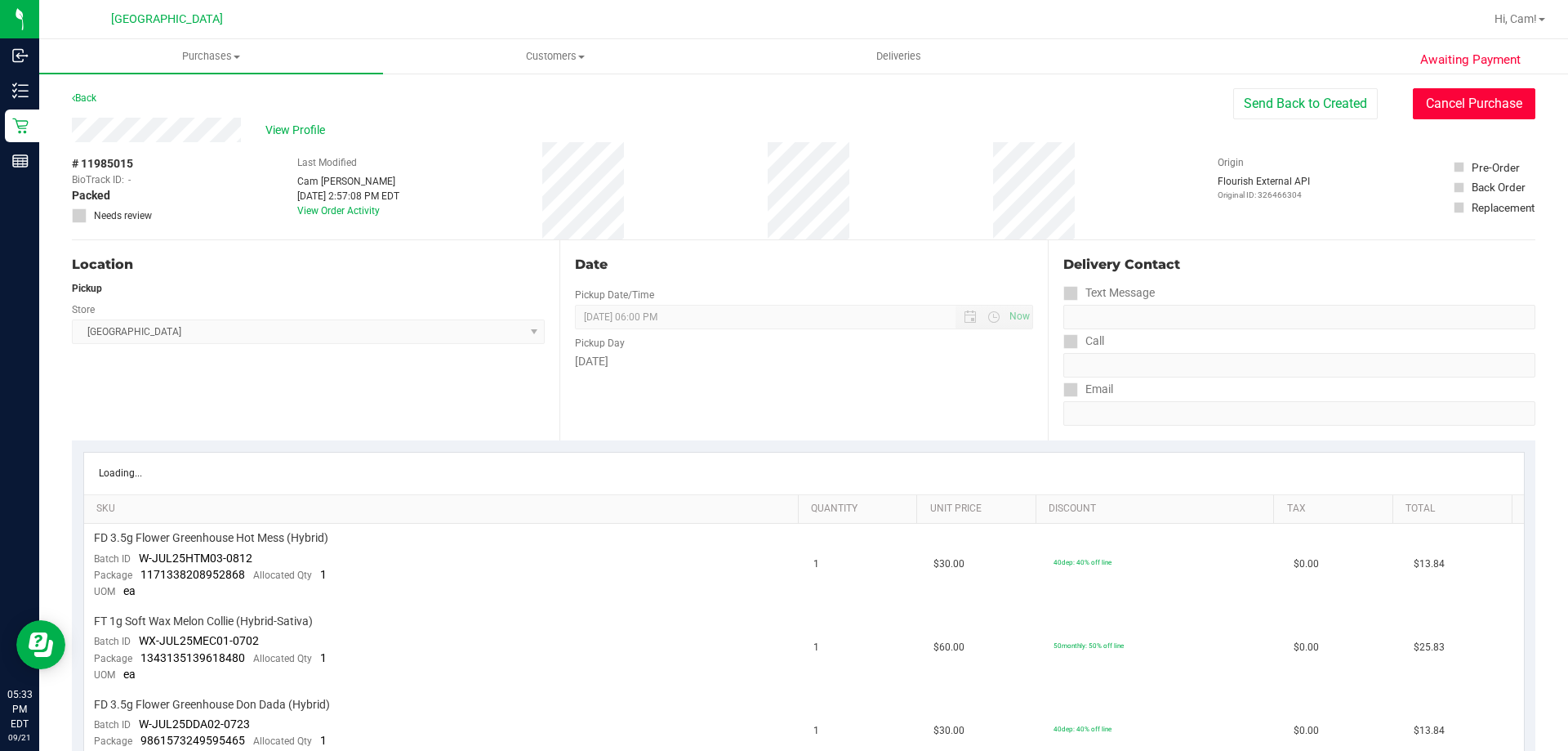
click at [1485, 102] on button "Cancel Purchase" at bounding box center [1474, 104] width 123 height 31
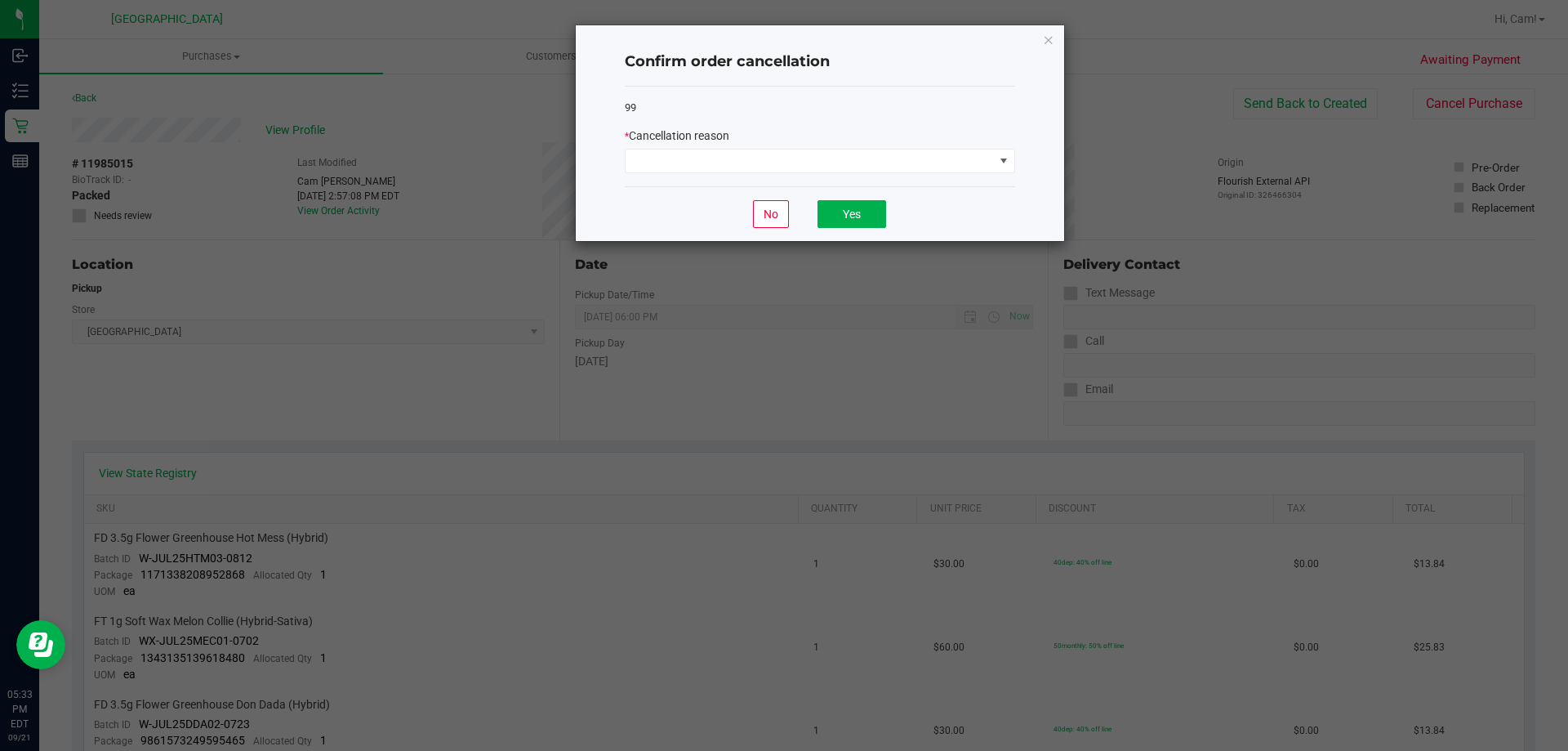
click at [896, 146] on div "* Cancellation reason" at bounding box center [821, 150] width 391 height 45
click at [895, 160] on span at bounding box center [810, 160] width 368 height 23
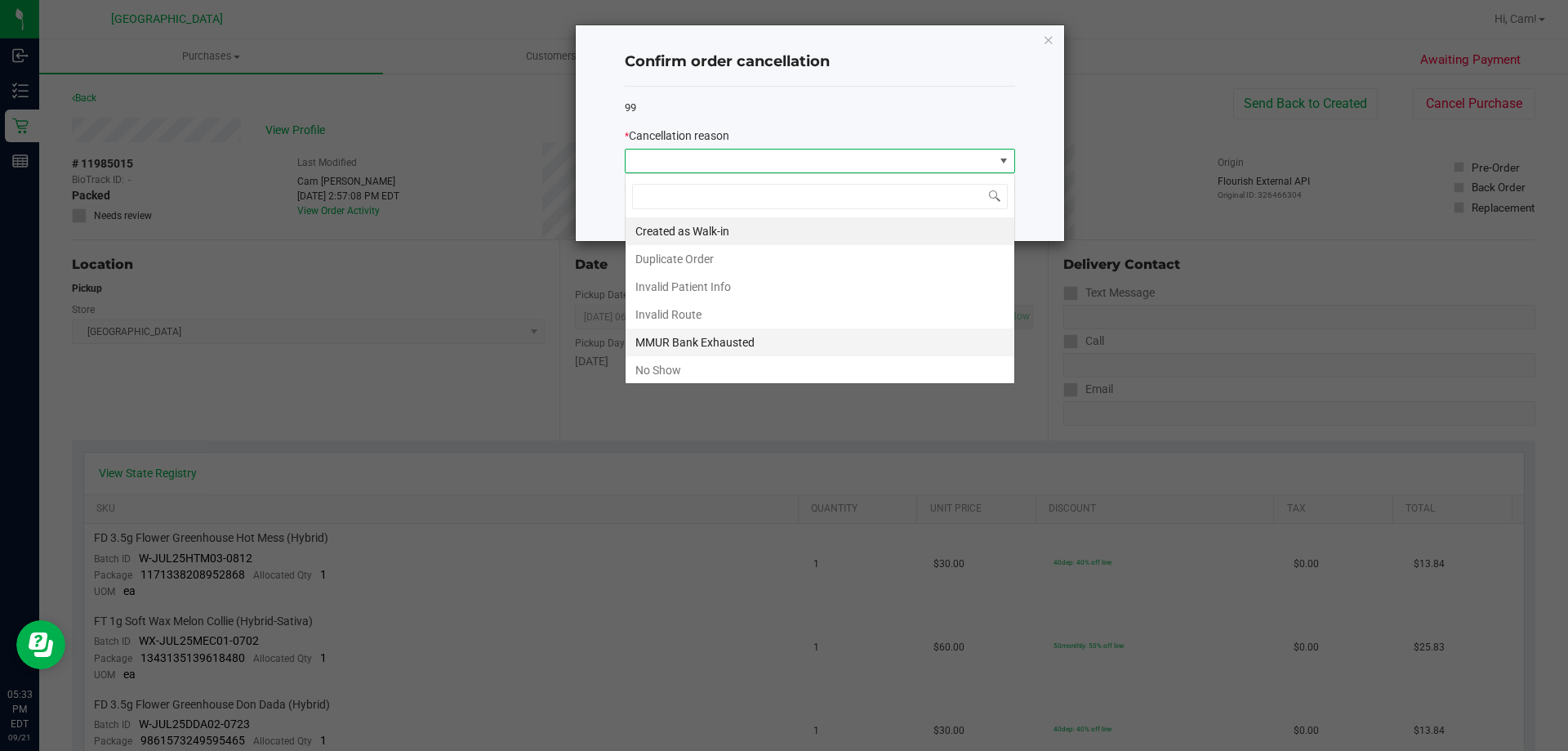
scroll to position [24, 391]
drag, startPoint x: 763, startPoint y: 370, endPoint x: 835, endPoint y: 228, distance: 159.2
click at [762, 368] on li "No Show" at bounding box center [821, 370] width 389 height 28
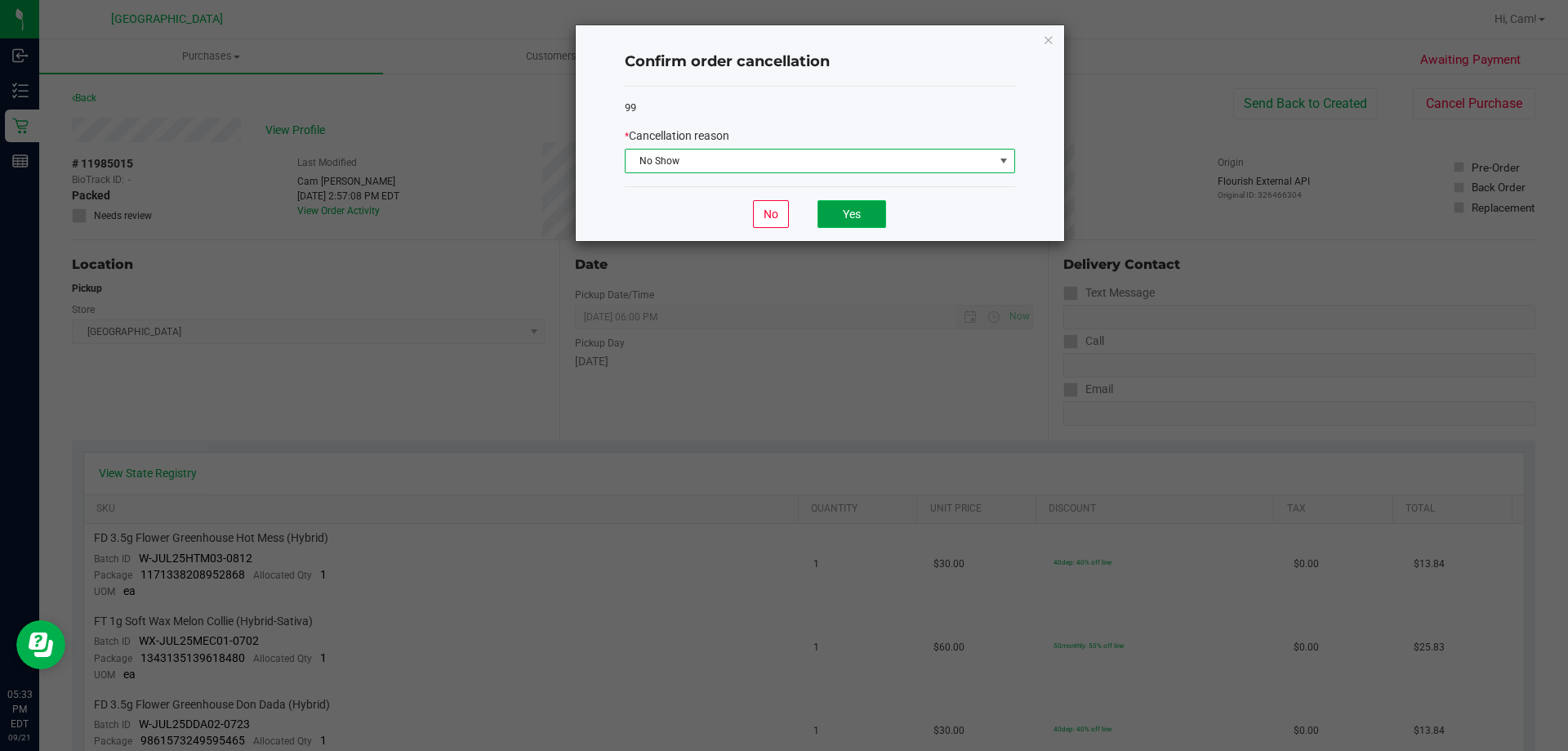
click at [837, 214] on button "Yes" at bounding box center [852, 214] width 69 height 28
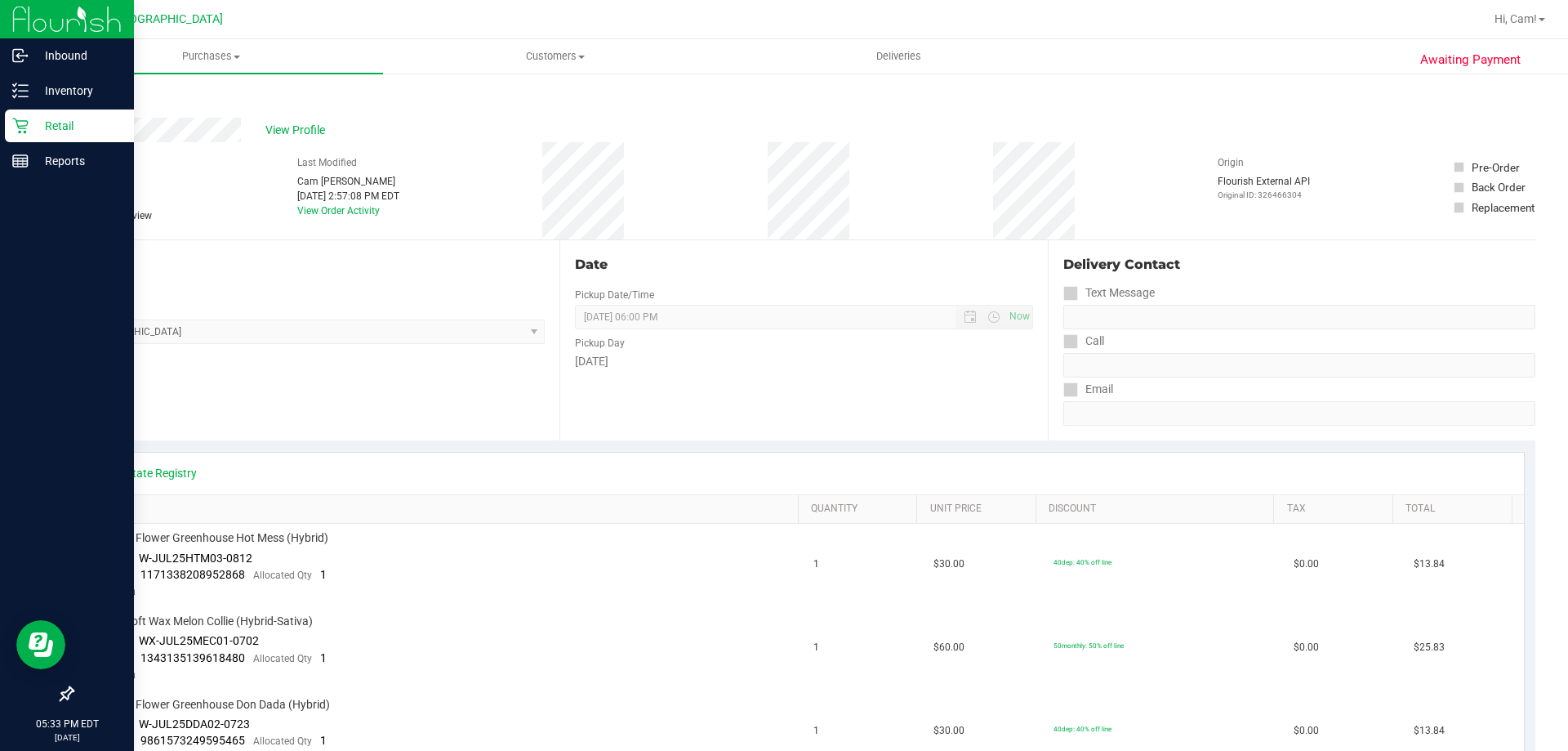
click at [0, 117] on link "Retail" at bounding box center [67, 127] width 134 height 35
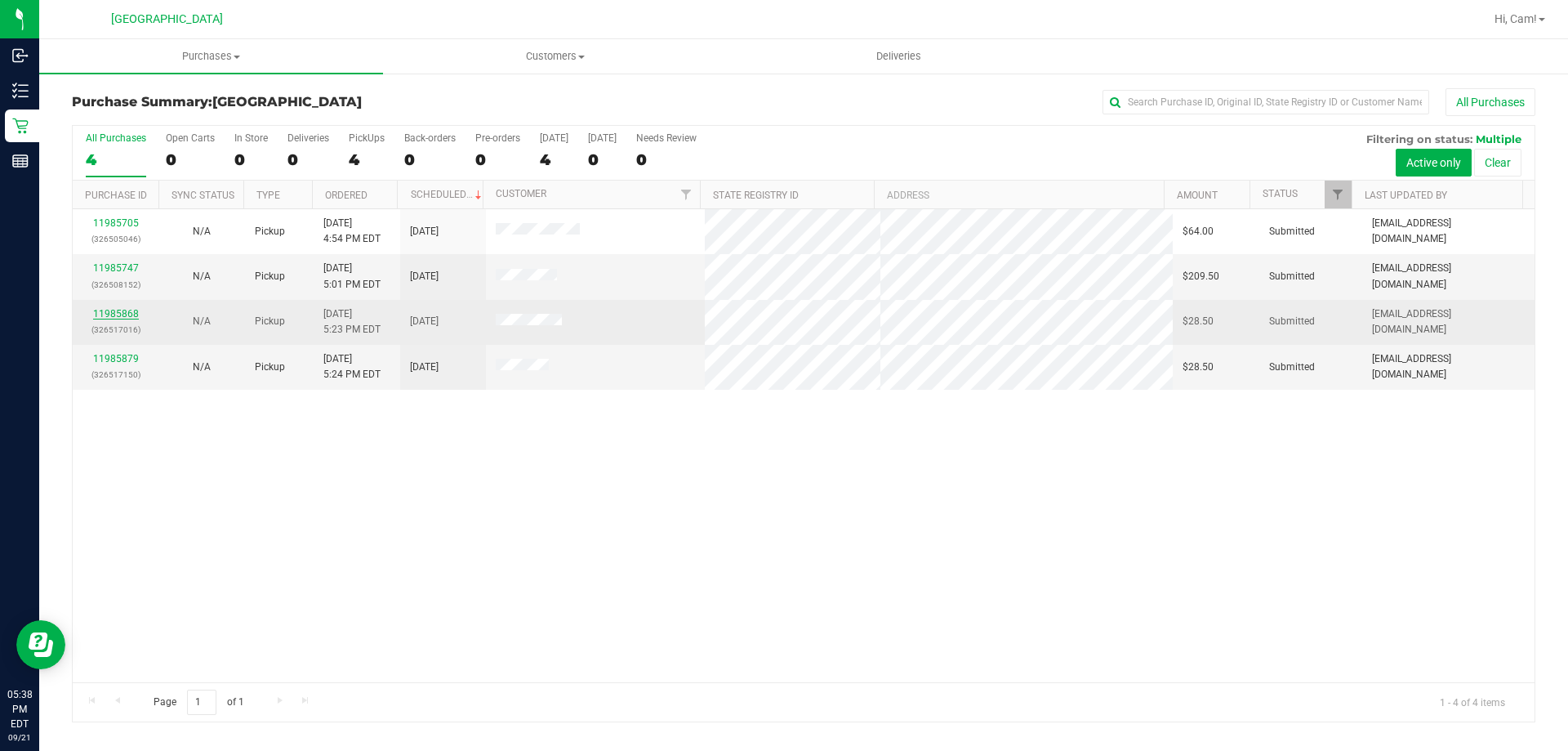
click at [117, 312] on link "11985868" at bounding box center [116, 313] width 45 height 11
